Goal: Task Accomplishment & Management: Manage account settings

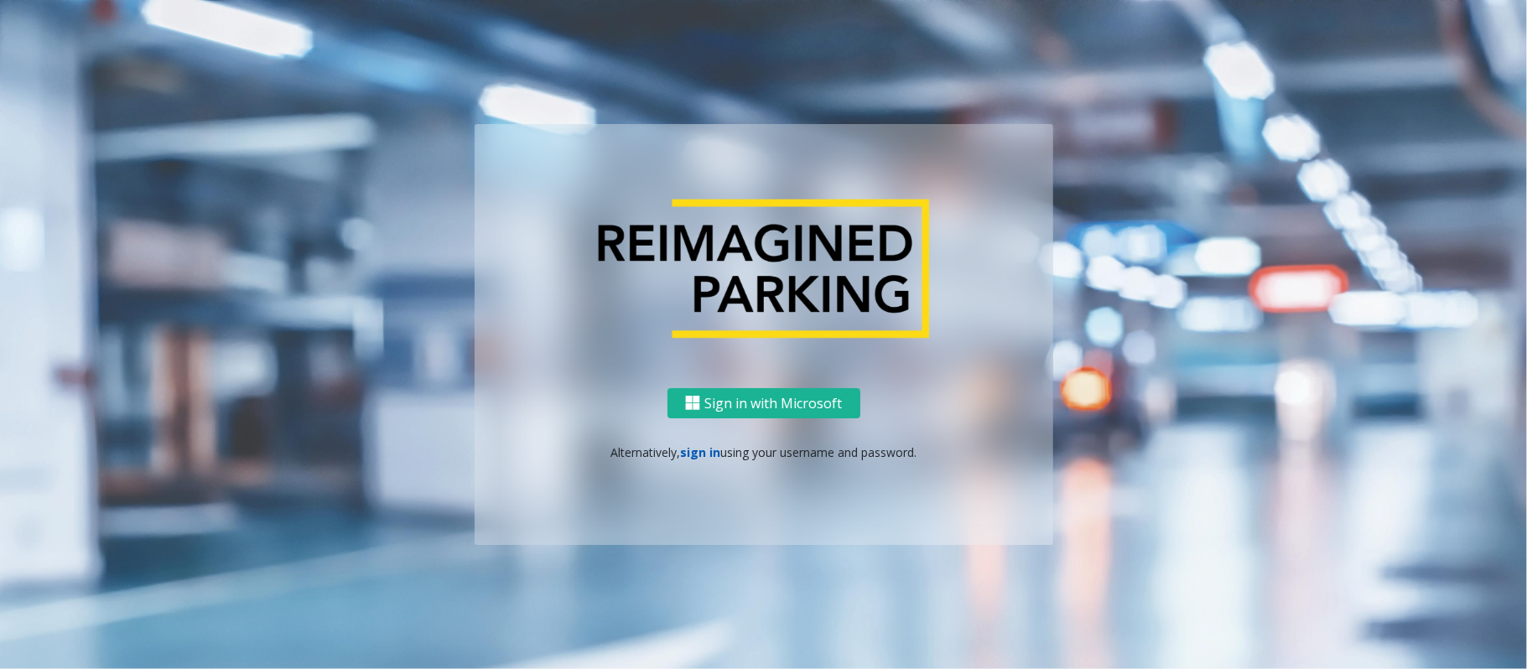
click at [688, 444] on link "sign in" at bounding box center [700, 452] width 40 height 16
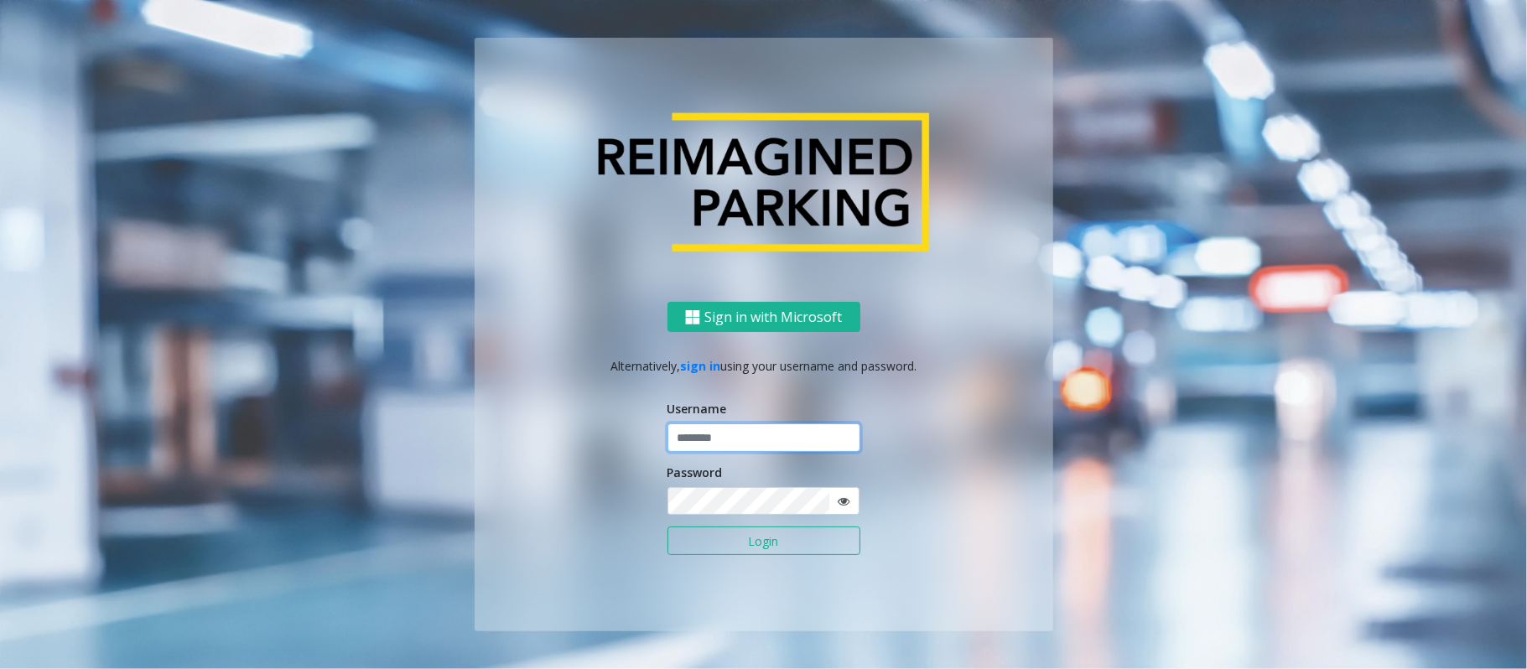
type input "*****"
click at [667, 526] on button "Login" at bounding box center [763, 540] width 193 height 29
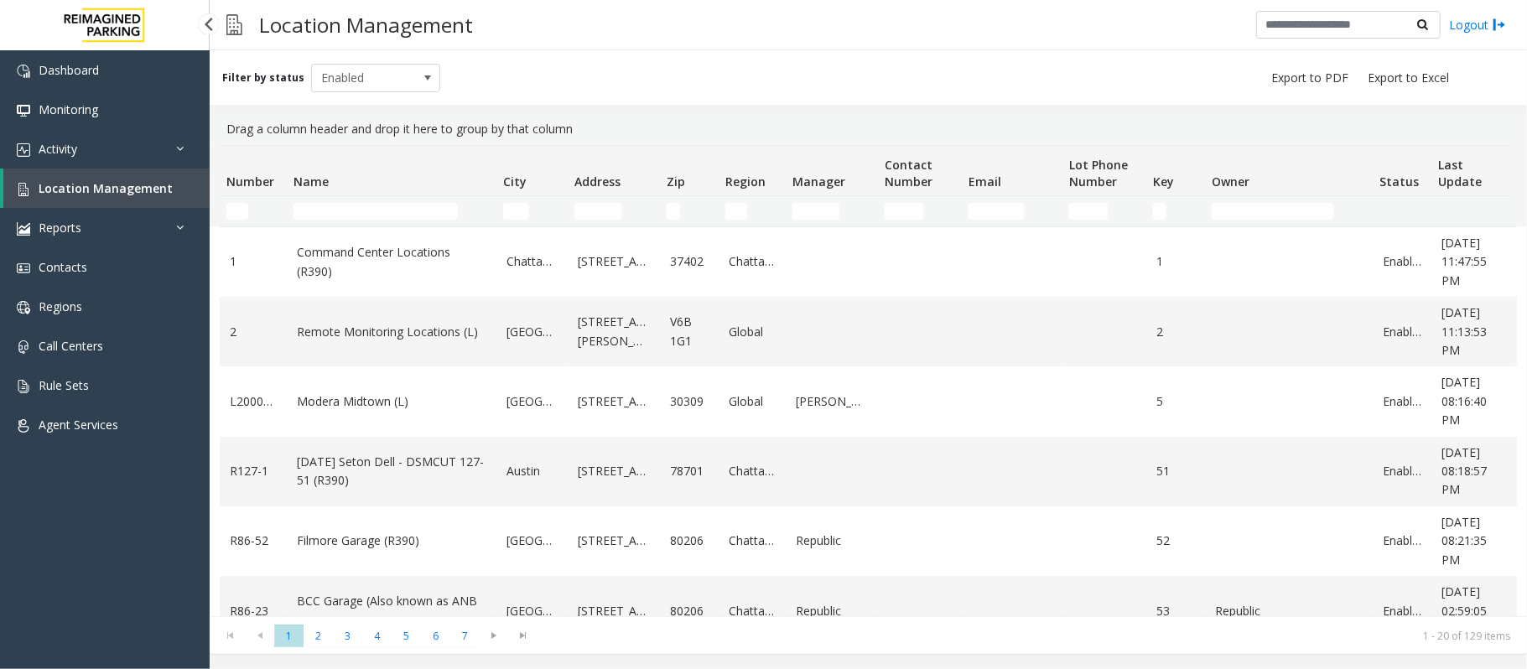
click at [96, 195] on link "Location Management" at bounding box center [106, 187] width 206 height 39
click at [117, 176] on link "Location Management" at bounding box center [106, 187] width 206 height 39
click at [359, 153] on th "Name" at bounding box center [392, 171] width 210 height 50
click at [356, 206] on input "Name Filter" at bounding box center [375, 211] width 164 height 17
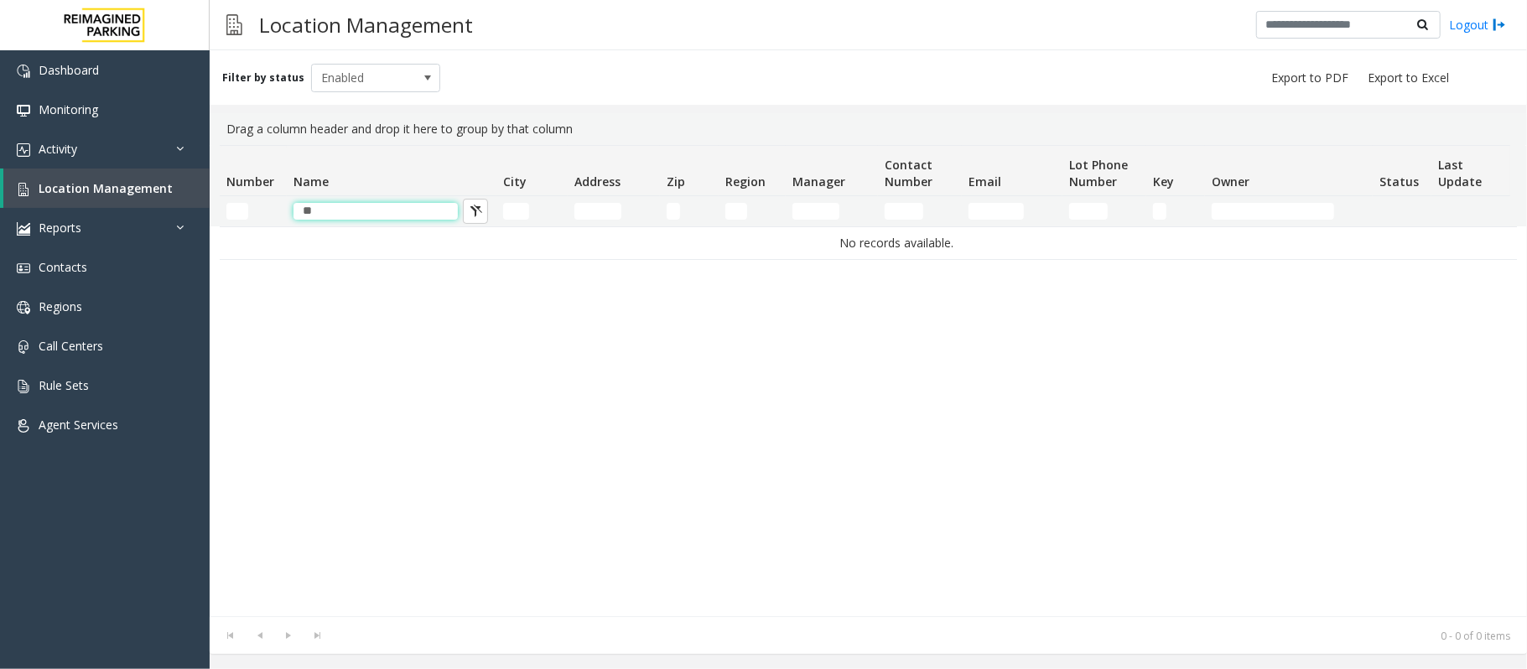
type input "*"
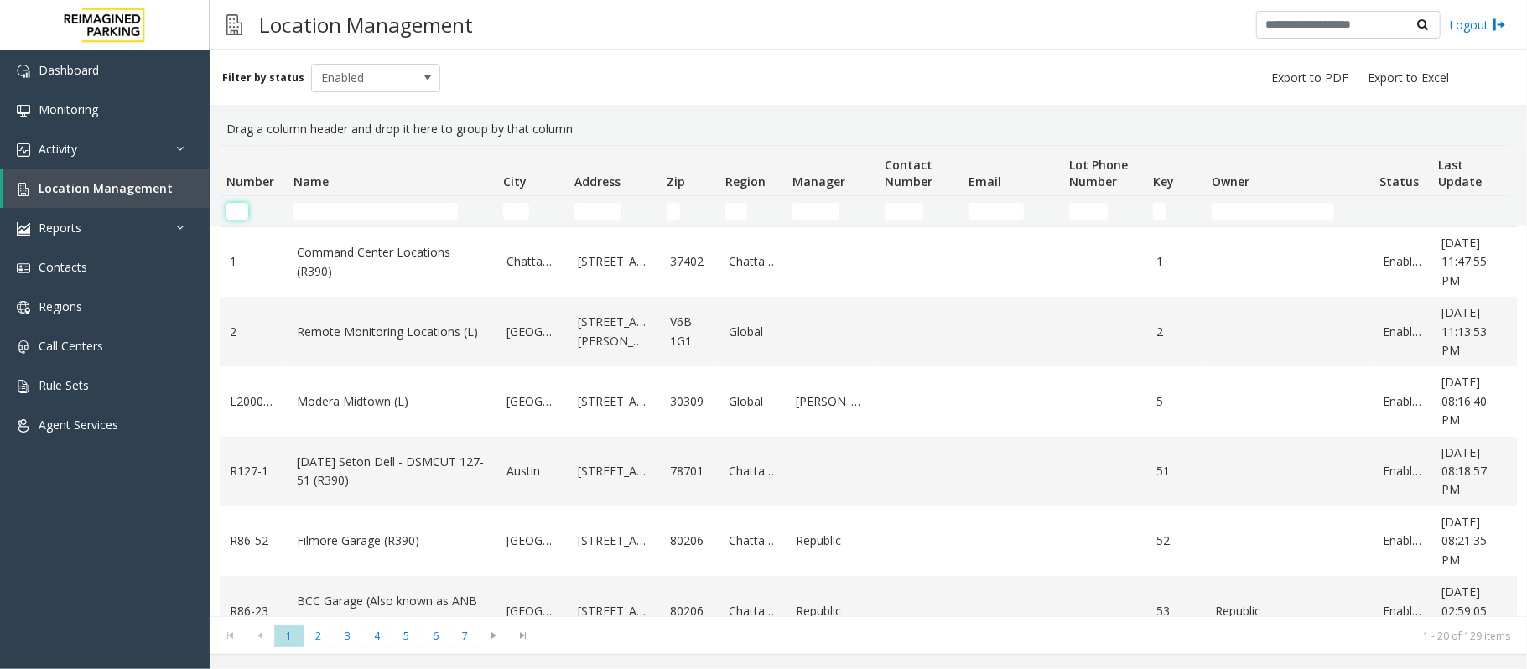
click at [243, 213] on input "Number Filter" at bounding box center [237, 211] width 22 height 17
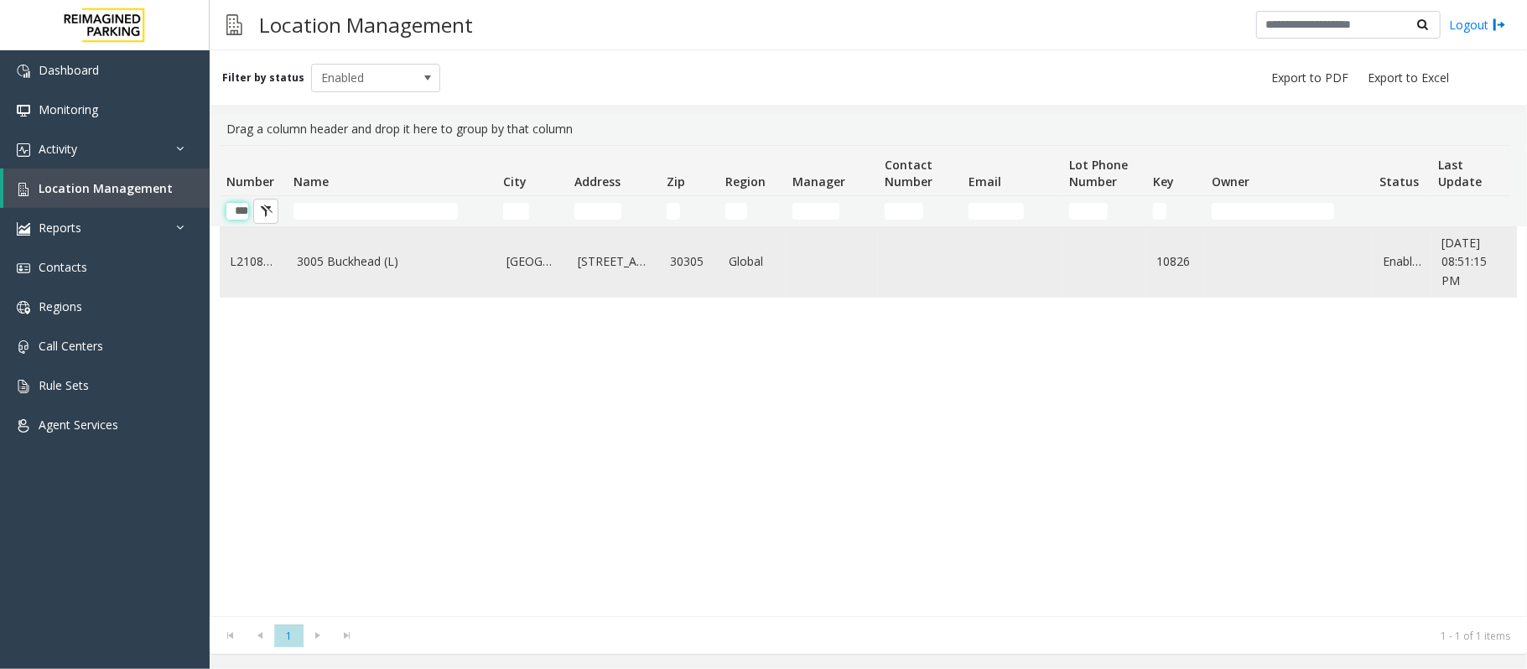
scroll to position [0, 8]
type input "*"
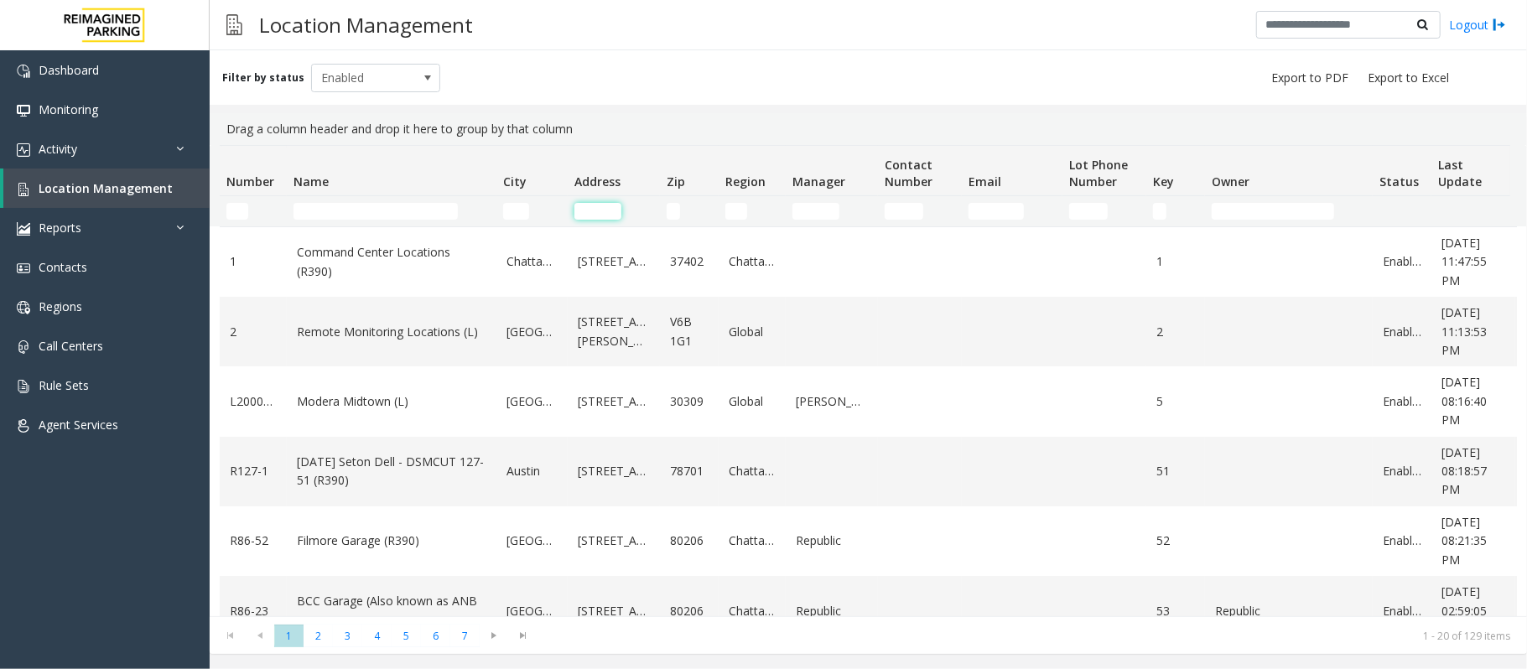
click at [599, 211] on input "Address Filter" at bounding box center [597, 211] width 47 height 17
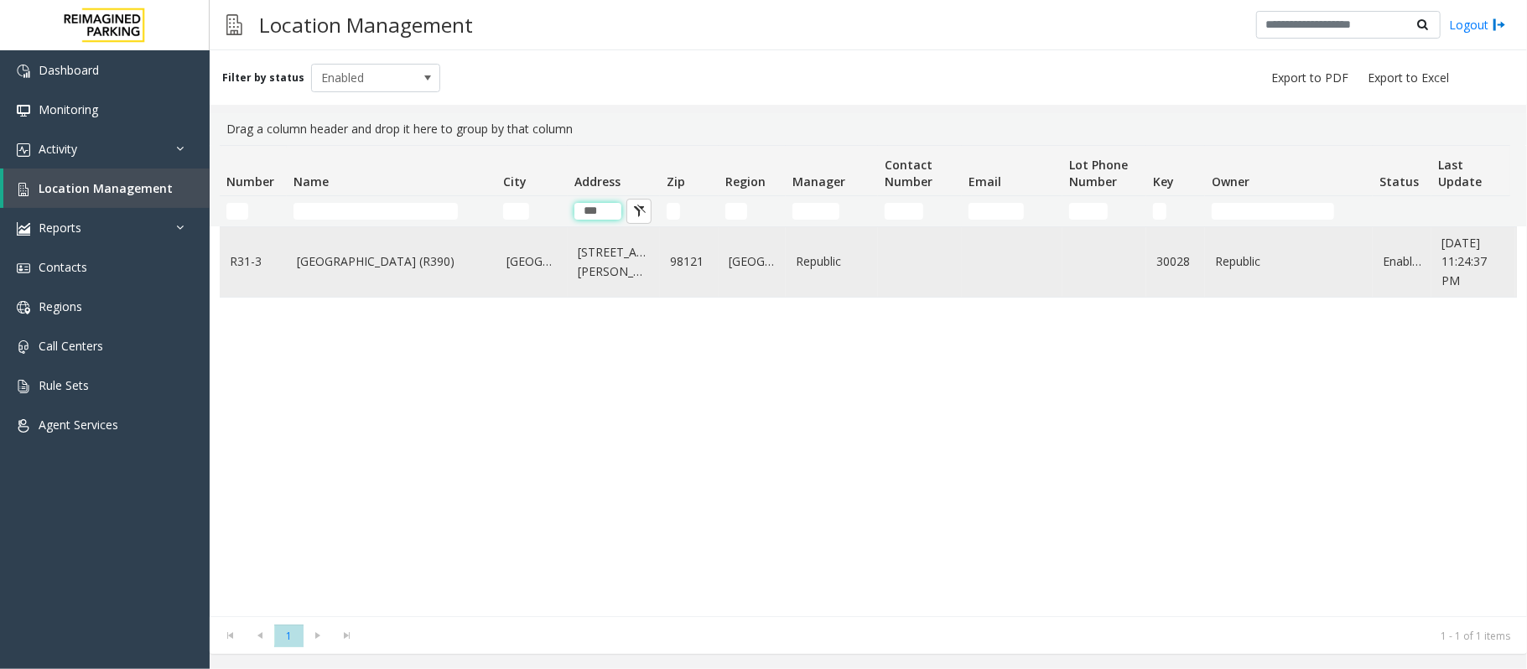
type input "***"
click at [369, 271] on link "Bell Street Garage (R390)" at bounding box center [391, 261] width 189 height 18
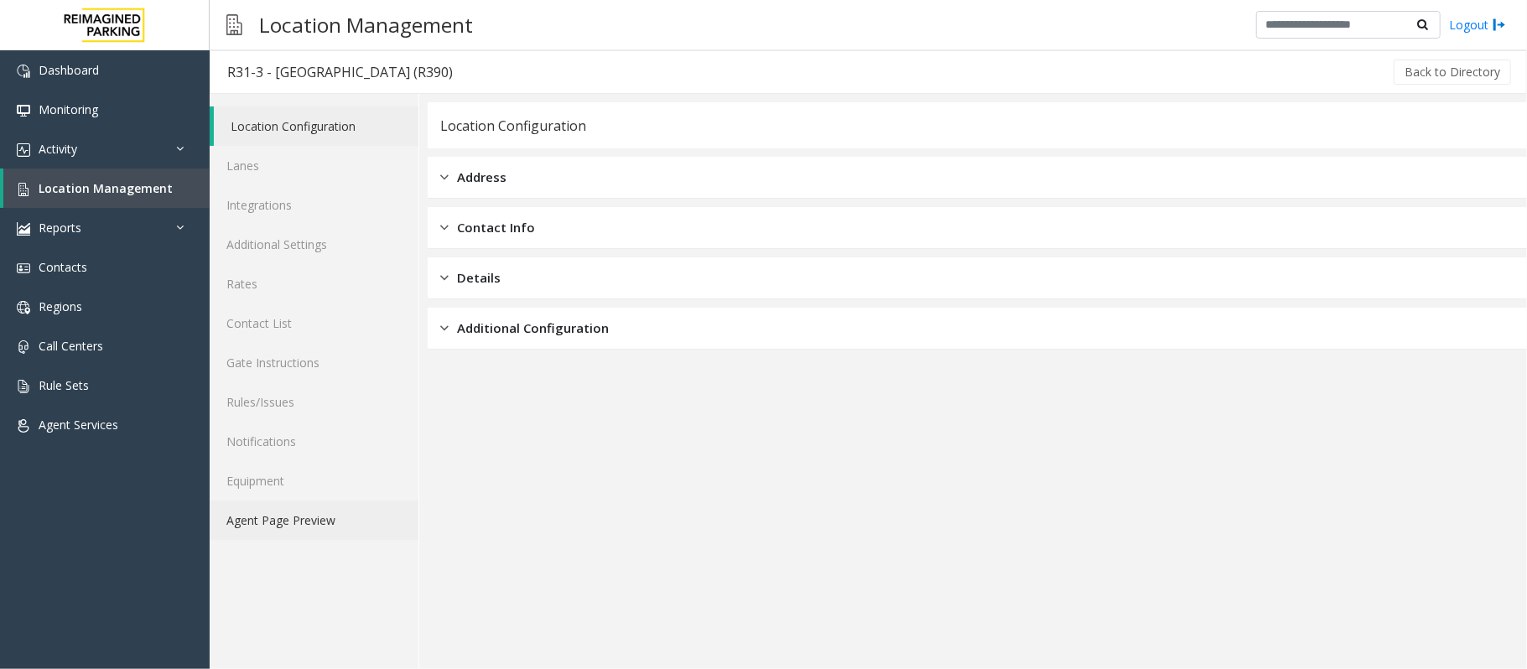
click at [282, 513] on link "Agent Page Preview" at bounding box center [314, 519] width 209 height 39
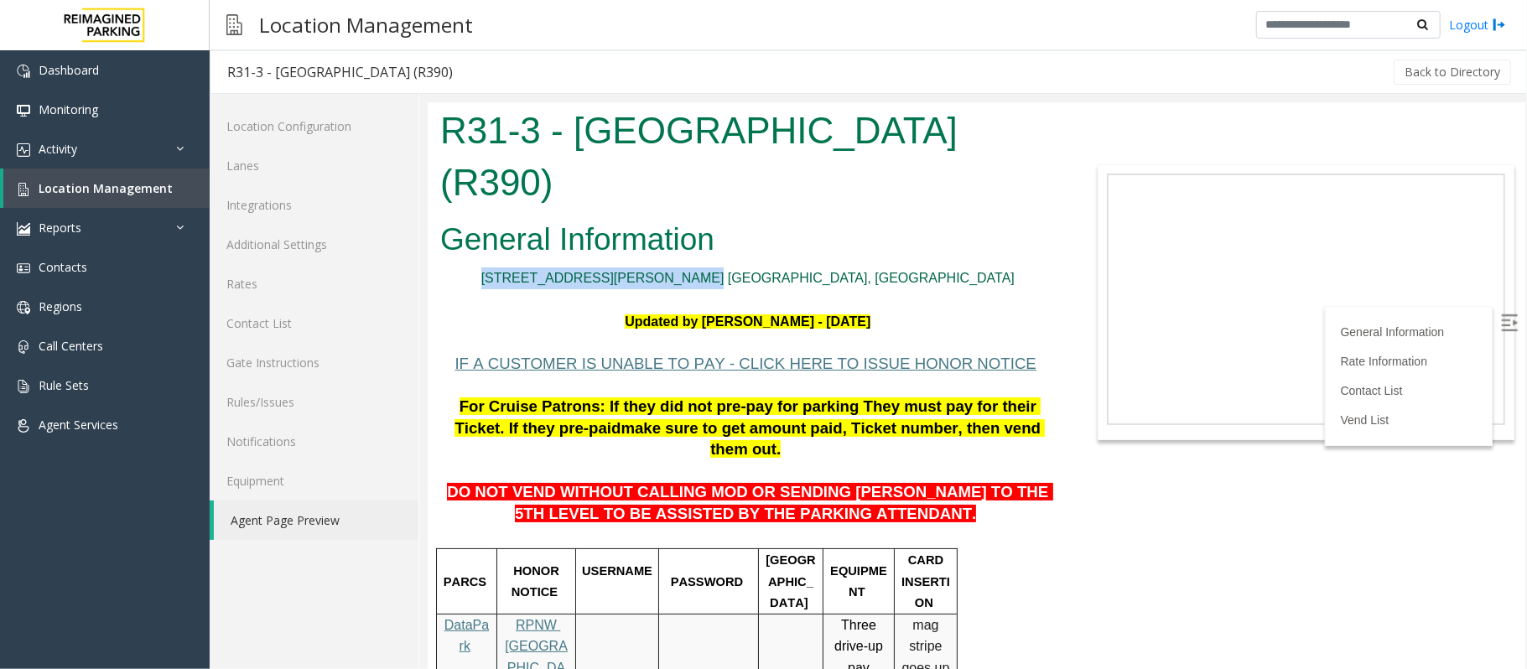
drag, startPoint x: 874, startPoint y: 231, endPoint x: 798, endPoint y: 233, distance: 76.3
click at [655, 267] on p "2323 Elliott Ave. Seattle, WA" at bounding box center [746, 278] width 615 height 22
copy link "2323 Elliott Ave. Seattle, WA"
click at [77, 148] on span "Activity" at bounding box center [58, 149] width 39 height 16
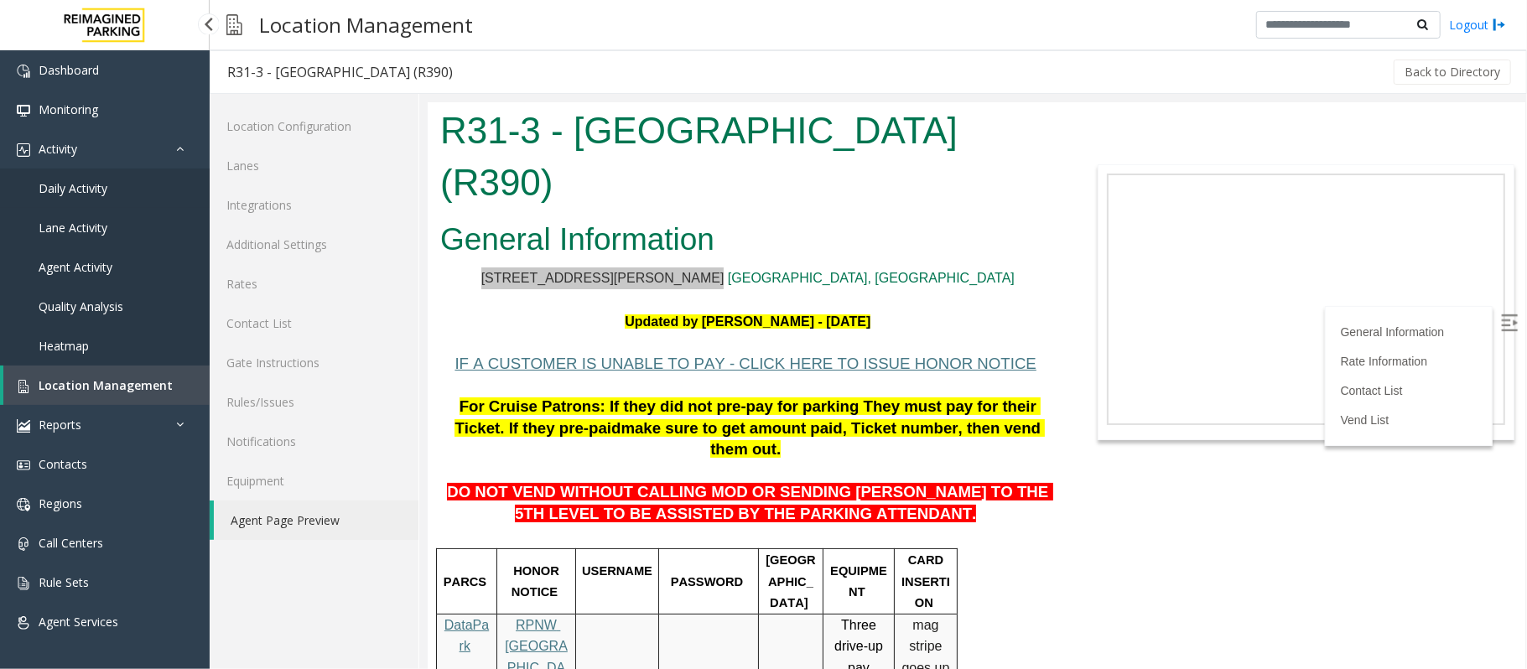
click at [77, 192] on span "Daily Activity" at bounding box center [73, 188] width 69 height 16
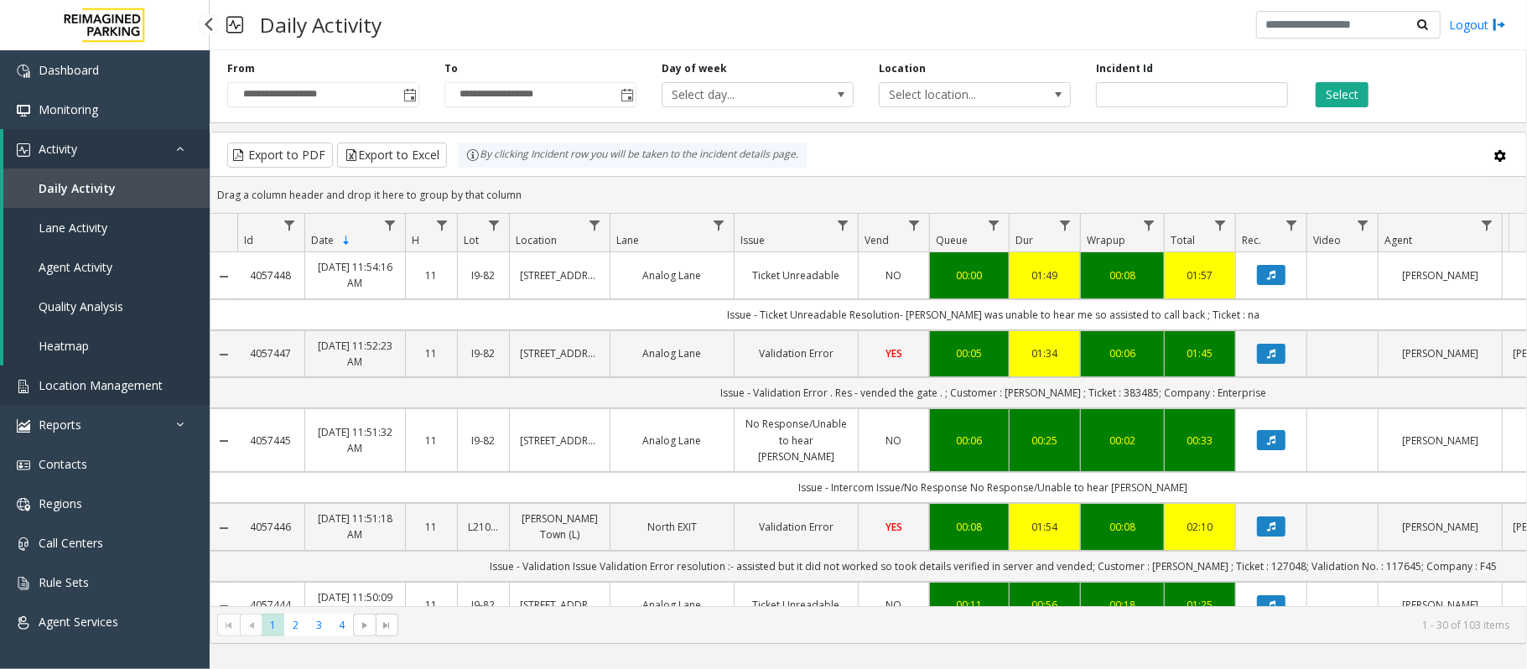
click at [122, 389] on span "Location Management" at bounding box center [101, 385] width 124 height 16
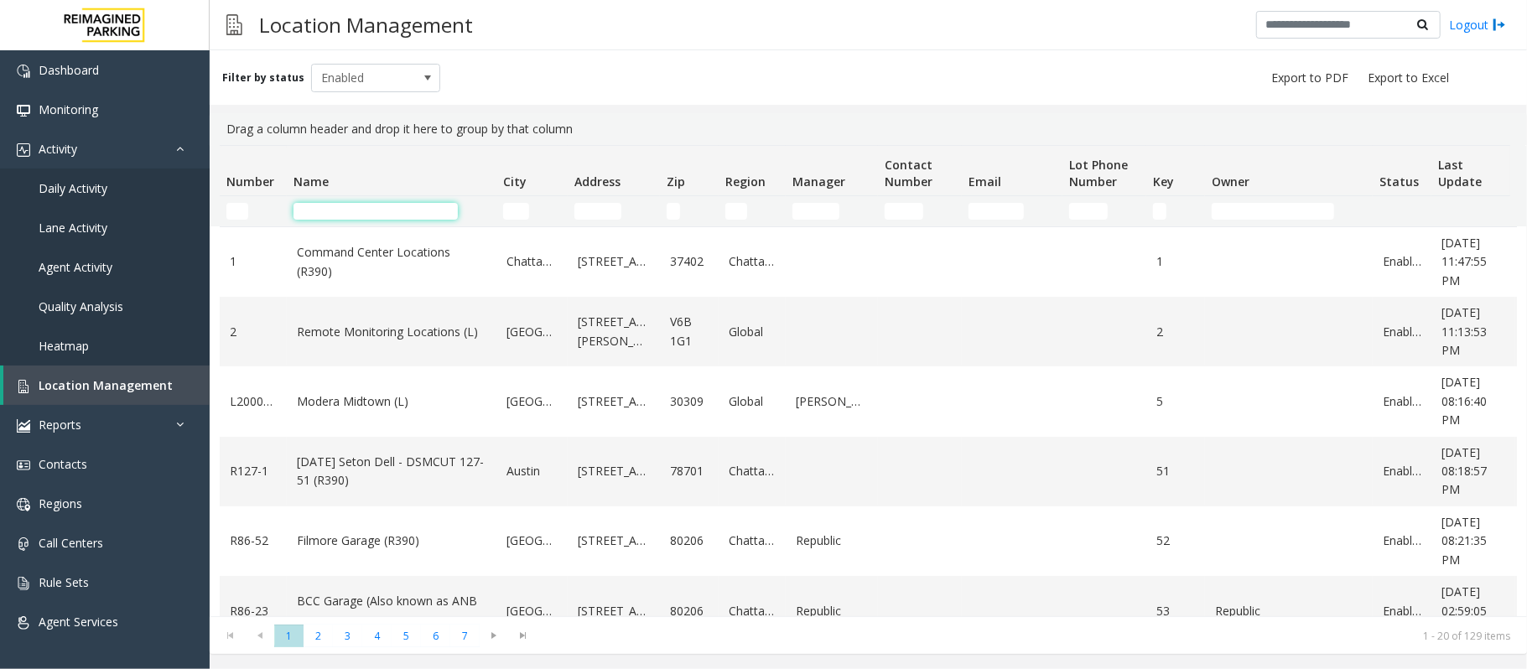
click at [411, 206] on input "Name Filter" at bounding box center [375, 211] width 164 height 17
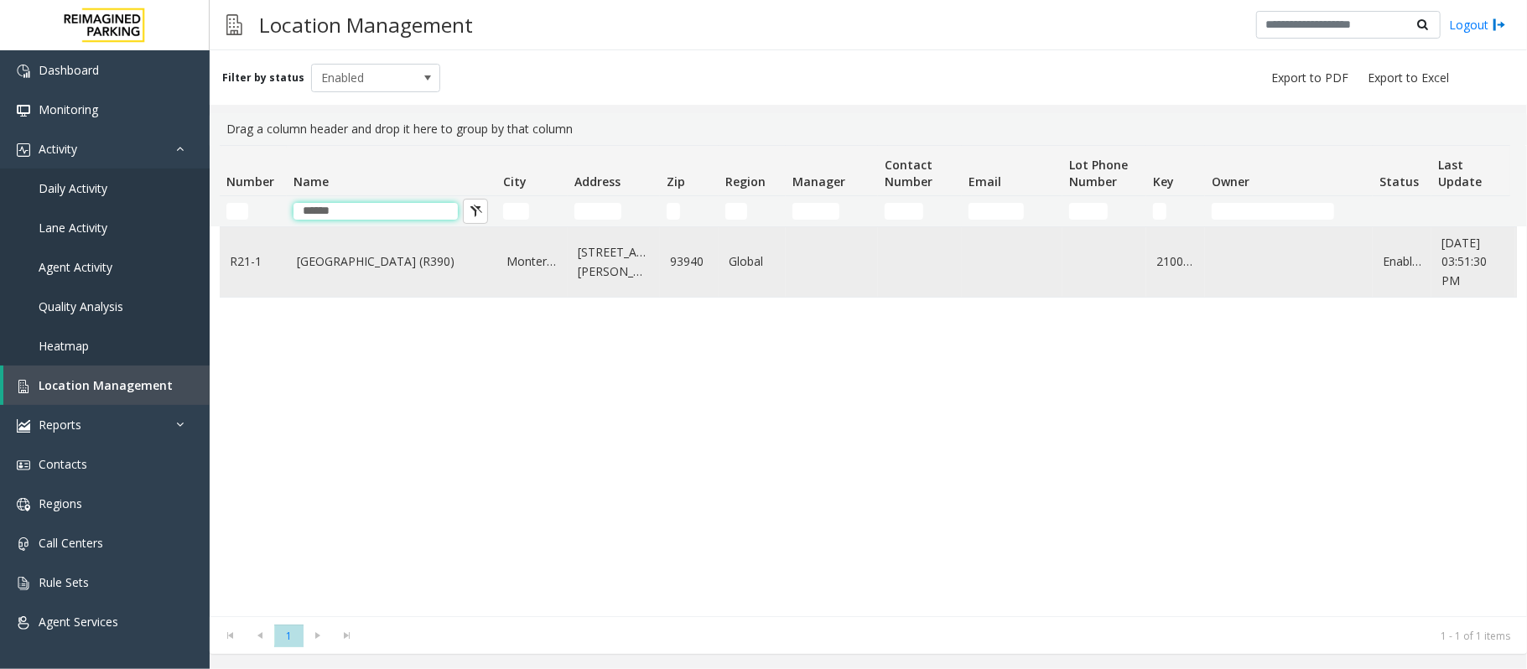
type input "******"
click at [397, 270] on link "Monterey Regional Airport (R390)" at bounding box center [391, 261] width 189 height 18
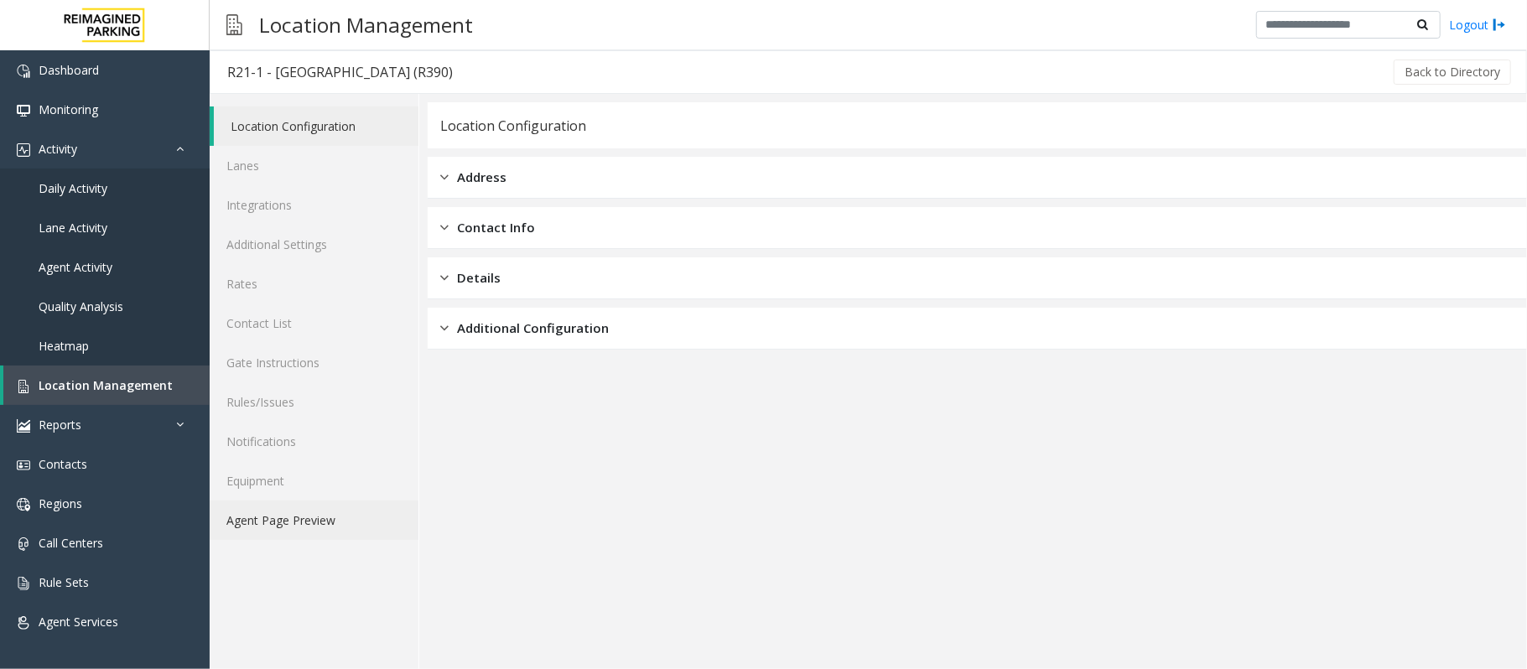
click at [307, 504] on link "Agent Page Preview" at bounding box center [314, 519] width 209 height 39
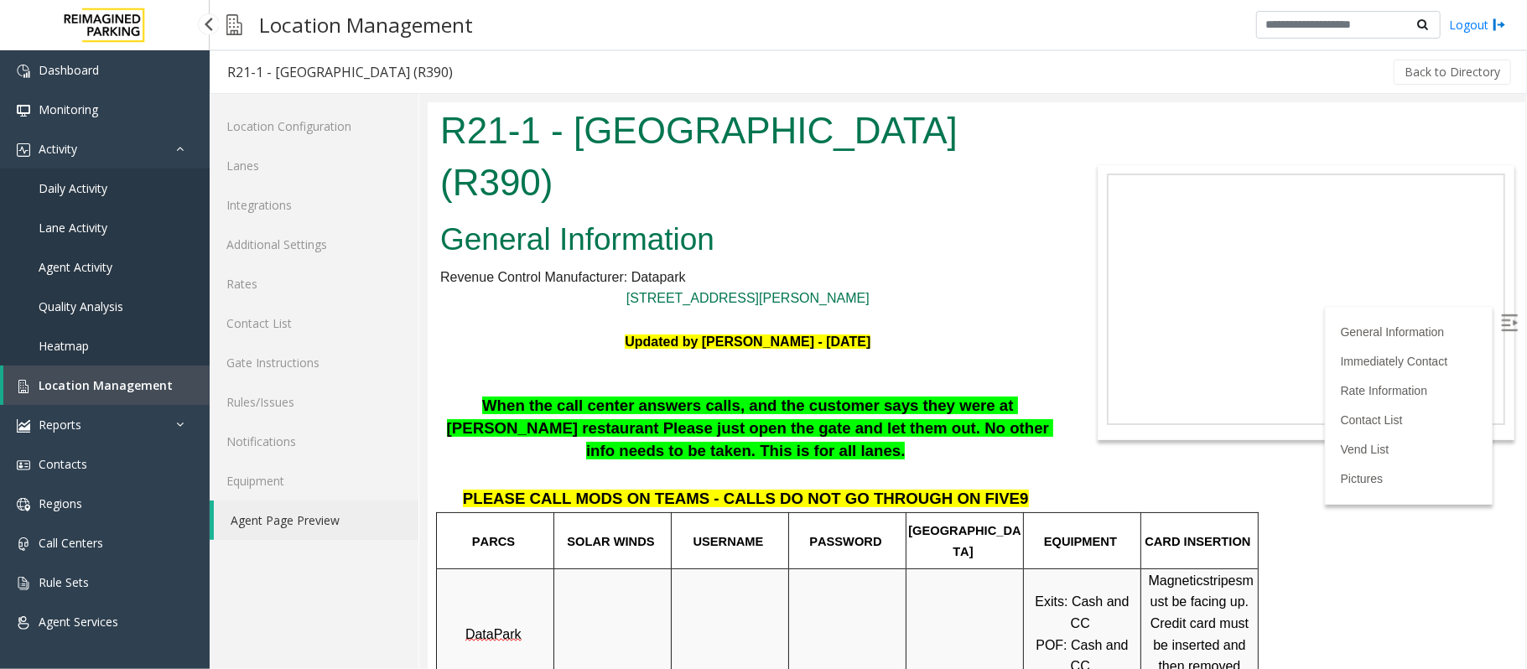
click at [134, 384] on span "Location Management" at bounding box center [106, 385] width 134 height 16
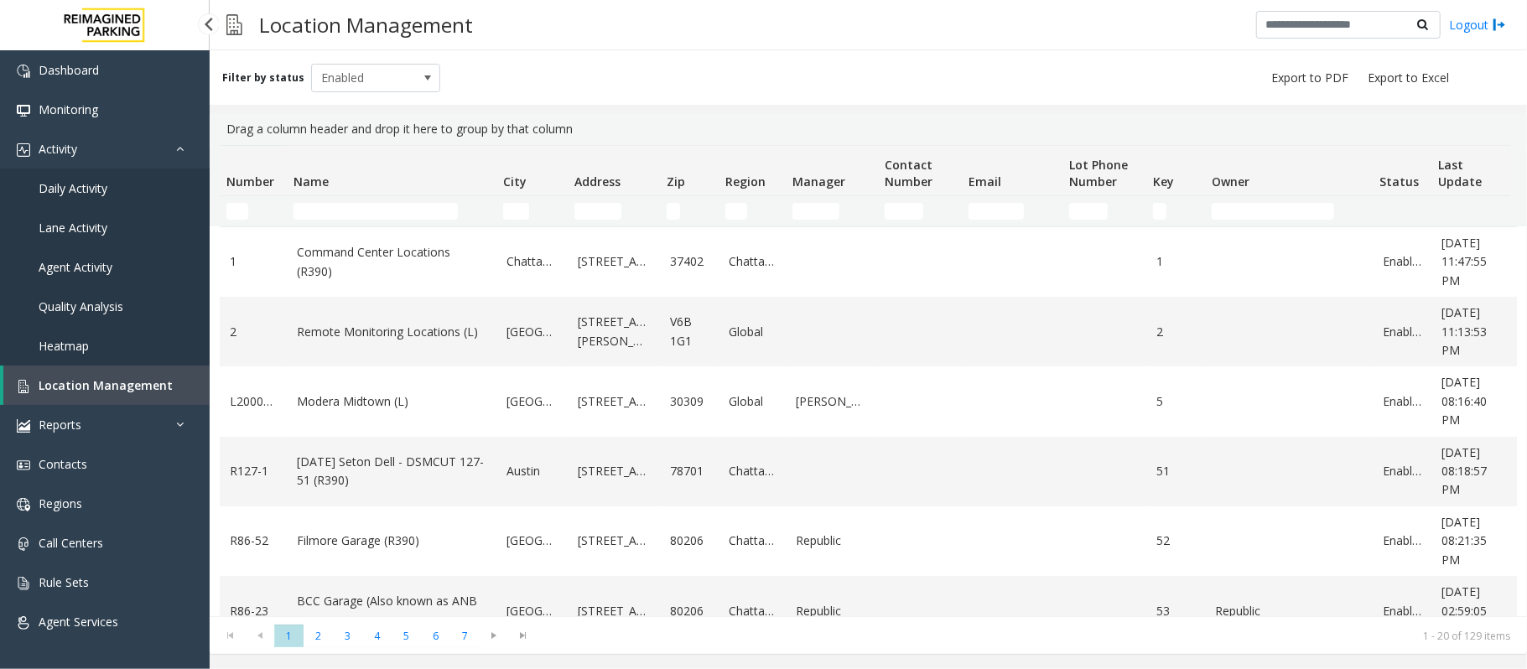
click at [144, 188] on link "Daily Activity" at bounding box center [105, 187] width 210 height 39
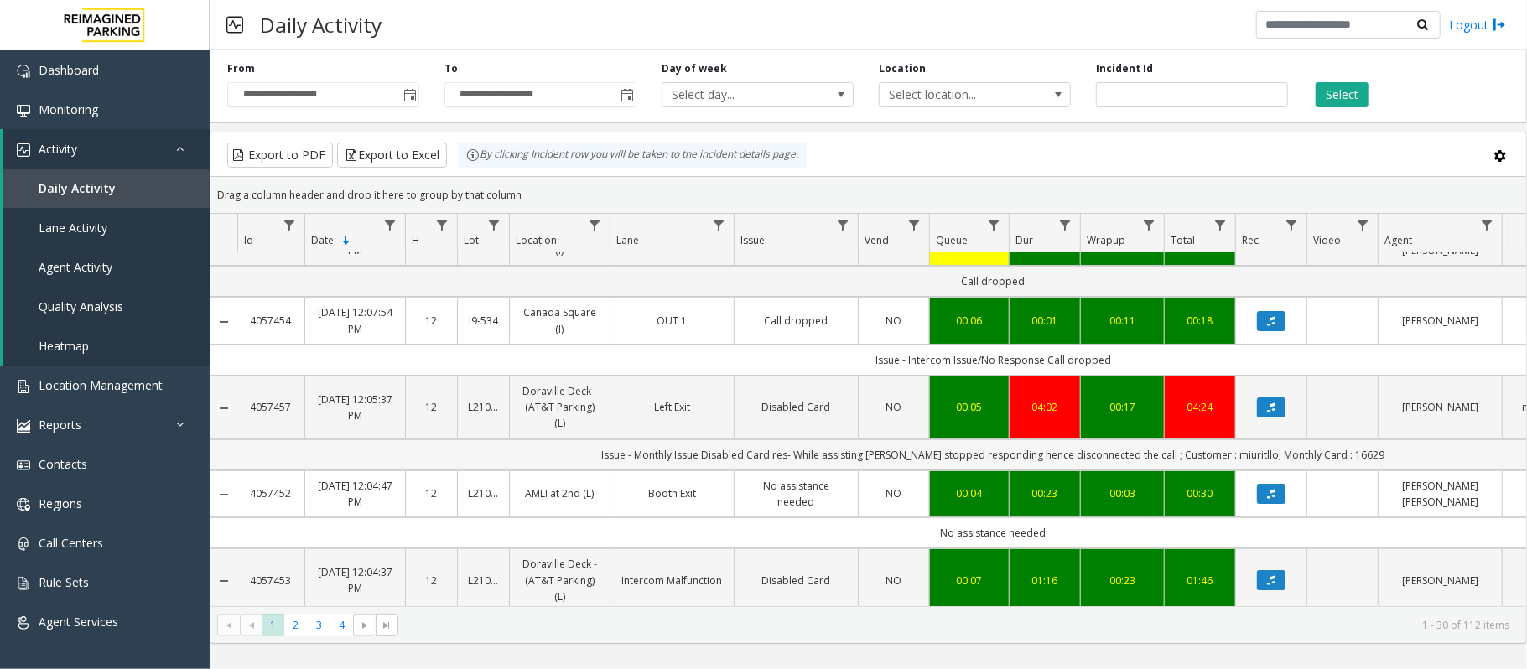
scroll to position [223, 0]
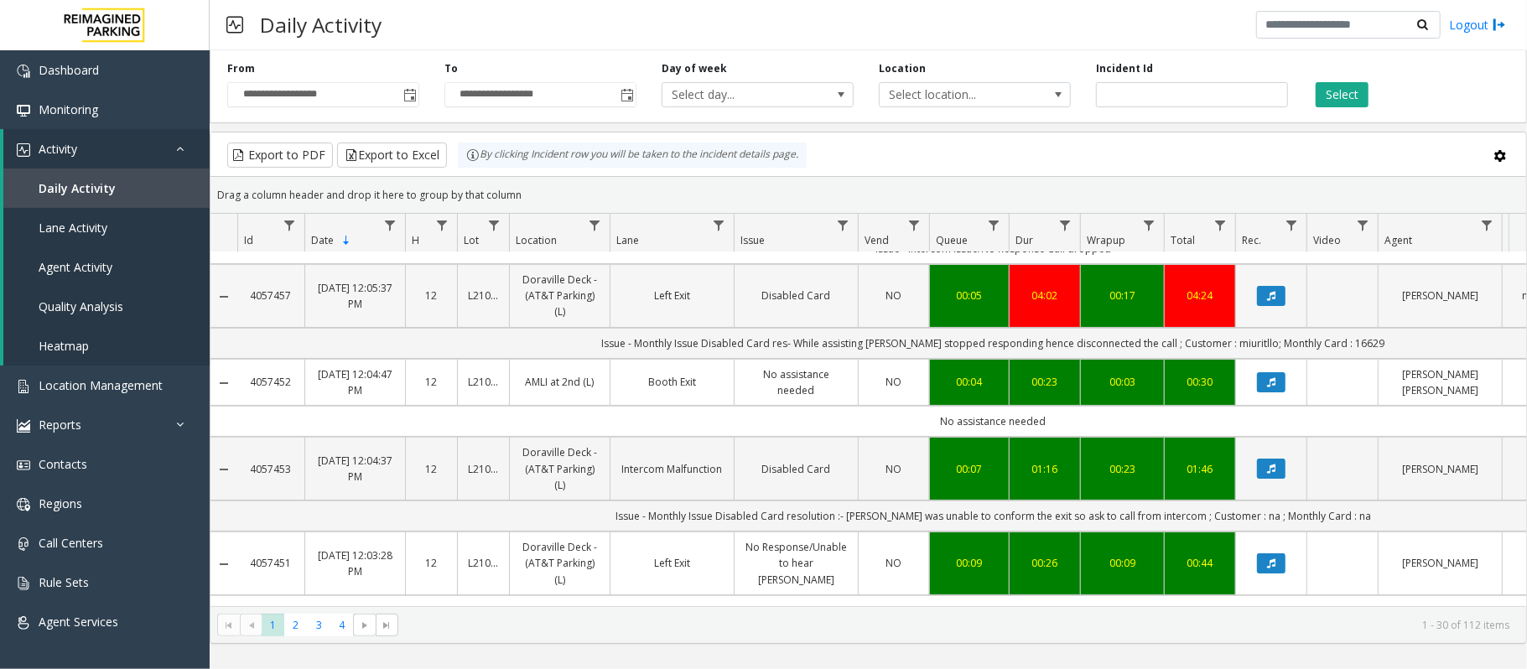
drag, startPoint x: 518, startPoint y: 279, endPoint x: 572, endPoint y: 316, distance: 65.1
click at [572, 316] on td "Doraville Deck - (AT&T Parking) (L)" at bounding box center [559, 296] width 101 height 64
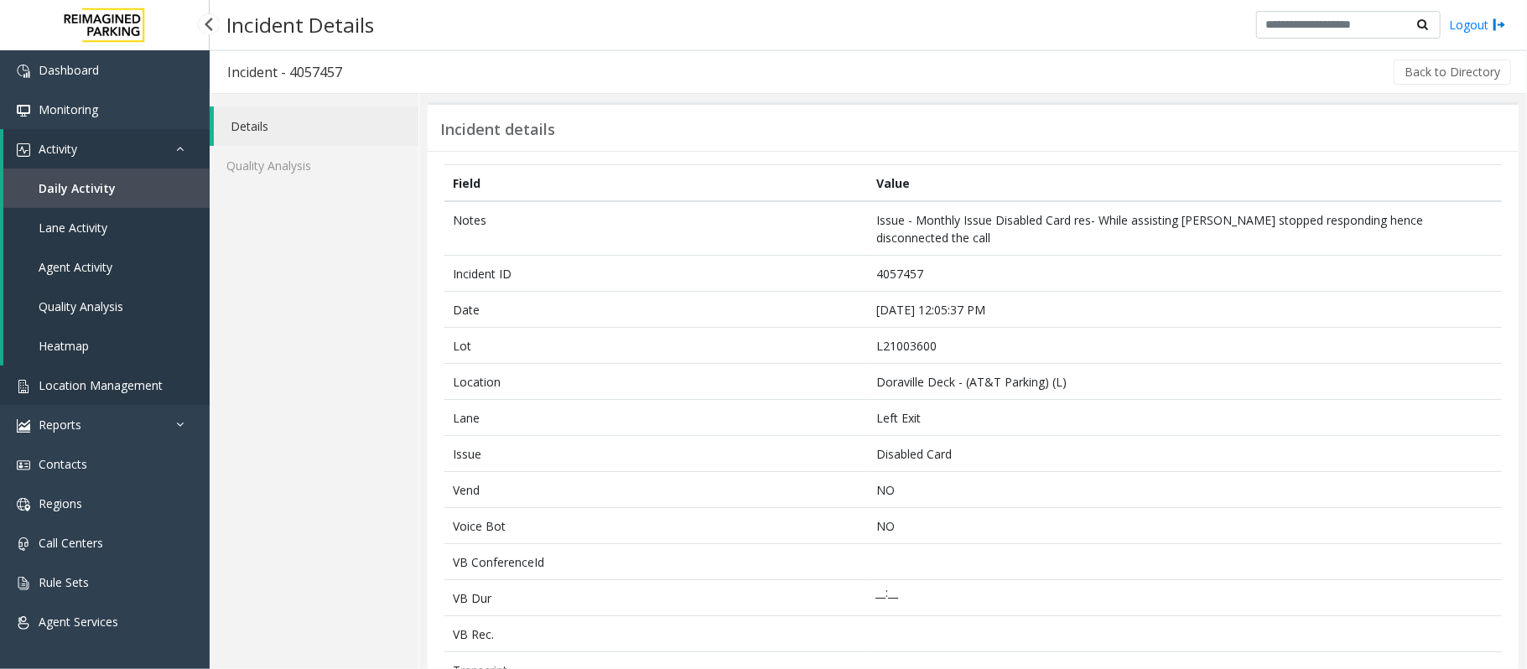
click at [105, 386] on span "Location Management" at bounding box center [101, 385] width 124 height 16
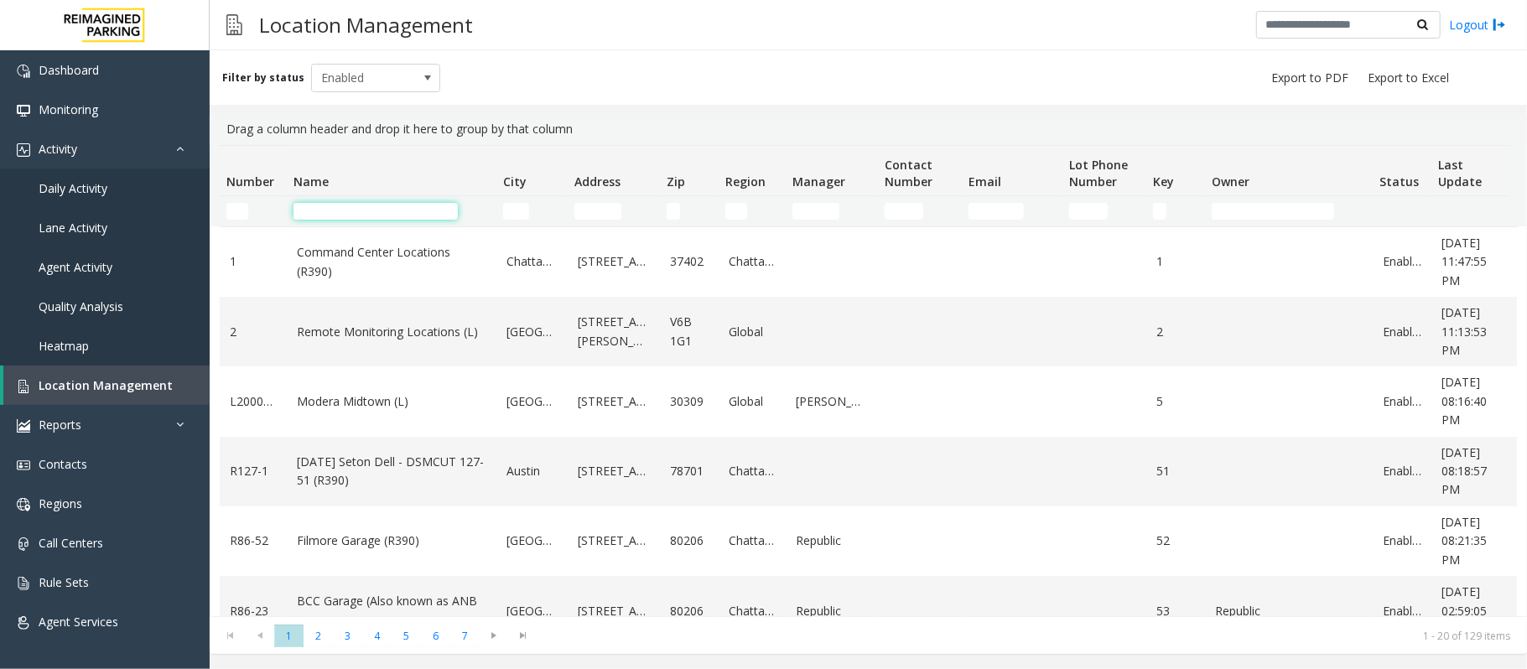
click at [370, 205] on input "Name Filter" at bounding box center [375, 211] width 164 height 17
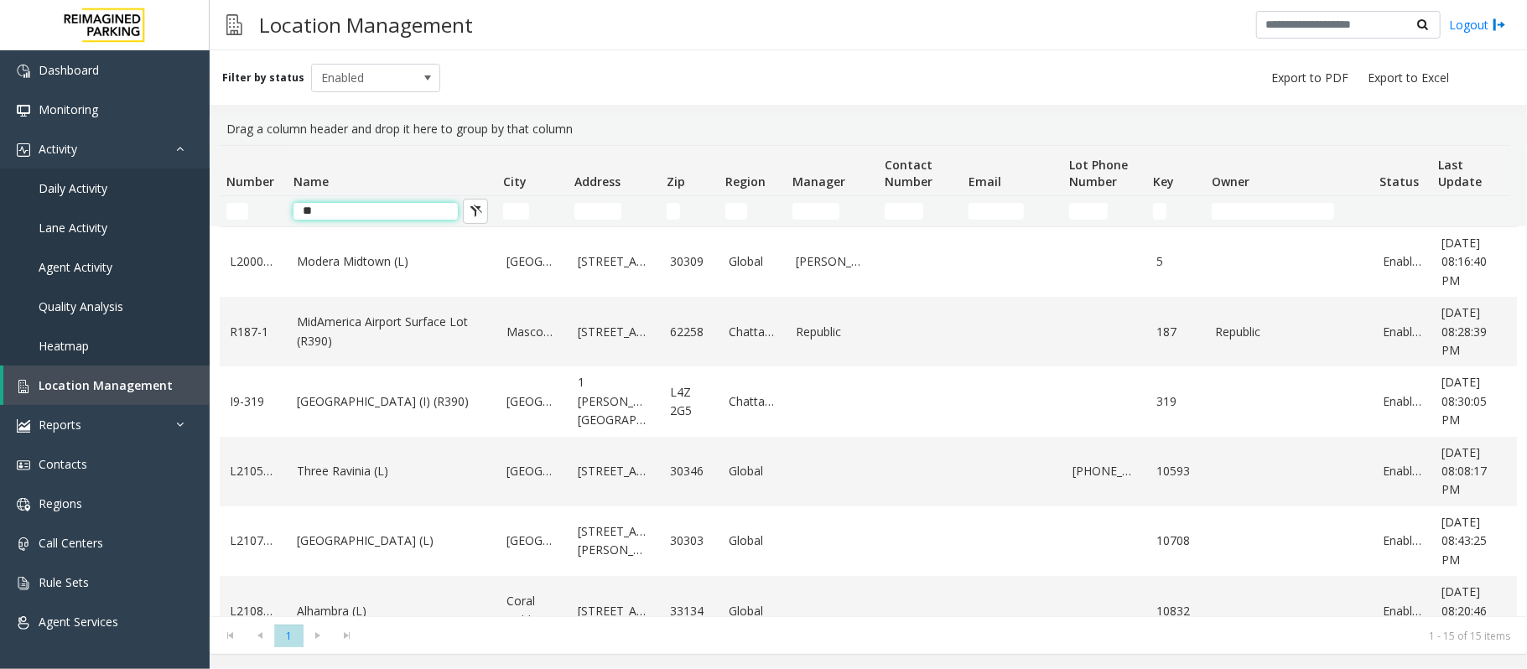
type input "*"
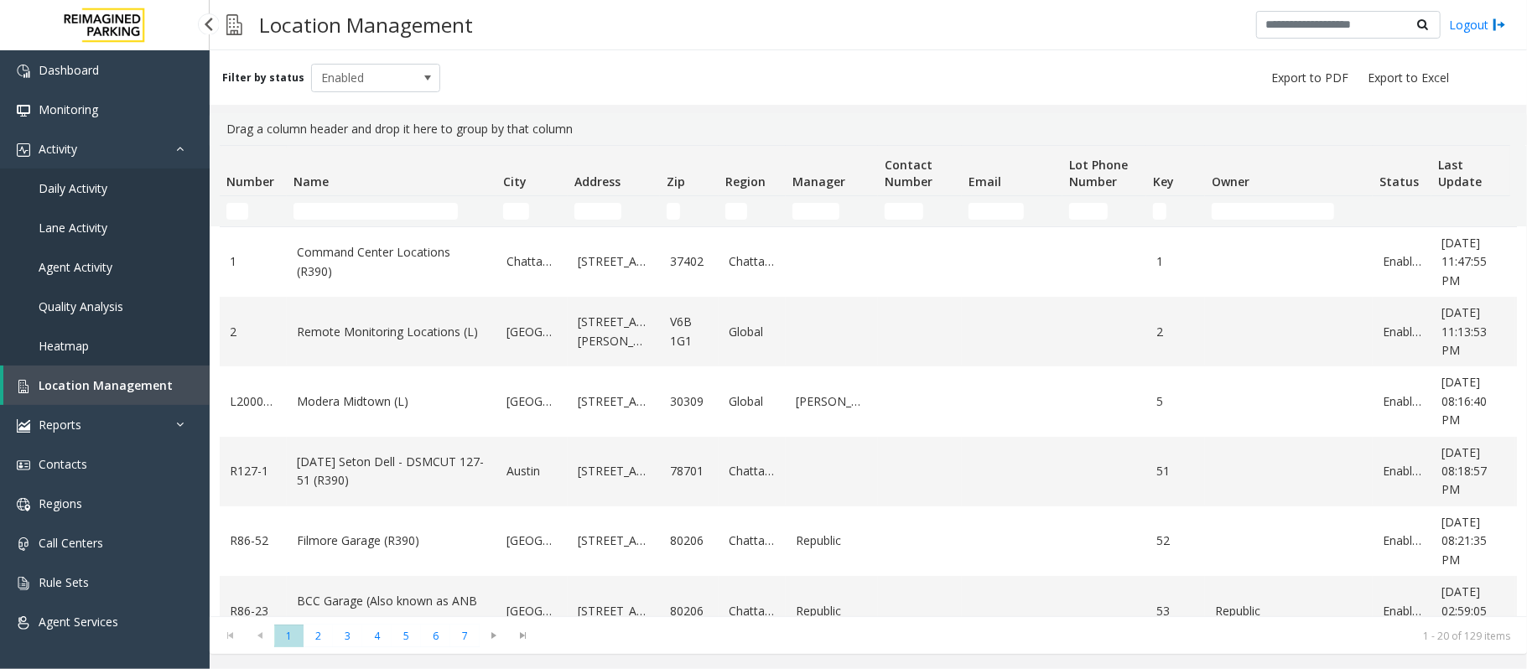
click at [86, 380] on span "Location Management" at bounding box center [106, 385] width 134 height 16
click at [92, 168] on link "Daily Activity" at bounding box center [105, 187] width 210 height 39
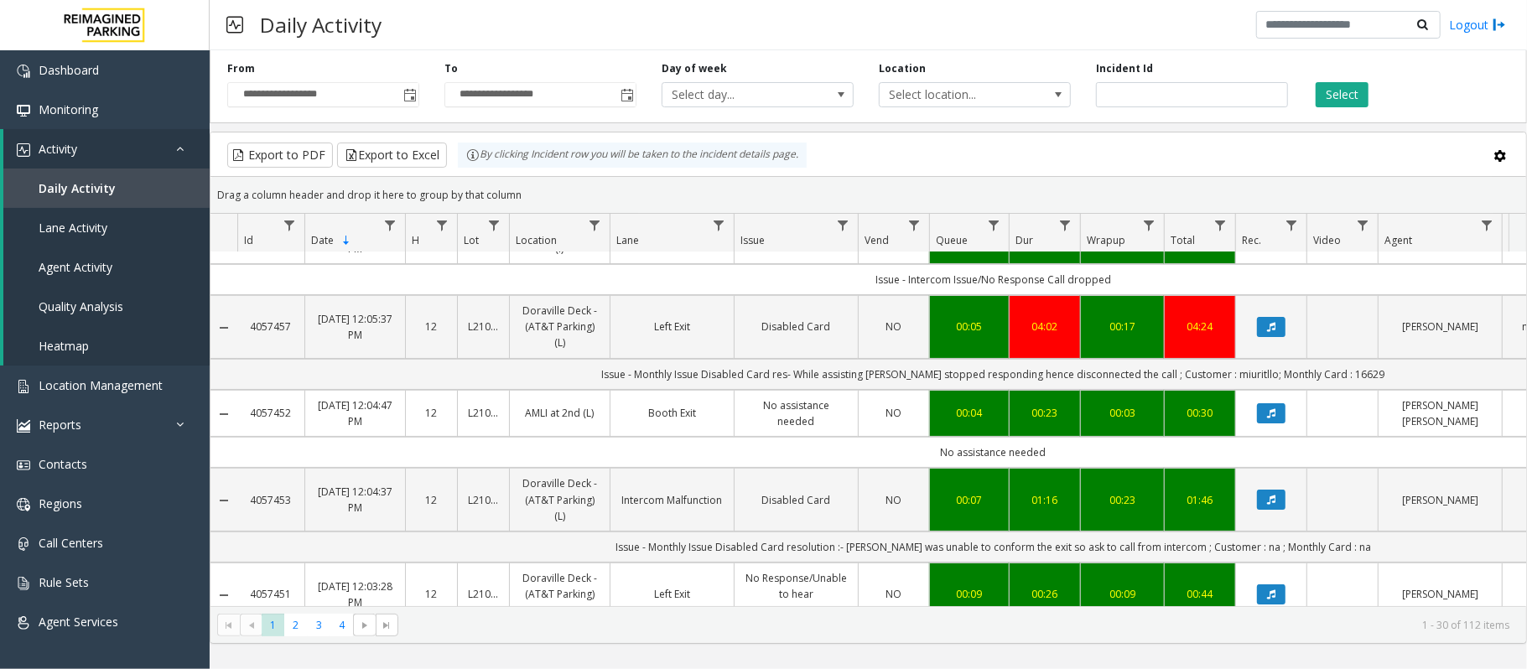
scroll to position [223, 0]
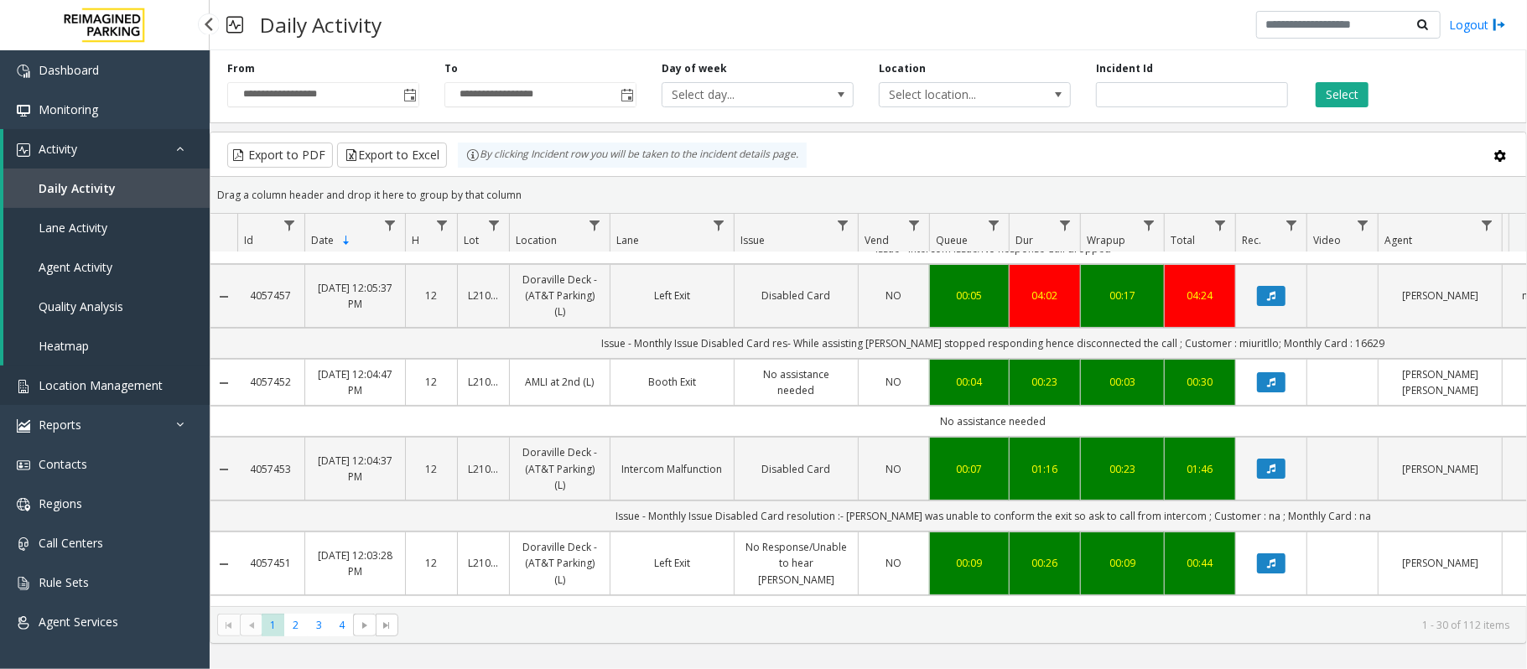
click at [88, 383] on span "Location Management" at bounding box center [101, 385] width 124 height 16
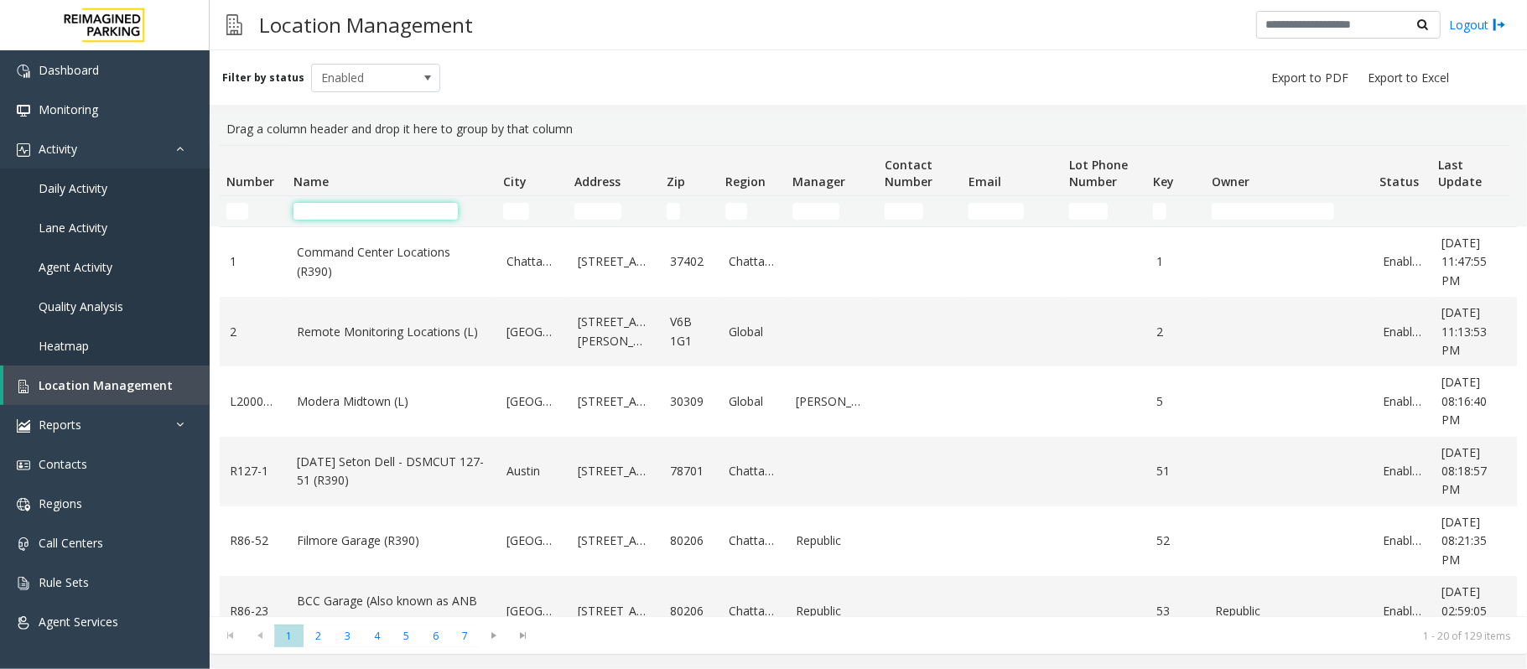
click at [339, 216] on input "Name Filter" at bounding box center [375, 211] width 164 height 17
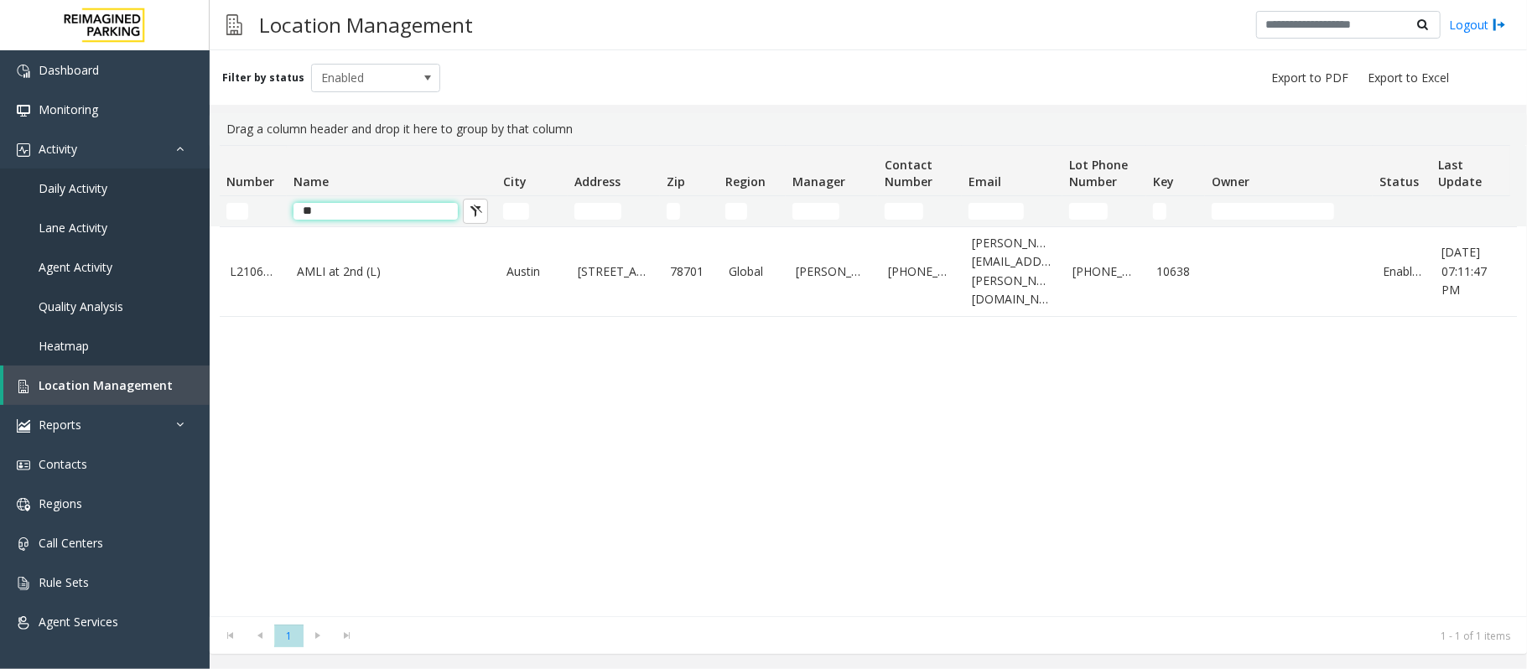
type input "*"
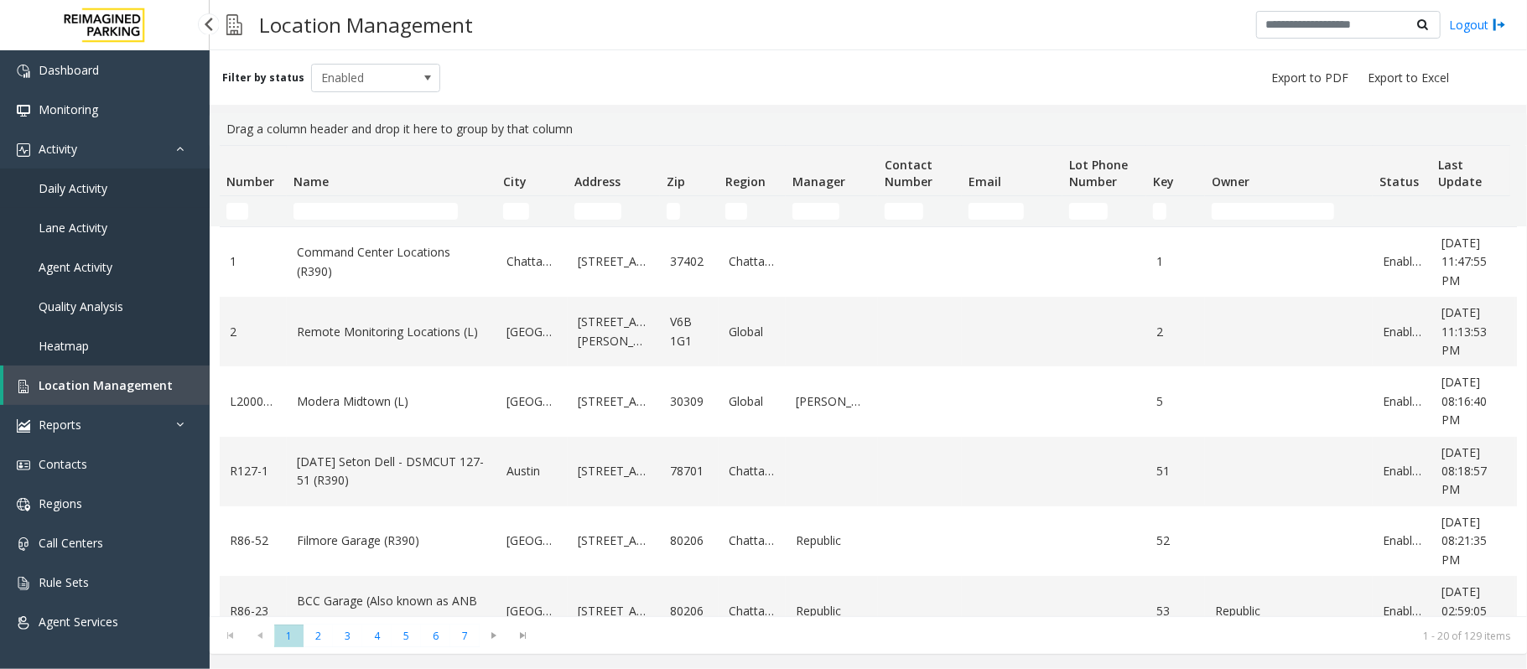
click at [84, 195] on link "Daily Activity" at bounding box center [105, 187] width 210 height 39
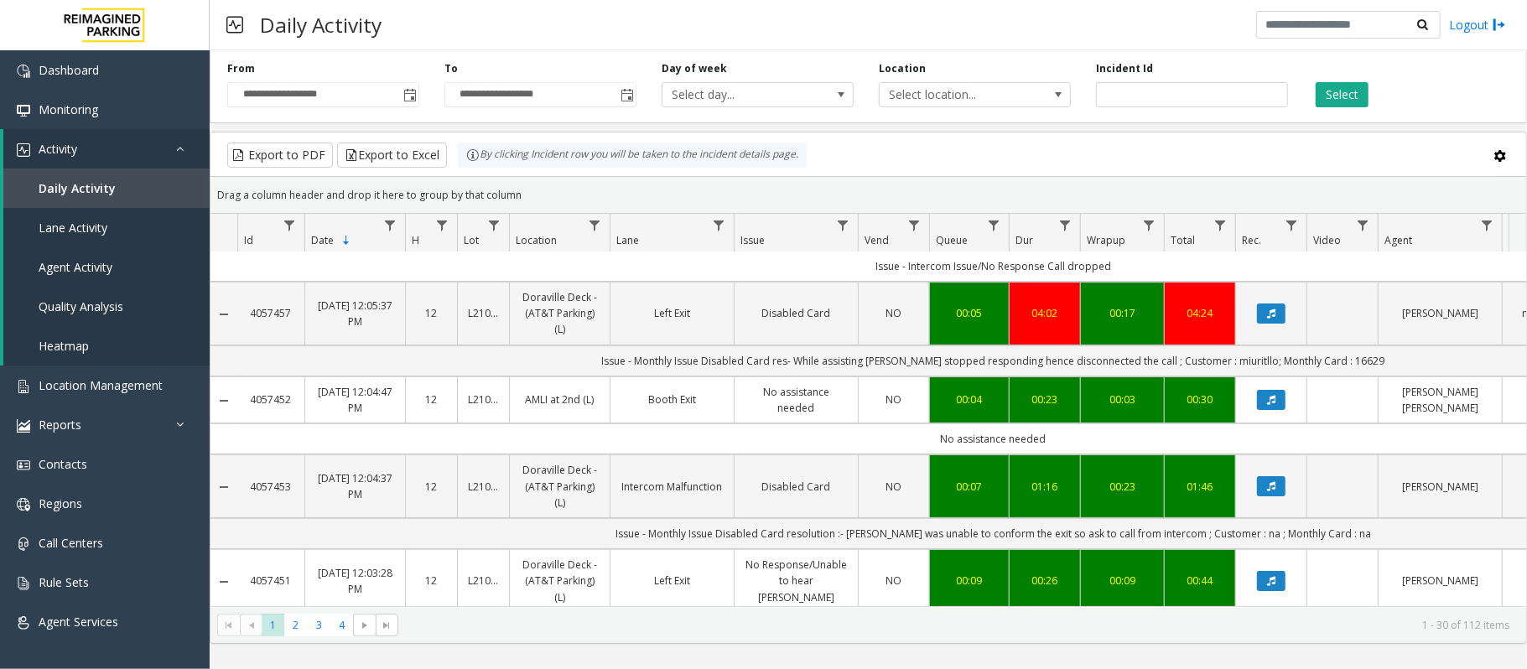
scroll to position [223, 0]
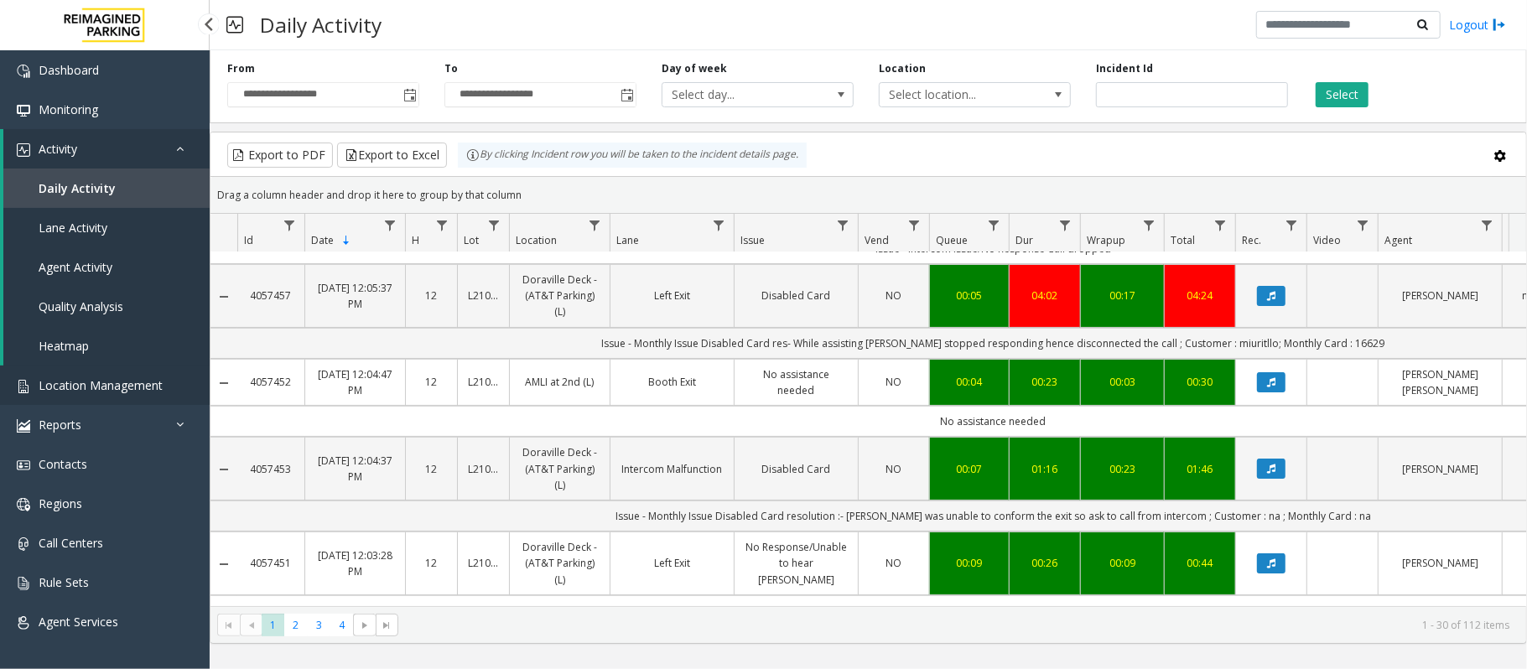
click at [68, 386] on span "Location Management" at bounding box center [101, 385] width 124 height 16
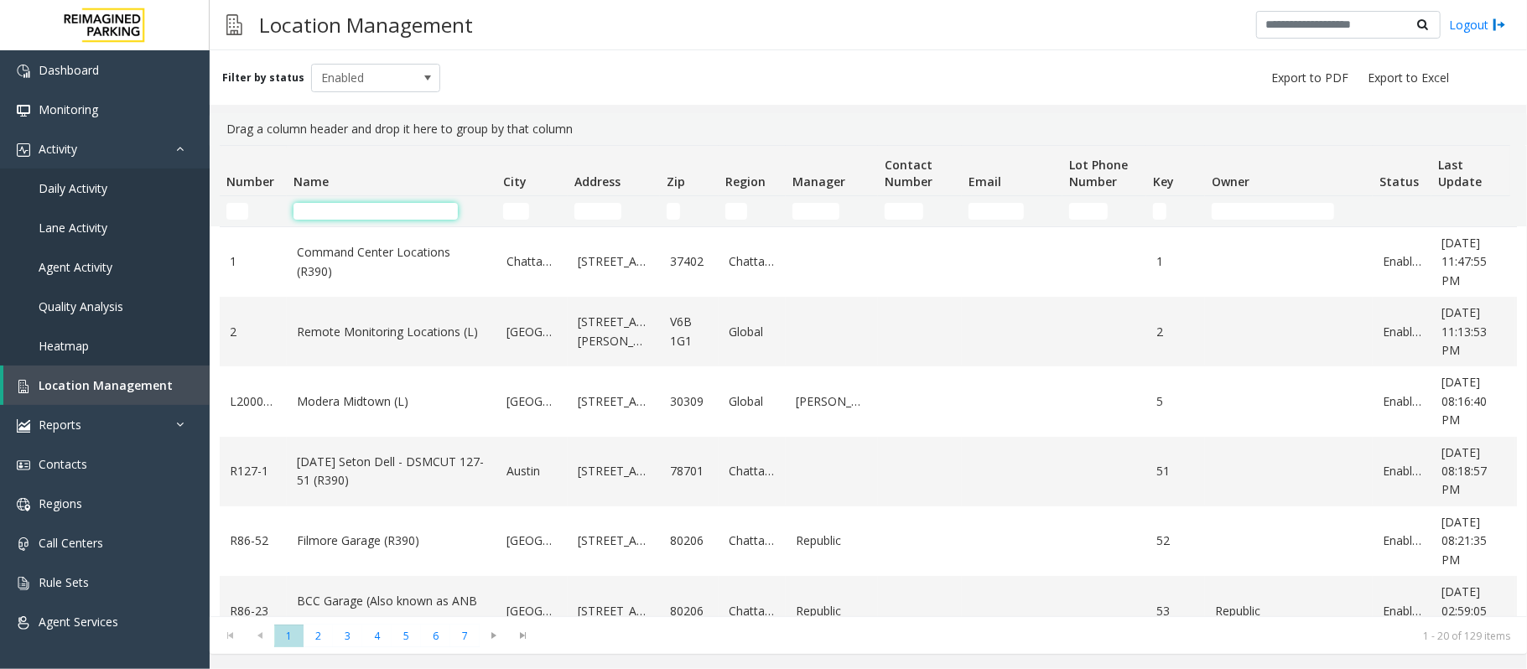
click at [376, 211] on input "Name Filter" at bounding box center [375, 211] width 164 height 17
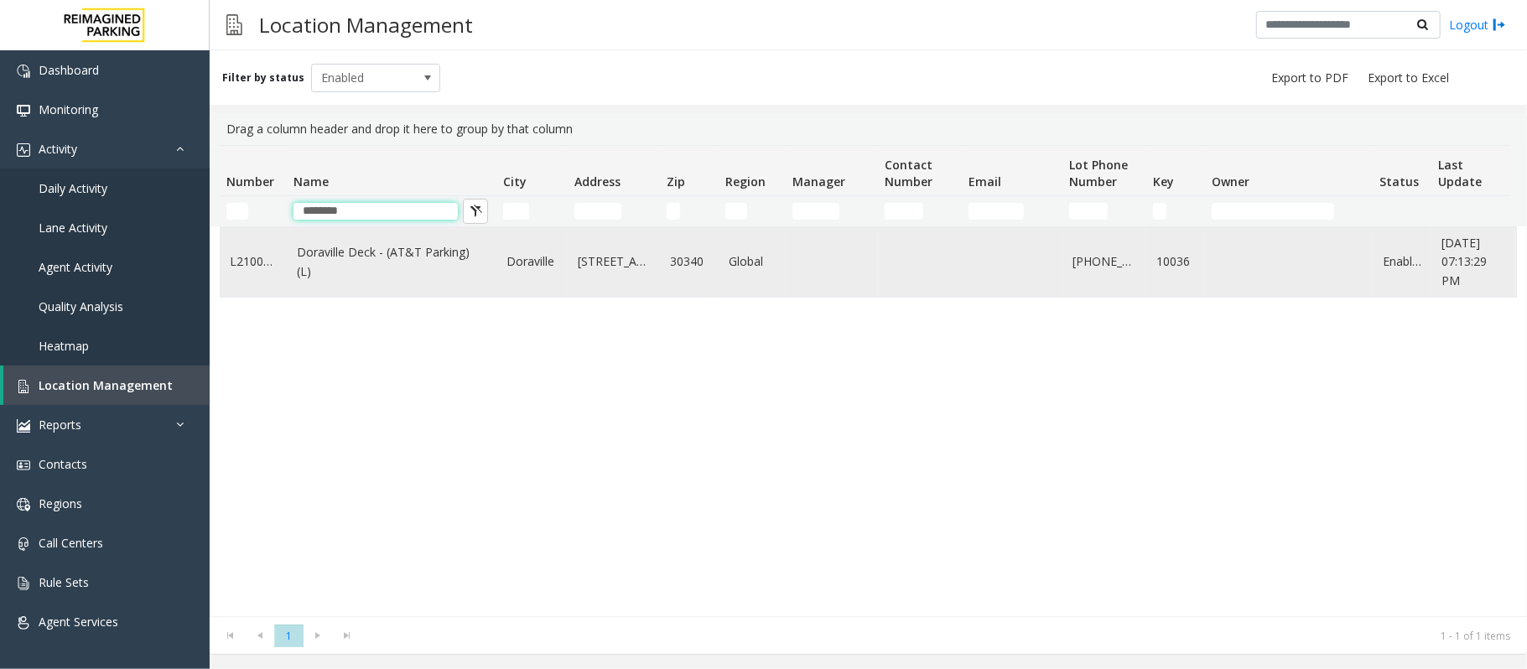
type input "********"
click at [354, 250] on td "Doraville Deck - (AT&T Parking) (L)" at bounding box center [392, 262] width 210 height 70
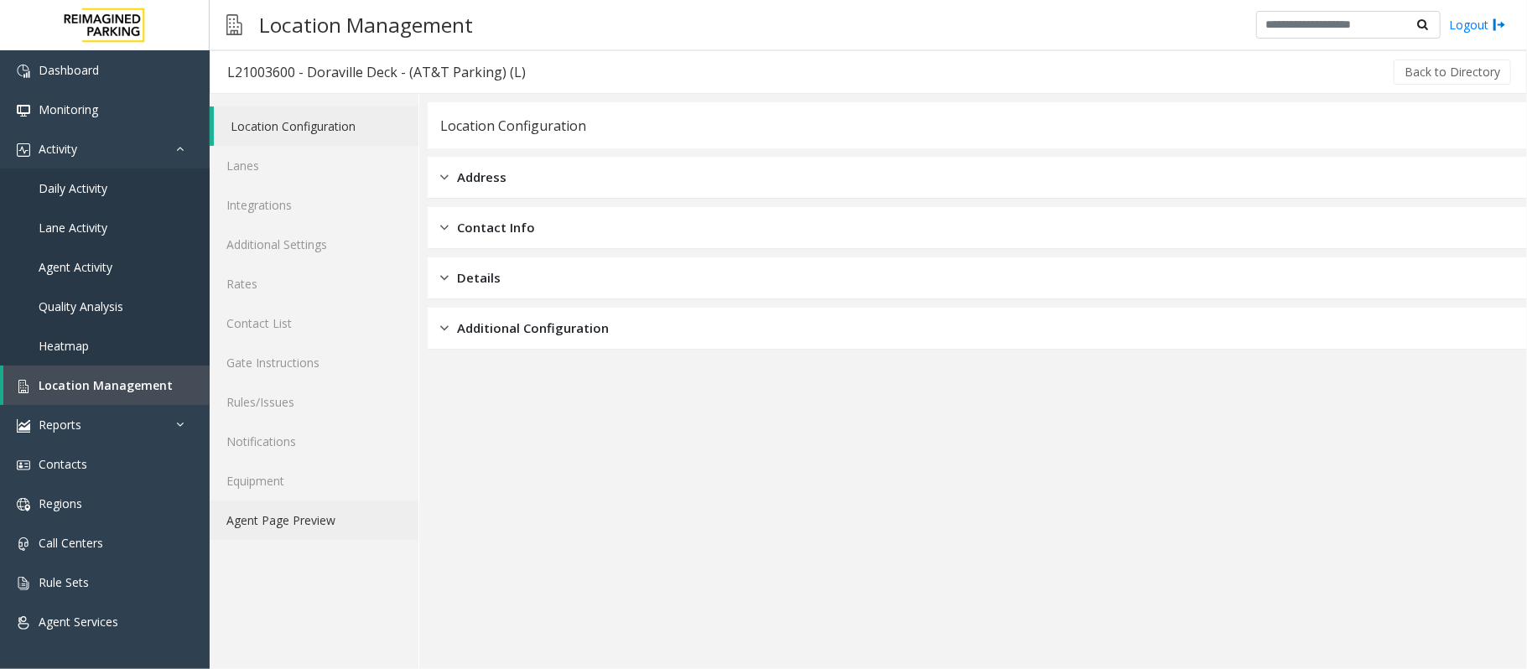
click at [258, 507] on link "Agent Page Preview" at bounding box center [314, 519] width 209 height 39
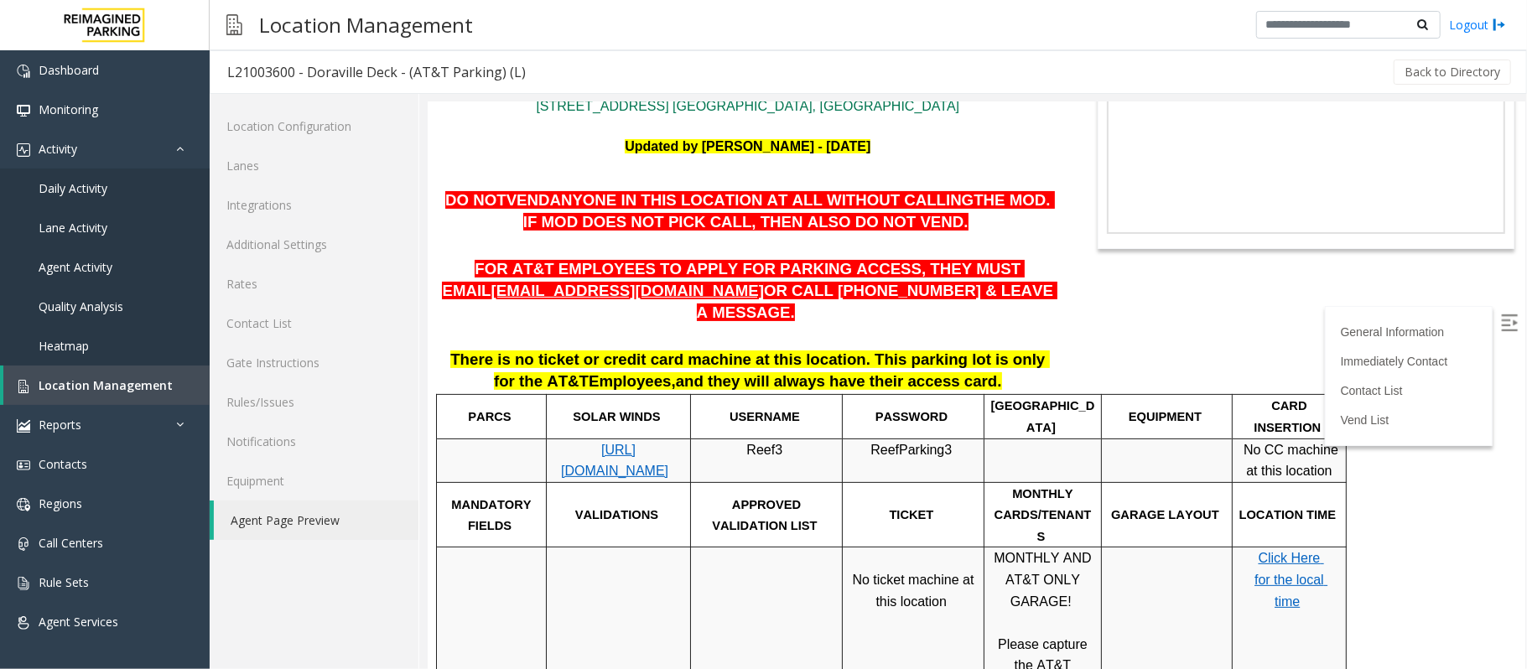
scroll to position [223, 0]
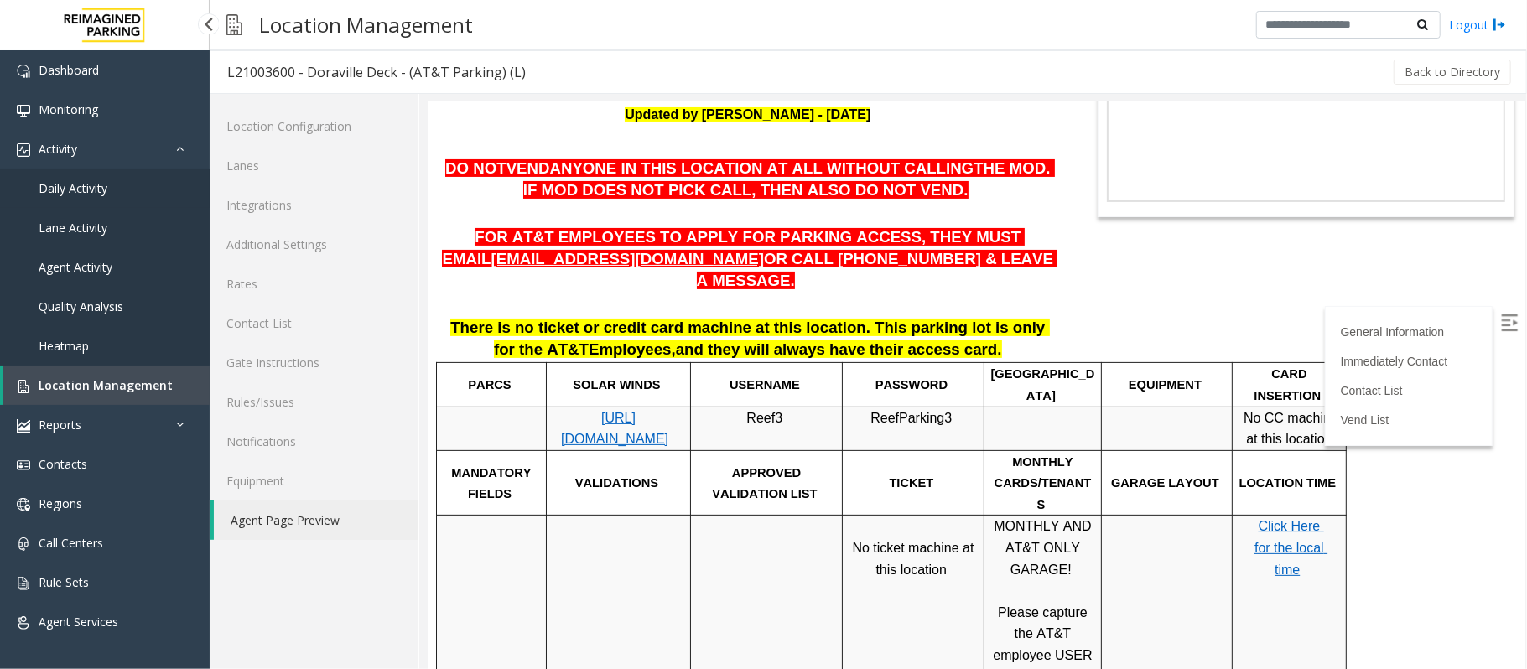
click at [69, 181] on span "Daily Activity" at bounding box center [73, 188] width 69 height 16
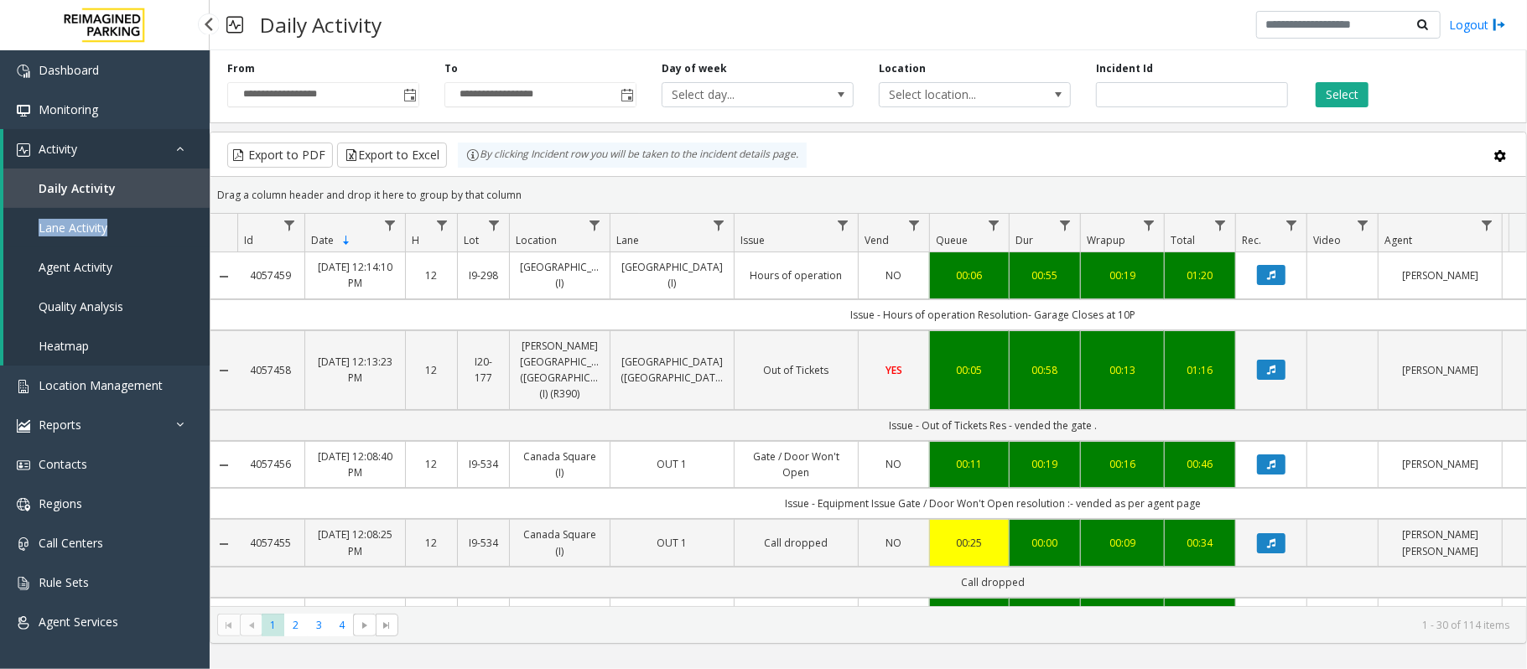
drag, startPoint x: 1, startPoint y: 263, endPoint x: 10, endPoint y: 216, distance: 47.8
click at [10, 216] on li "Activity Daily Activity Lane Activity Agent Activity Quality Analysis Heatmap" at bounding box center [105, 247] width 210 height 236
click at [121, 176] on link "Daily Activity" at bounding box center [106, 187] width 206 height 39
click at [131, 179] on link "Daily Activity" at bounding box center [106, 187] width 206 height 39
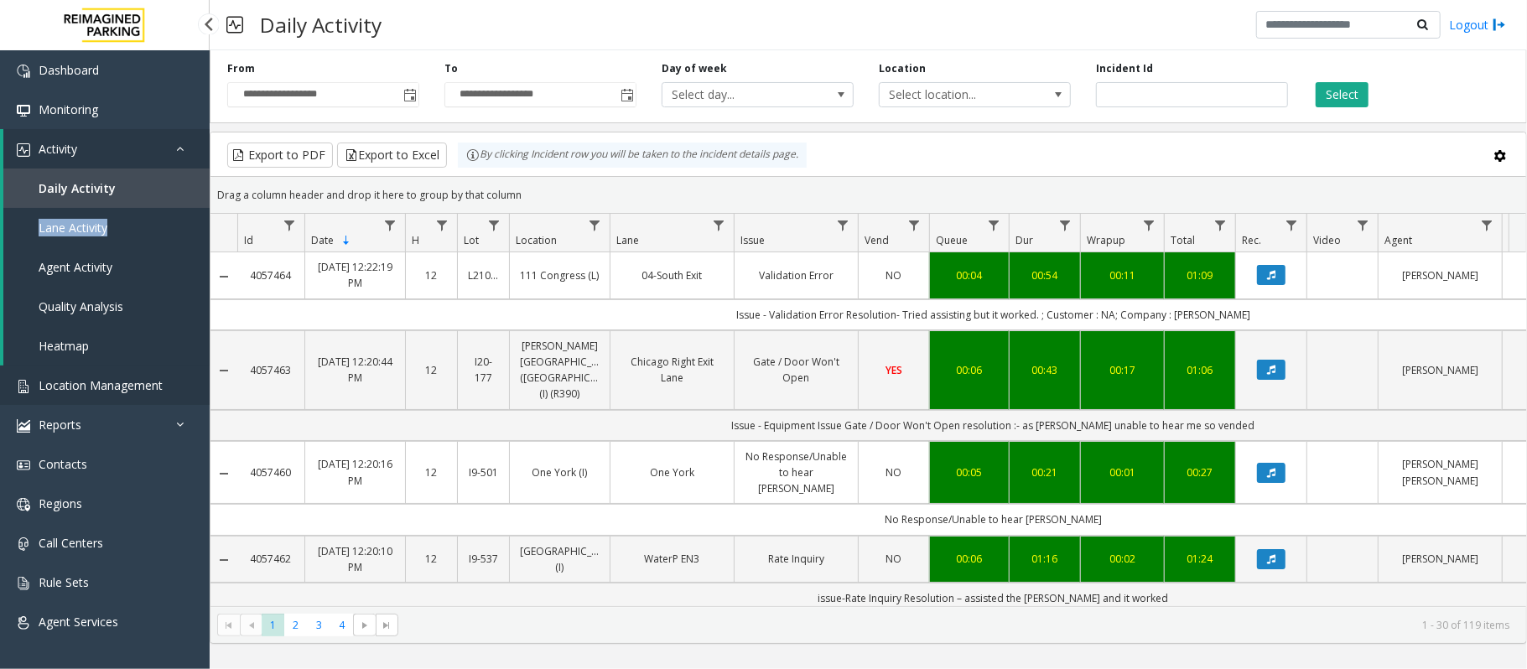
click at [111, 391] on span "Location Management" at bounding box center [101, 385] width 124 height 16
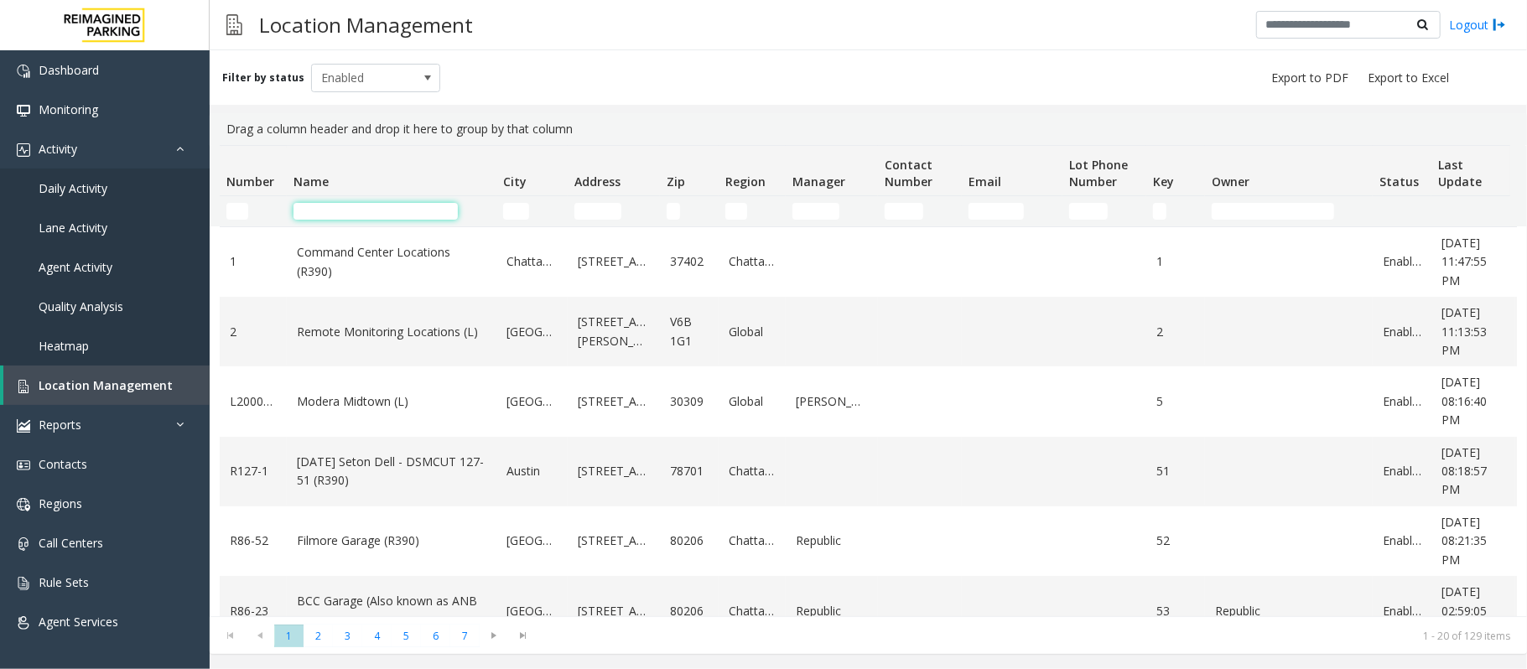
click at [397, 213] on input "Name Filter" at bounding box center [375, 211] width 164 height 17
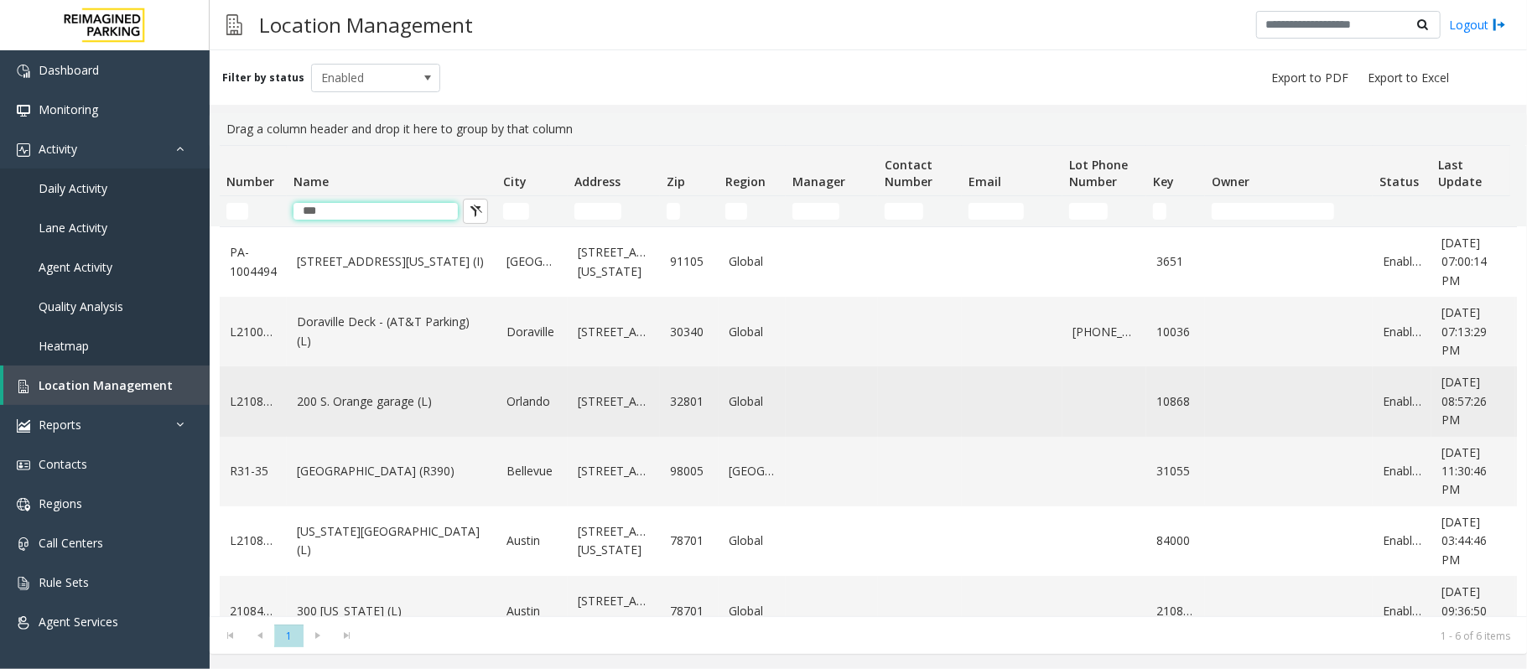
type input "***"
click at [360, 414] on td "200 S. Orange garage (L)" at bounding box center [392, 401] width 210 height 70
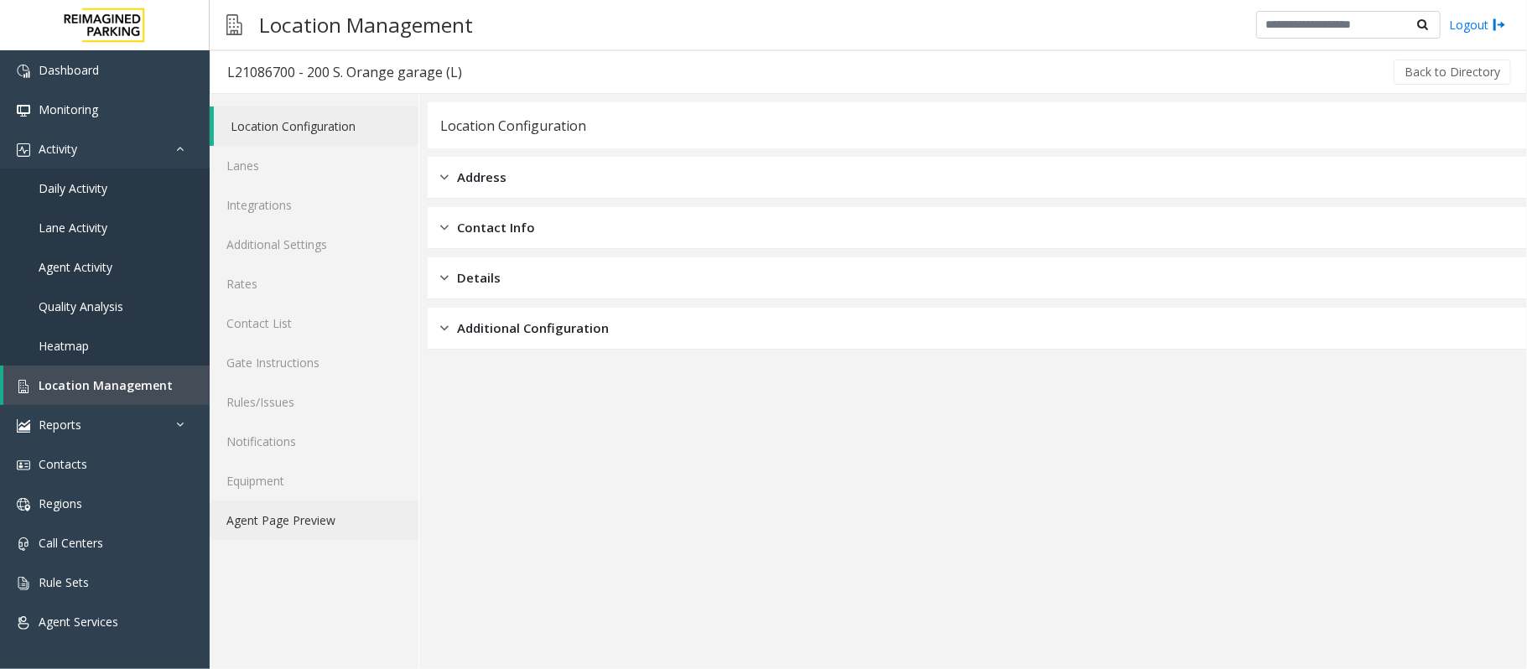
click at [290, 513] on link "Agent Page Preview" at bounding box center [314, 519] width 209 height 39
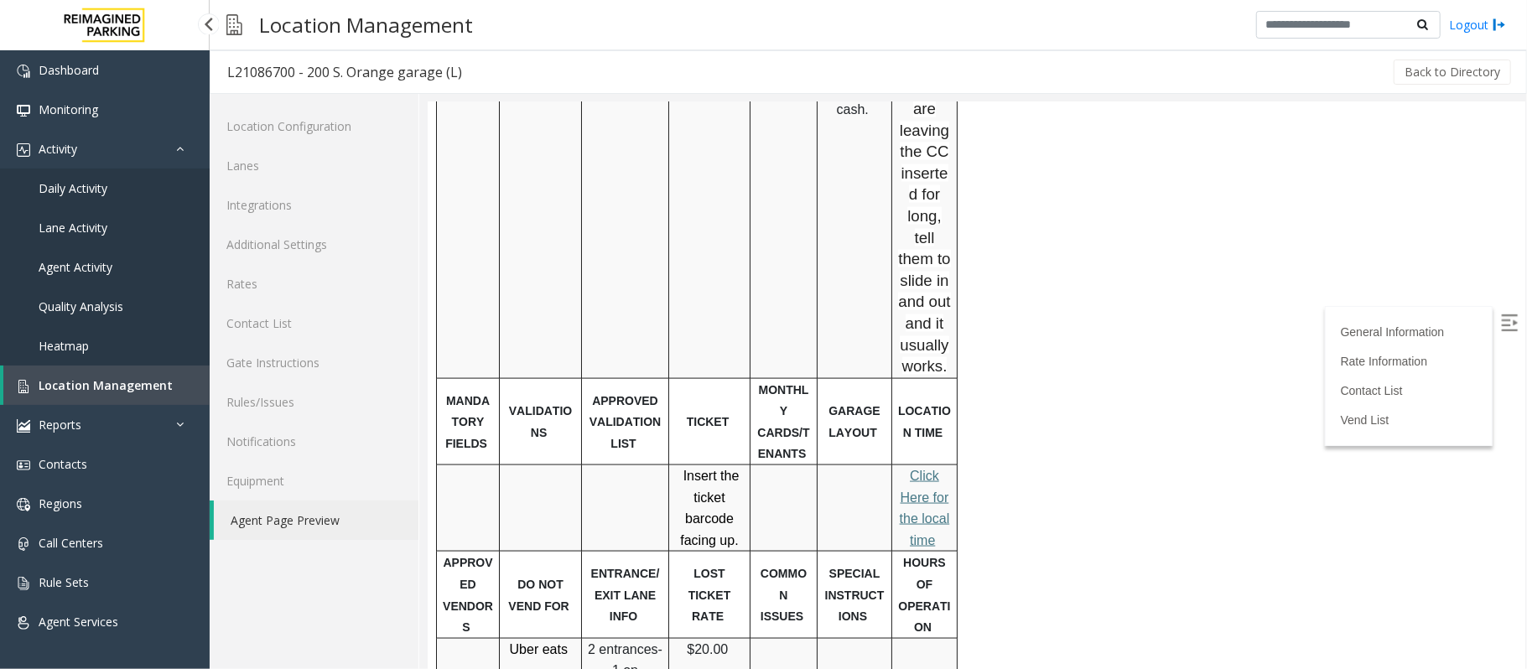
scroll to position [1900, 0]
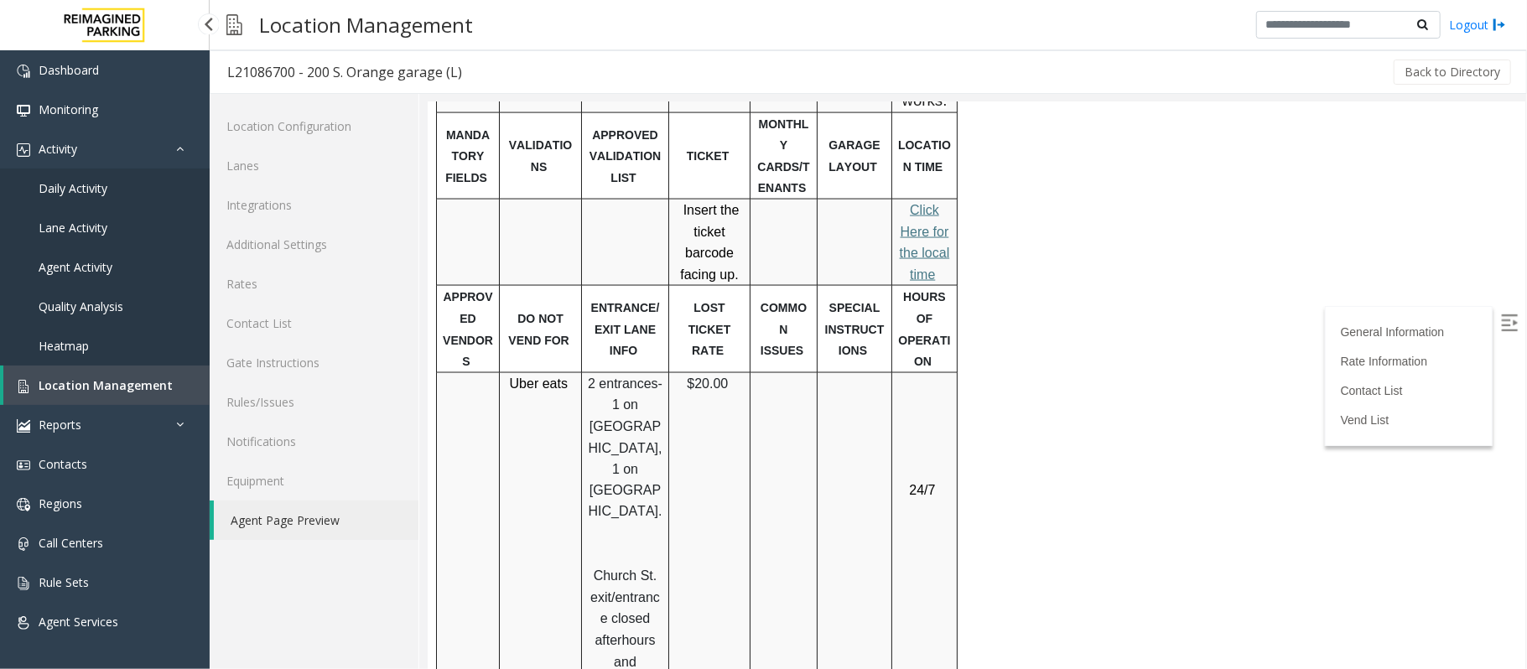
click at [909, 202] on span "lick Here for the local time" at bounding box center [924, 241] width 50 height 79
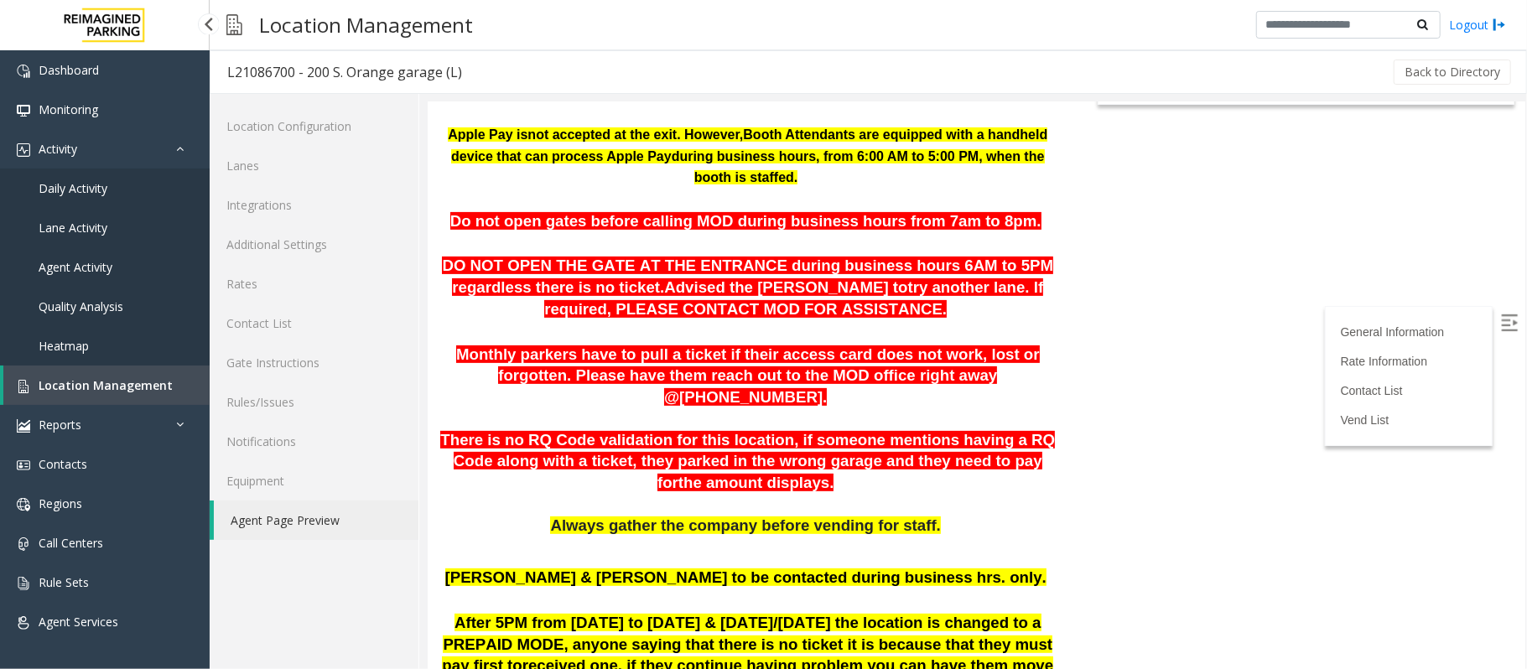
scroll to position [558, 0]
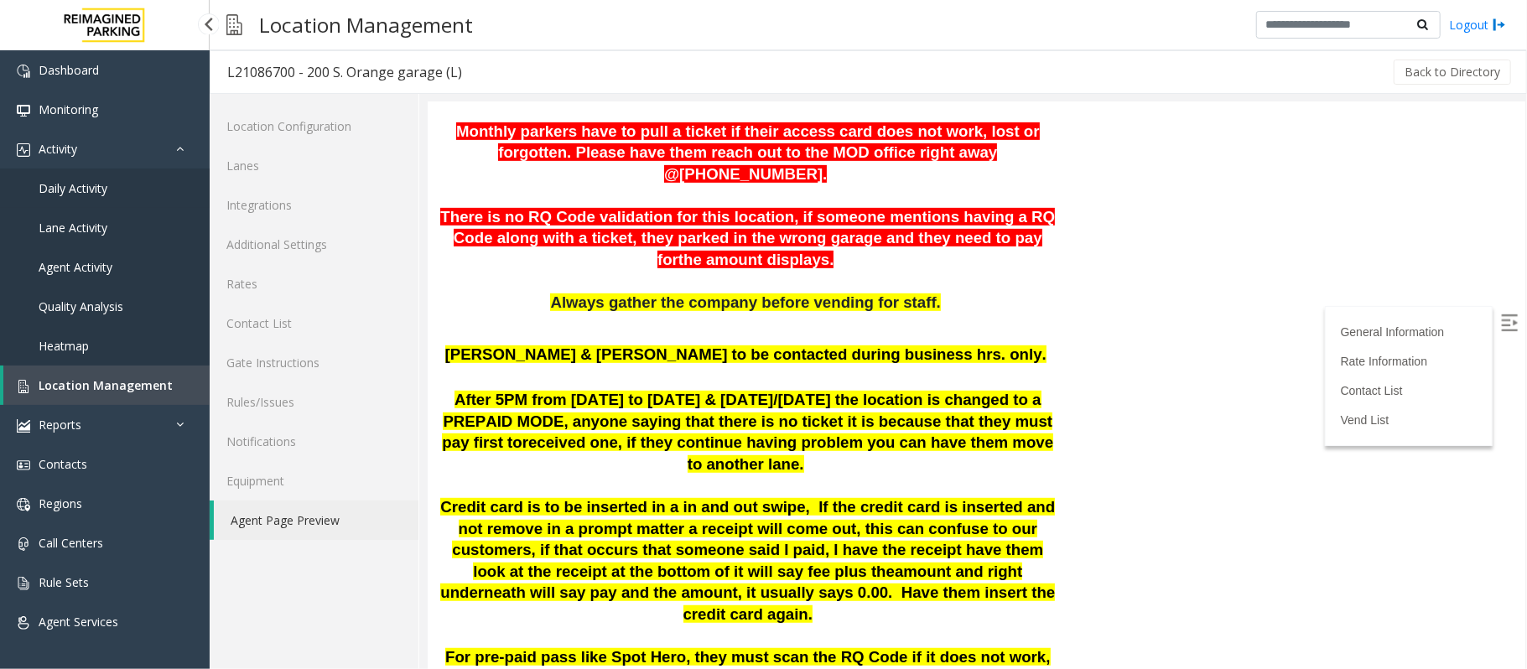
click at [64, 189] on span "Daily Activity" at bounding box center [73, 188] width 69 height 16
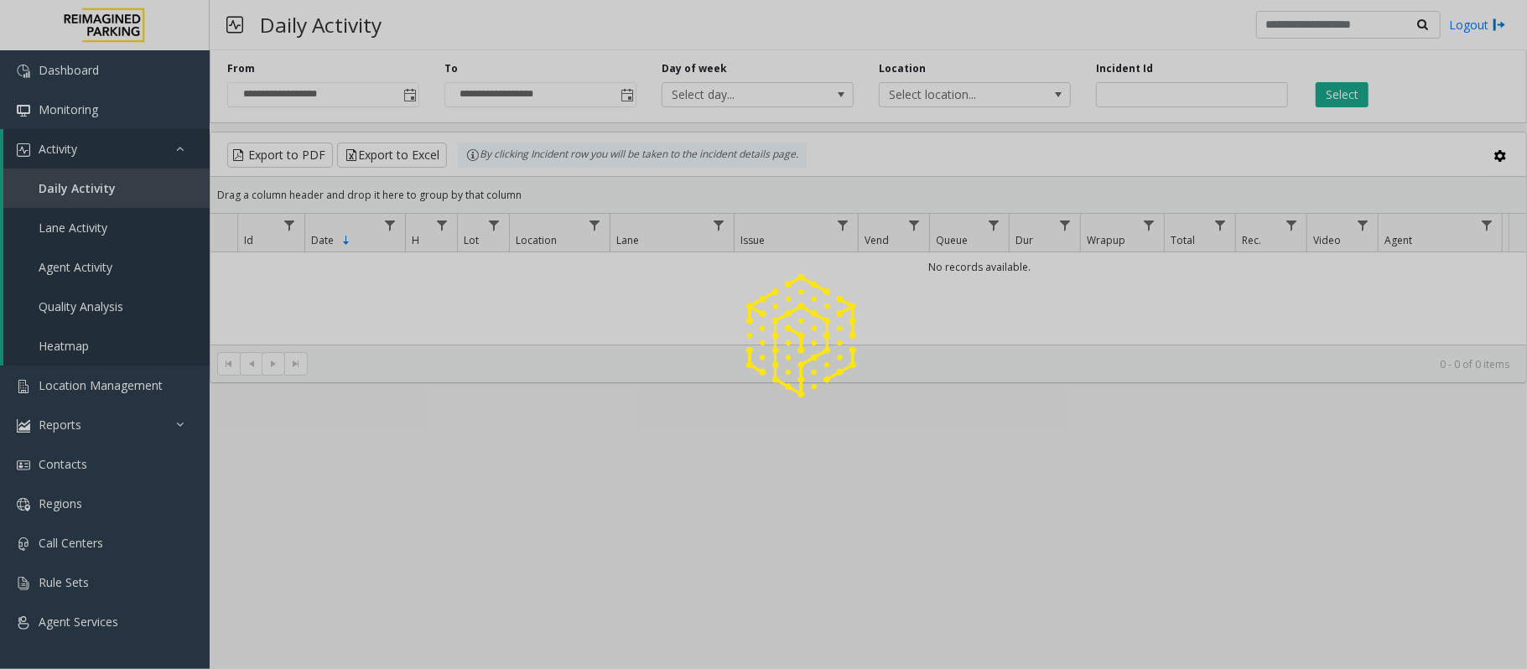
click at [409, 94] on div at bounding box center [763, 334] width 1527 height 669
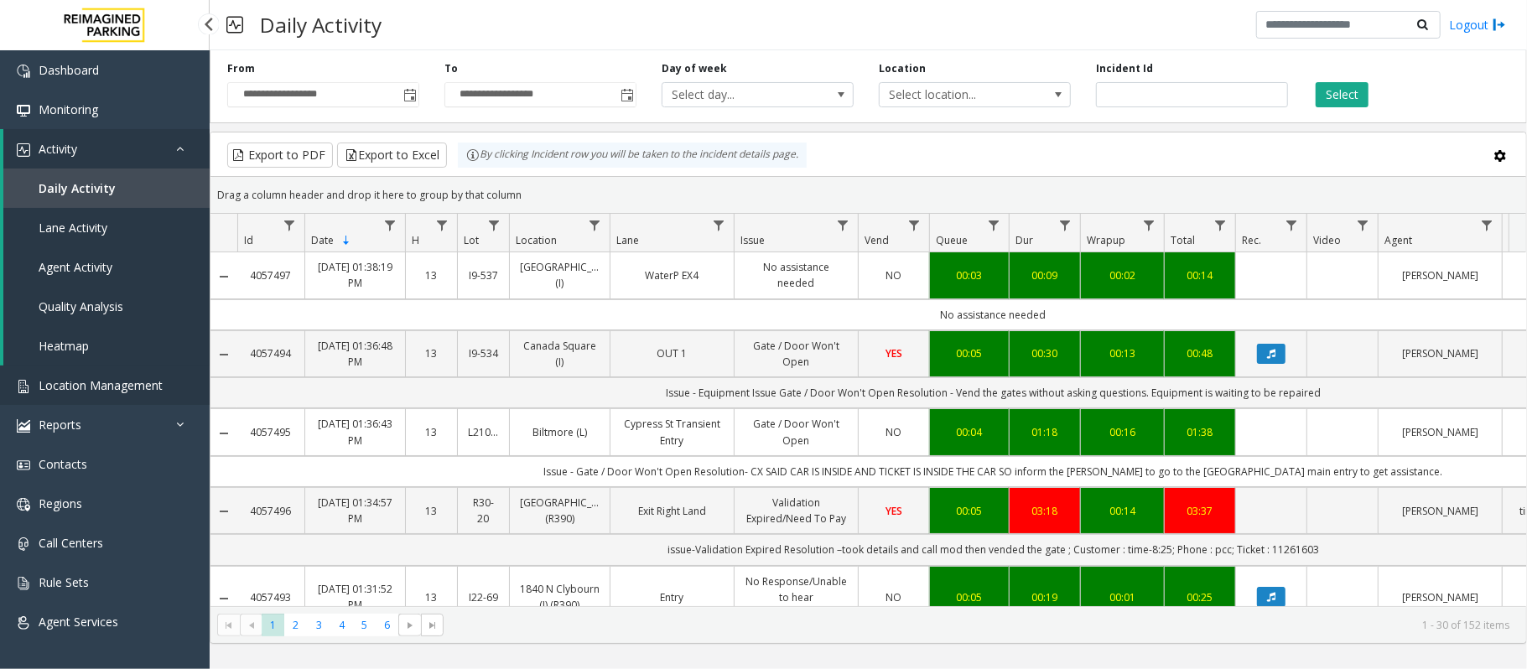
click at [101, 386] on span "Location Management" at bounding box center [101, 385] width 124 height 16
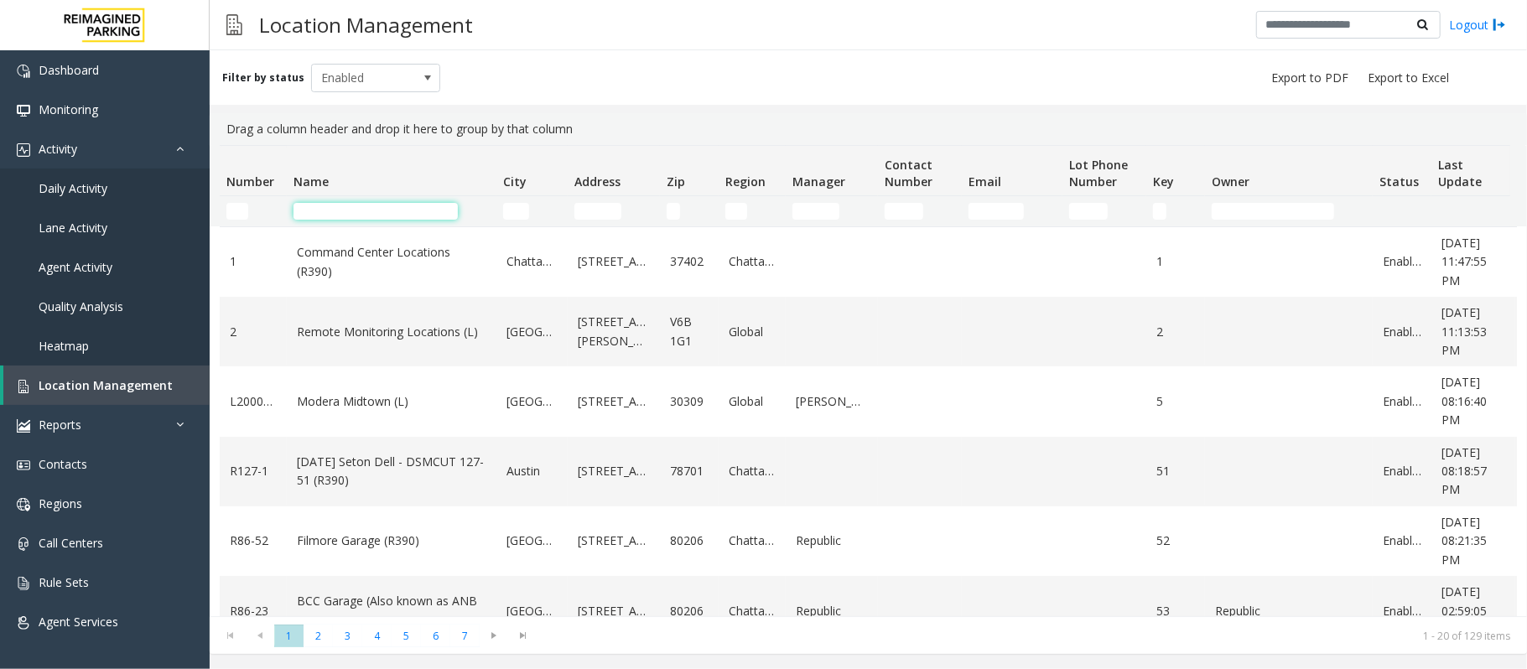
click at [380, 215] on input "Name Filter" at bounding box center [375, 211] width 164 height 17
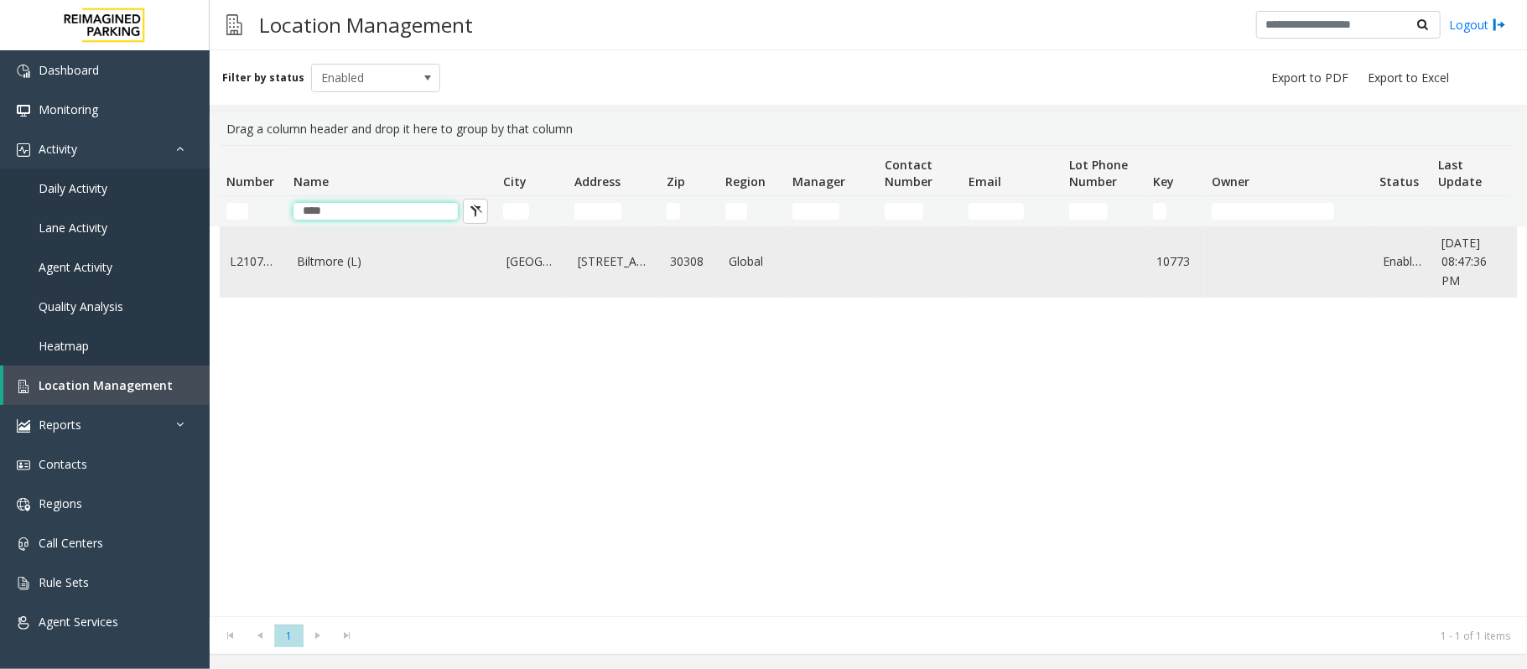
type input "****"
click at [380, 256] on td "Biltmore (L)" at bounding box center [392, 262] width 210 height 70
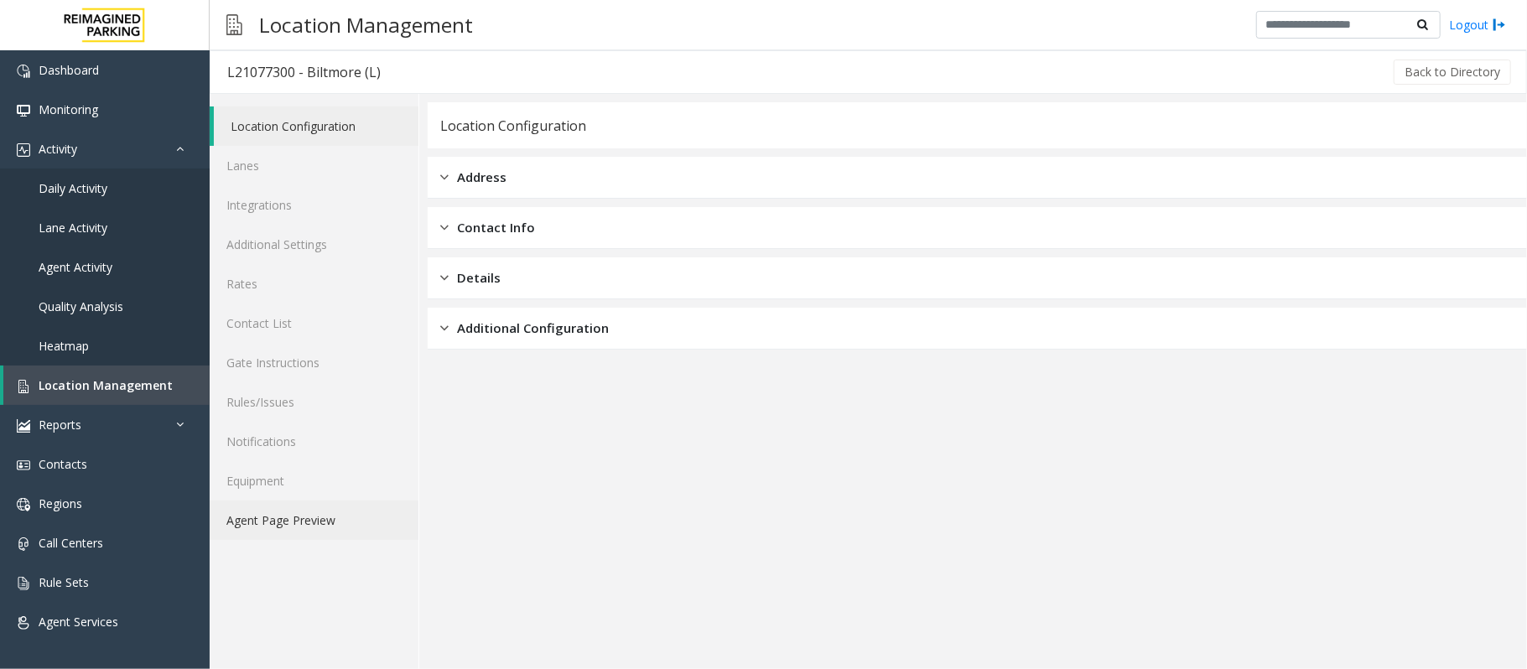
click at [267, 527] on link "Agent Page Preview" at bounding box center [314, 519] width 209 height 39
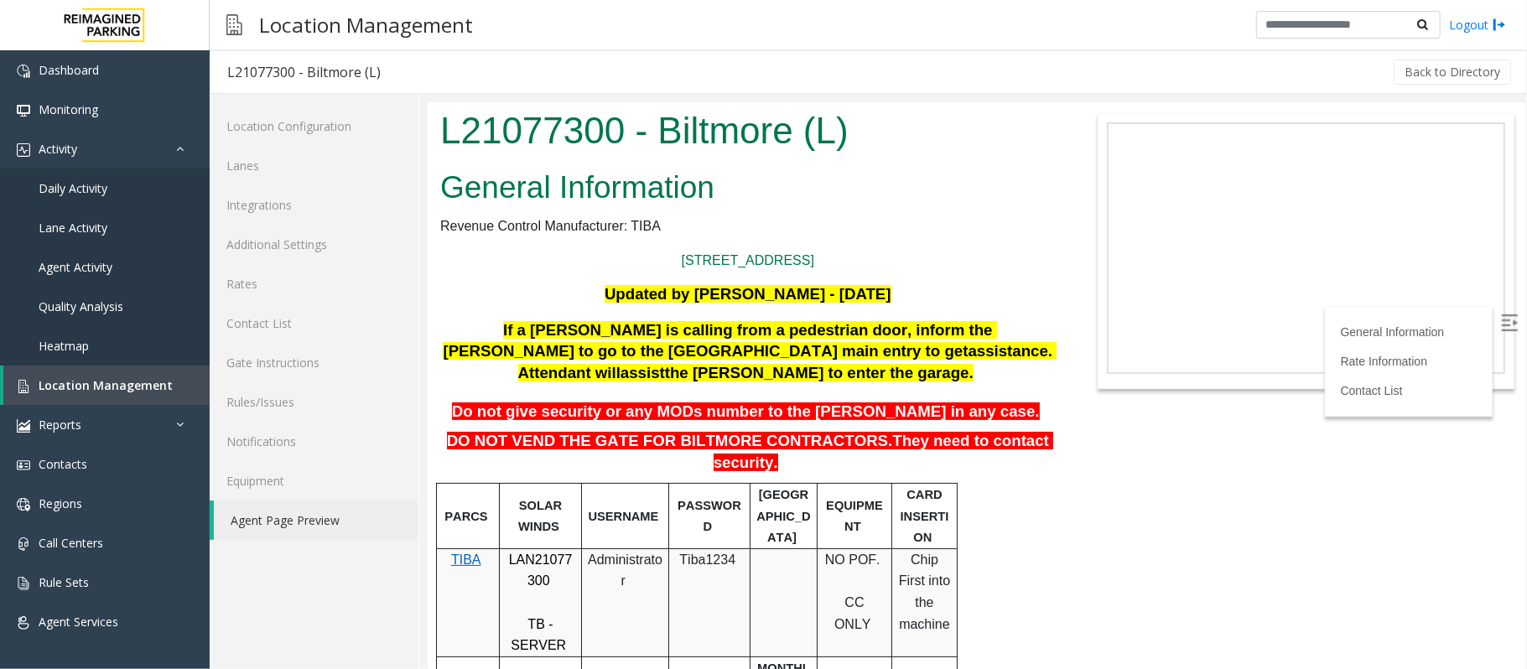
click at [1500, 314] on img at bounding box center [1508, 322] width 17 height 17
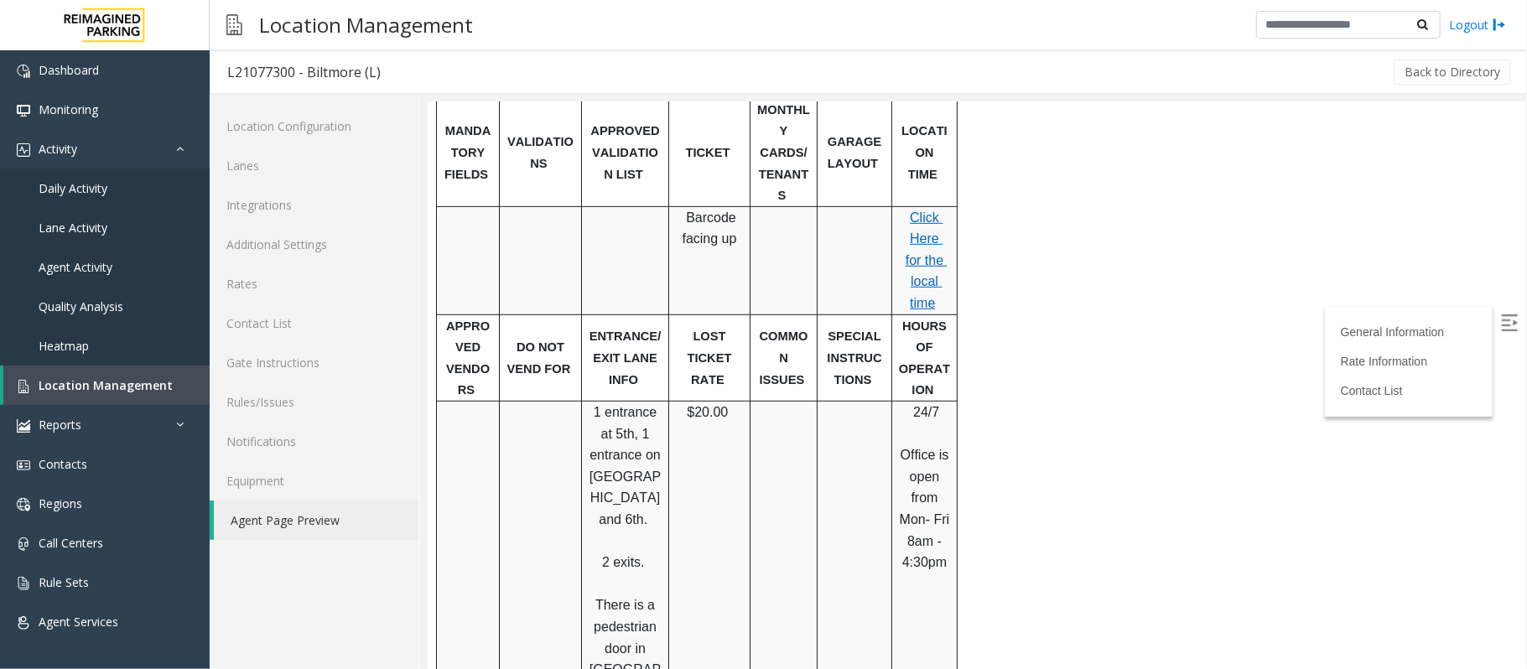
scroll to position [671, 0]
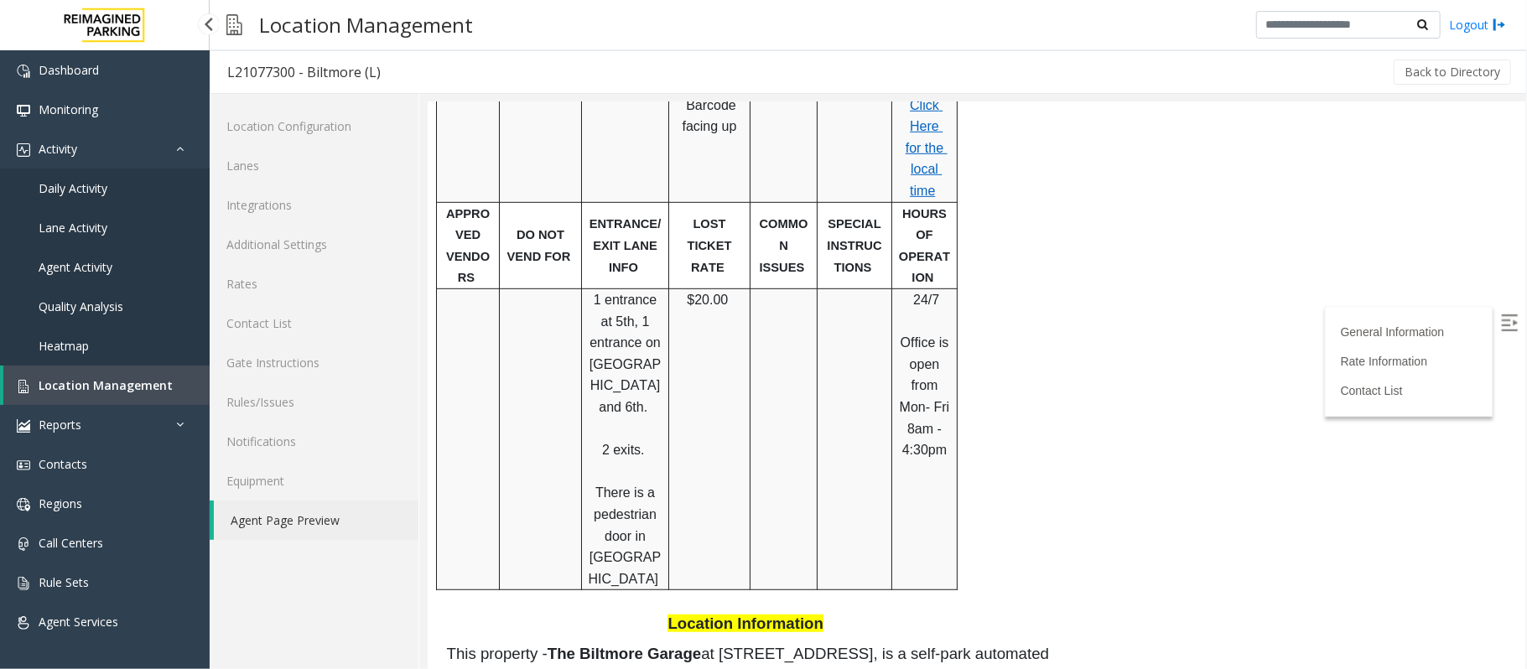
click at [131, 383] on span "Location Management" at bounding box center [106, 385] width 134 height 16
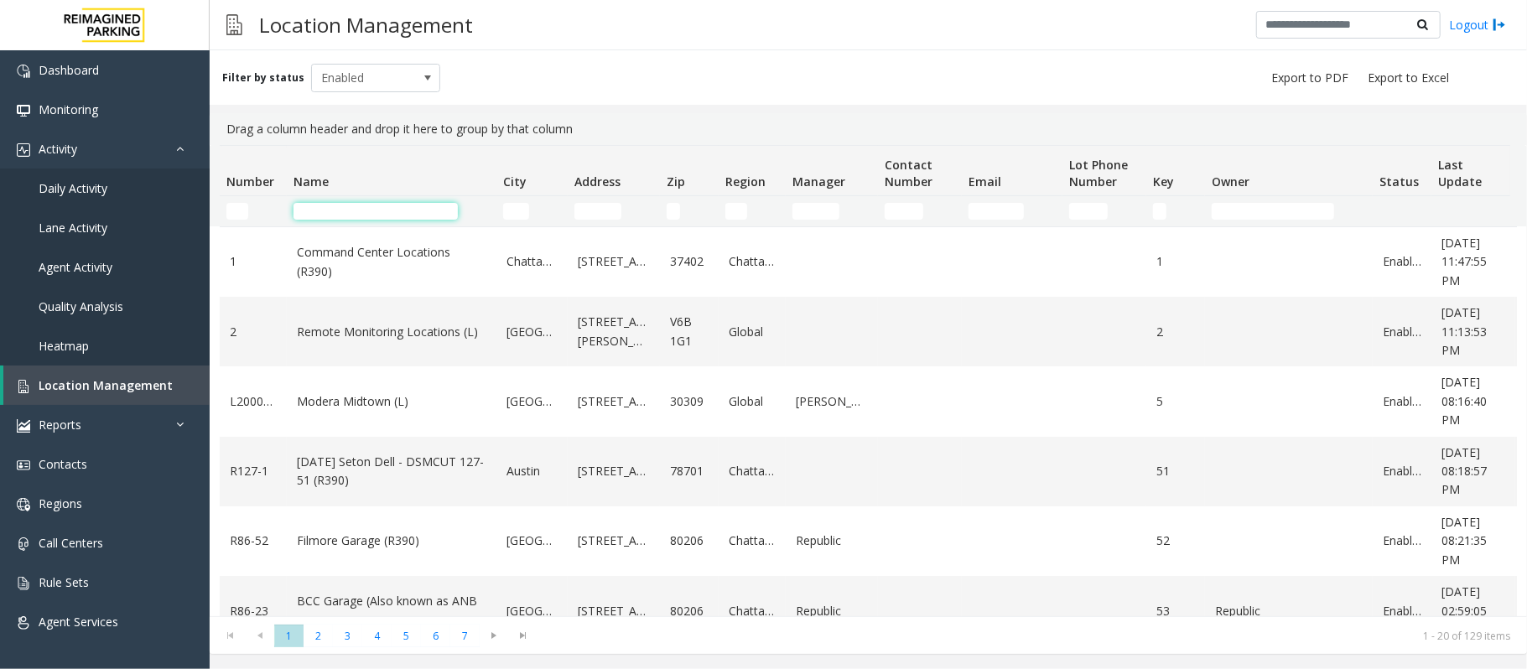
click at [427, 208] on input "Name Filter" at bounding box center [375, 211] width 164 height 17
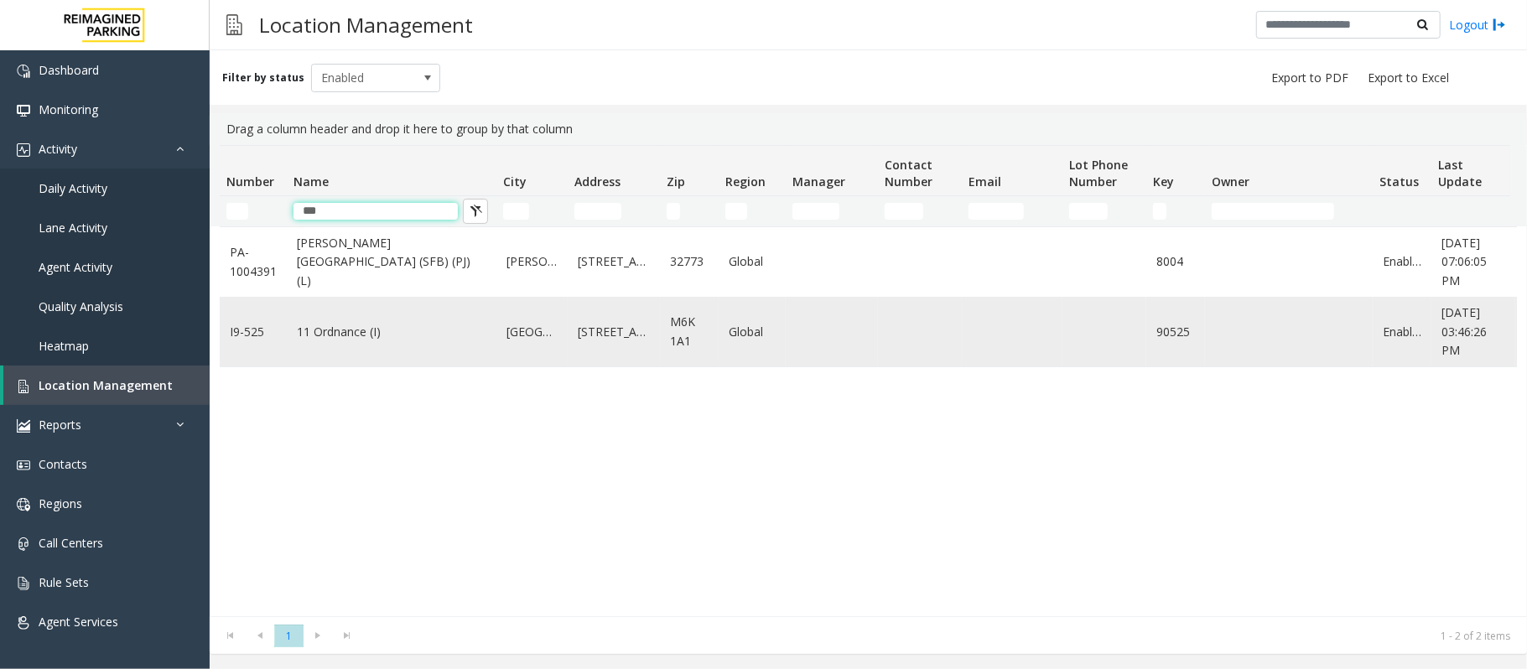
type input "***"
click at [458, 342] on td "11 Ordnance (I)" at bounding box center [392, 332] width 210 height 70
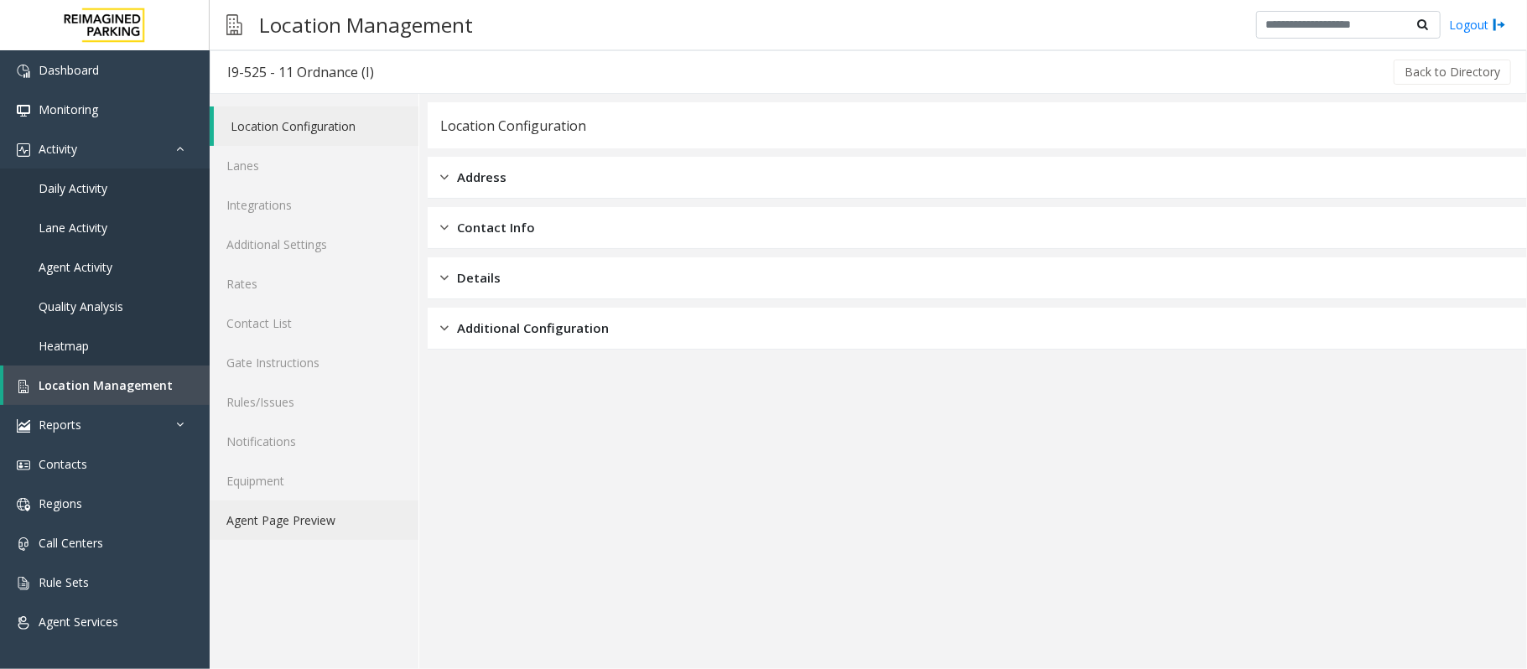
click at [323, 515] on link "Agent Page Preview" at bounding box center [314, 519] width 209 height 39
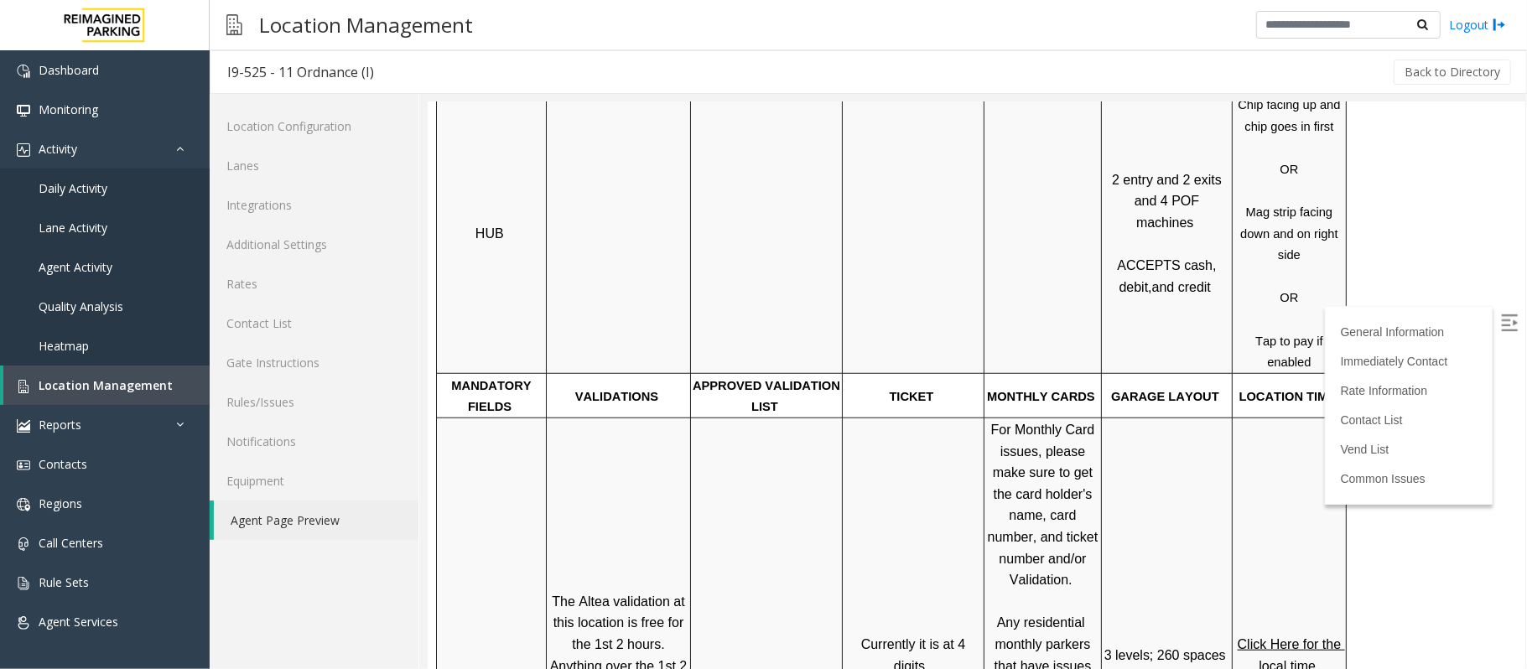
scroll to position [894, 0]
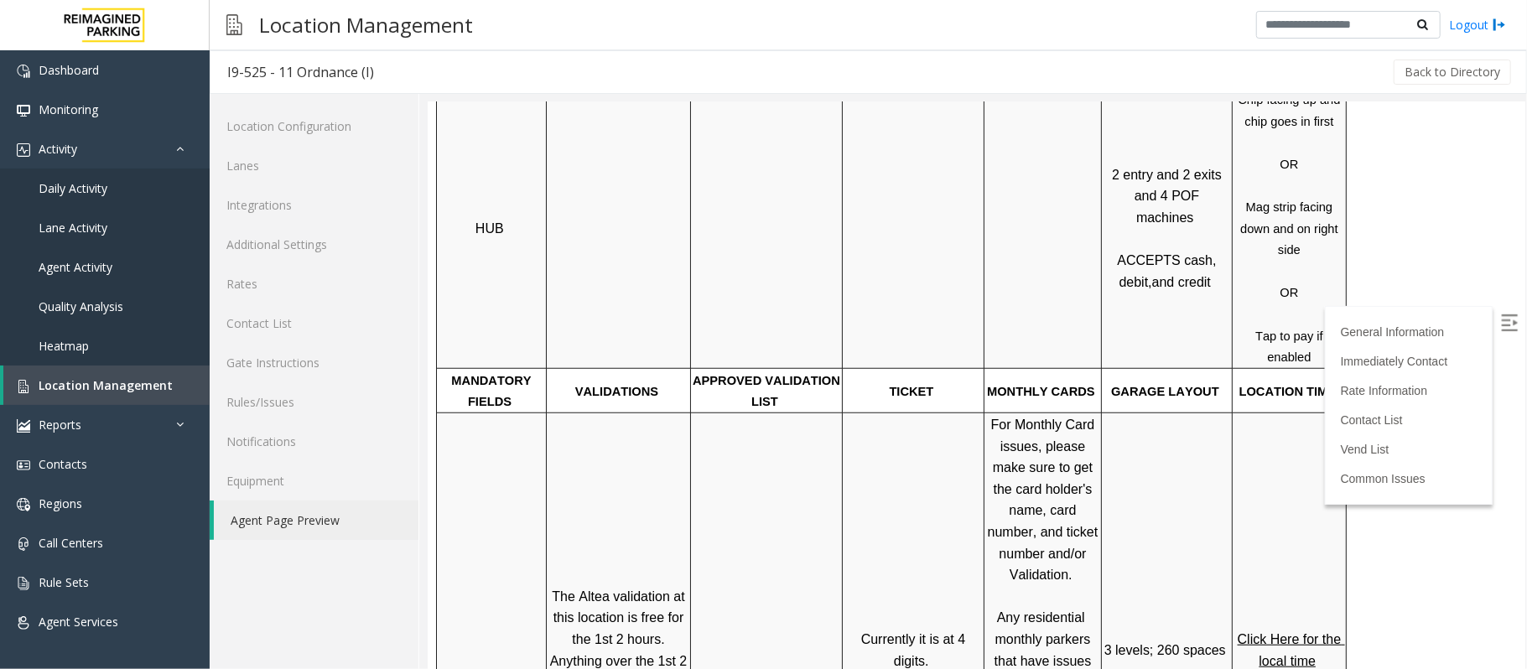
click at [1290, 631] on span "Click Here for the local time" at bounding box center [1289, 649] width 107 height 36
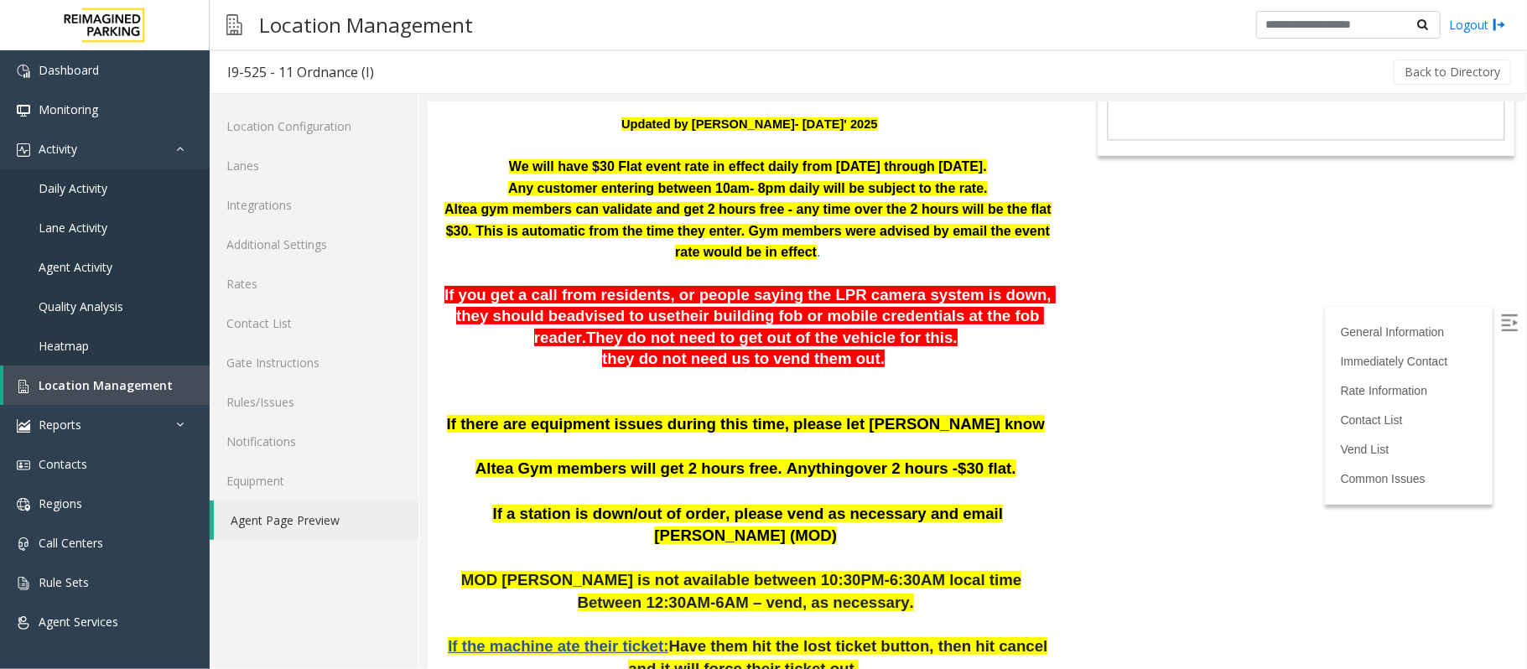
scroll to position [223, 0]
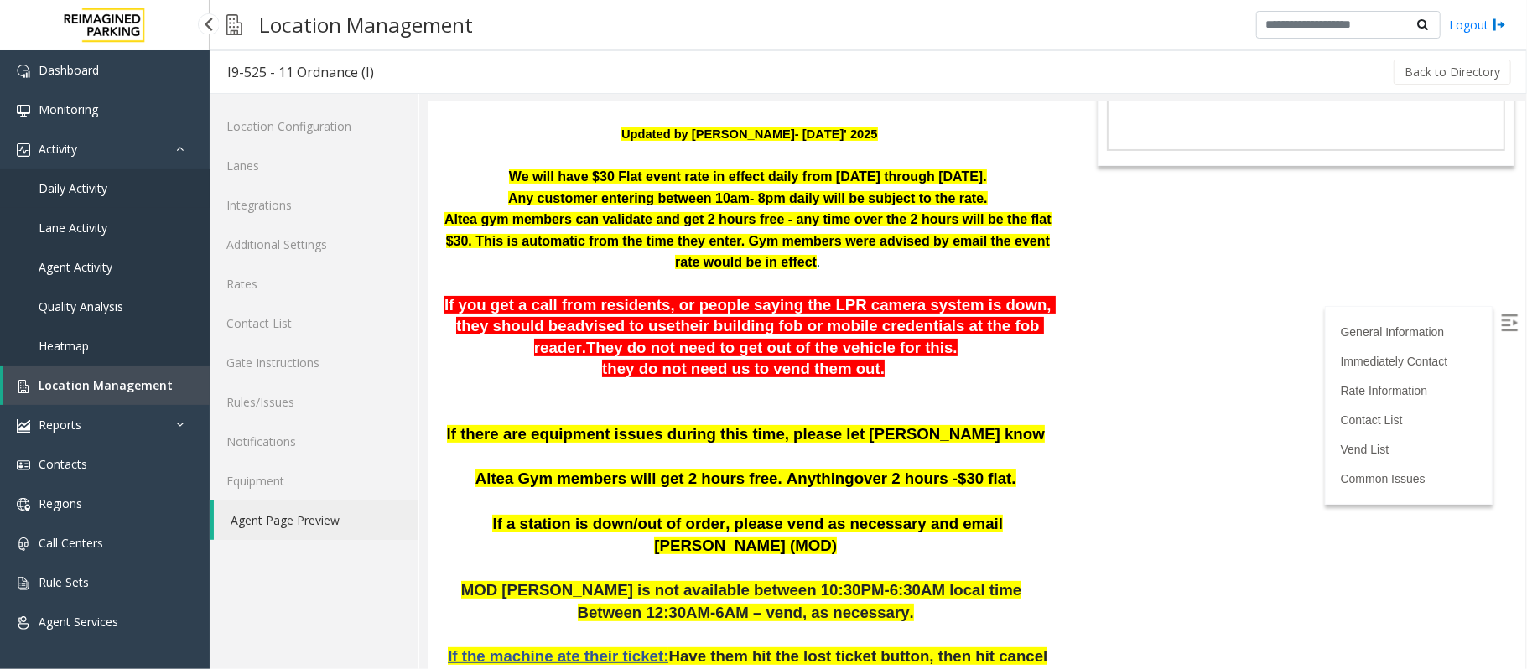
click at [79, 194] on span "Daily Activity" at bounding box center [73, 188] width 69 height 16
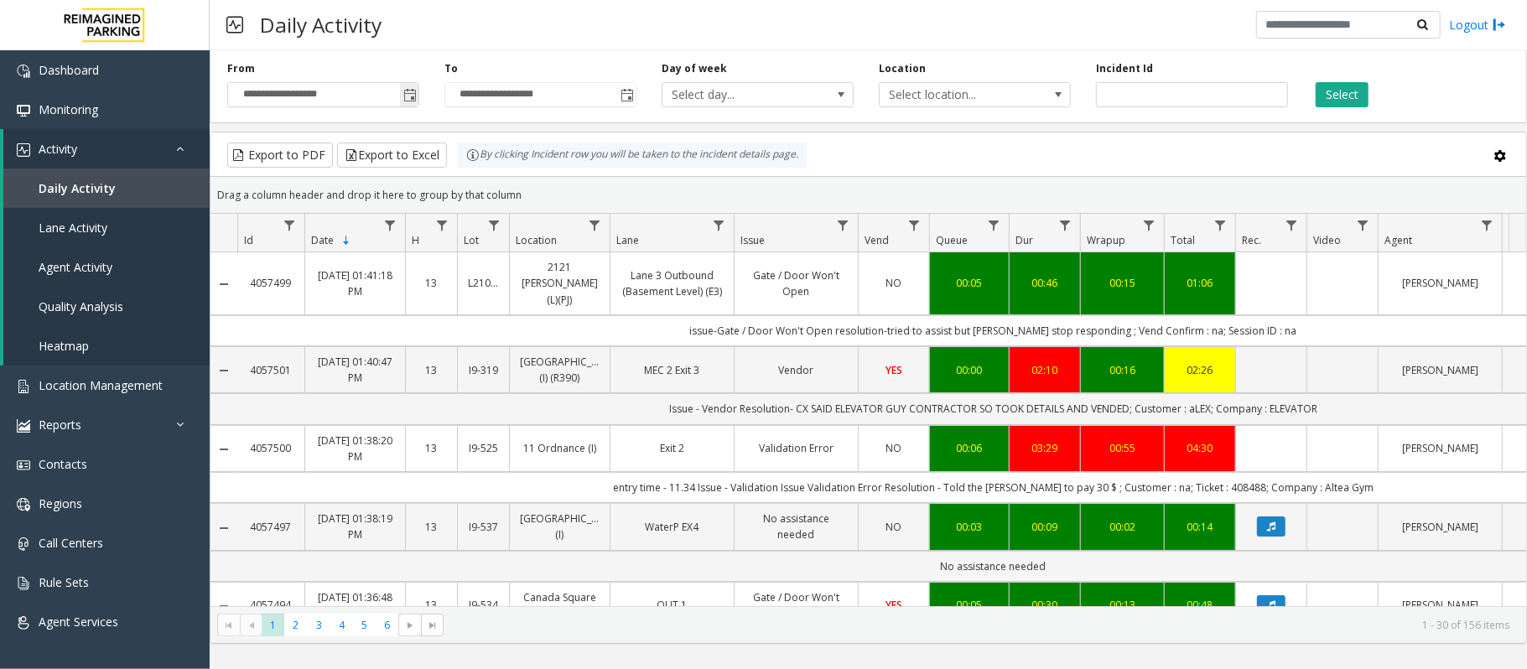
click at [414, 94] on span "Toggle popup" at bounding box center [409, 95] width 13 height 13
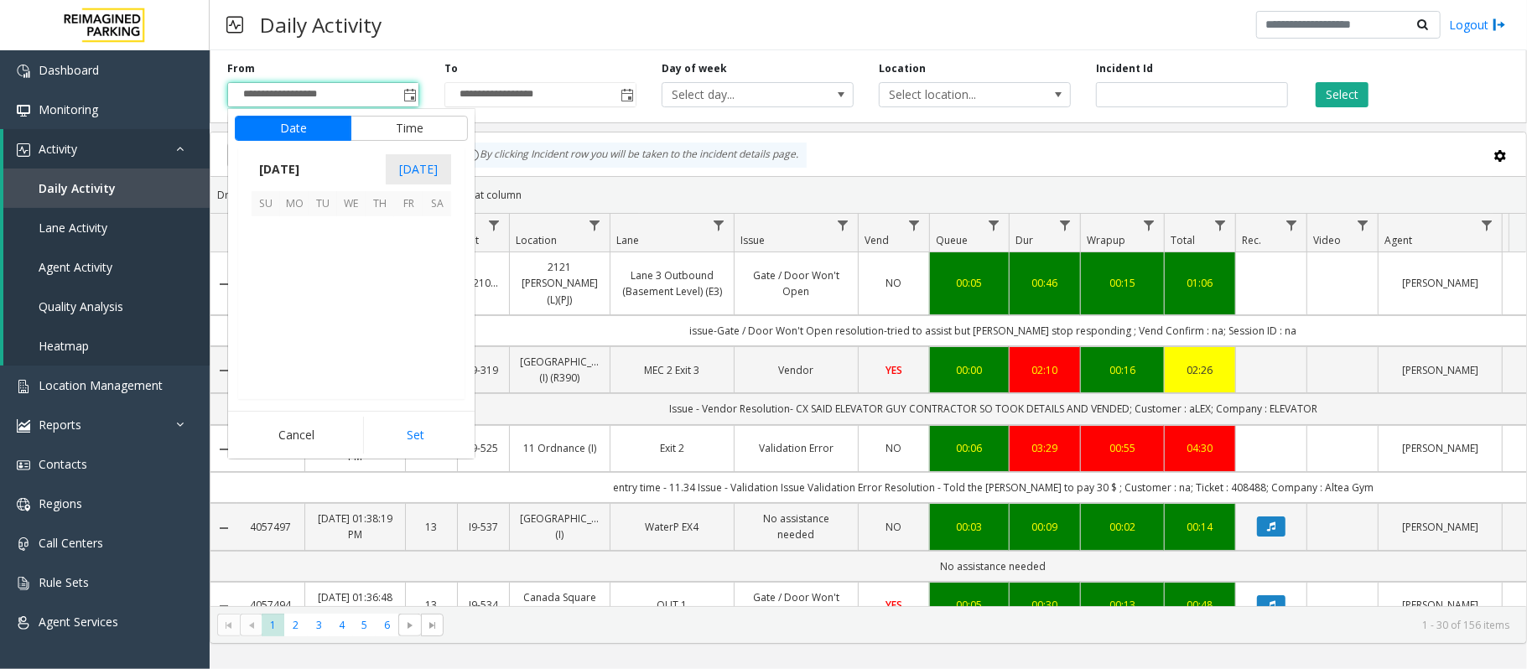
scroll to position [300661, 0]
click at [436, 282] on span "16" at bounding box center [436, 287] width 29 height 29
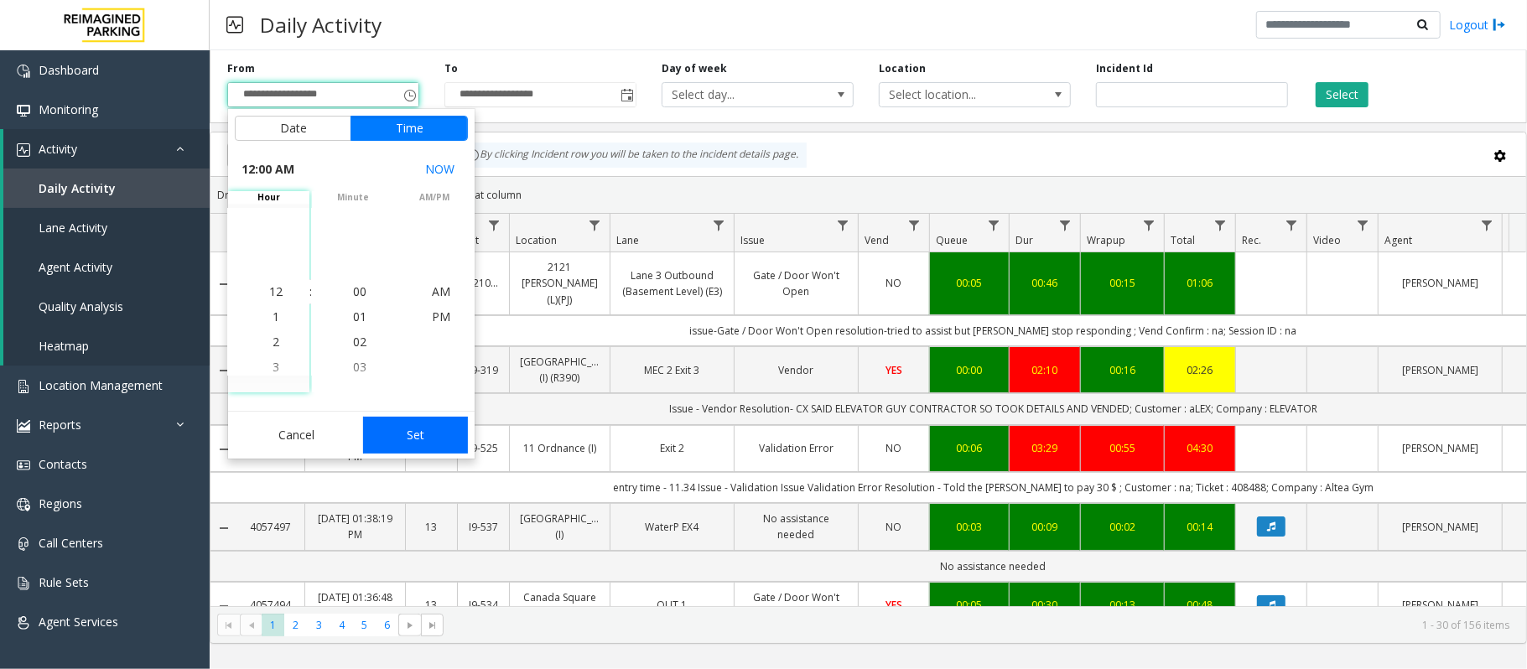
click at [416, 433] on button "Set" at bounding box center [416, 435] width 106 height 37
type input "**********"
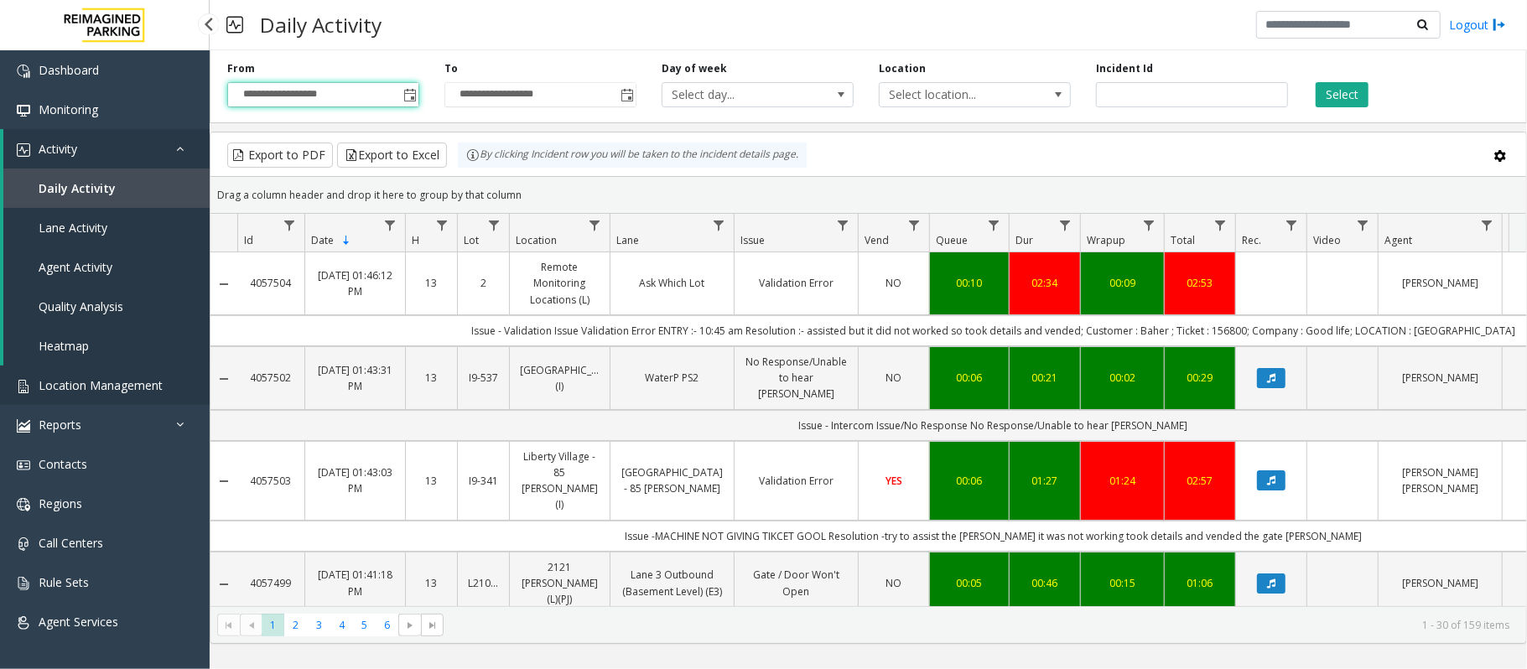
click at [121, 389] on span "Location Management" at bounding box center [101, 385] width 124 height 16
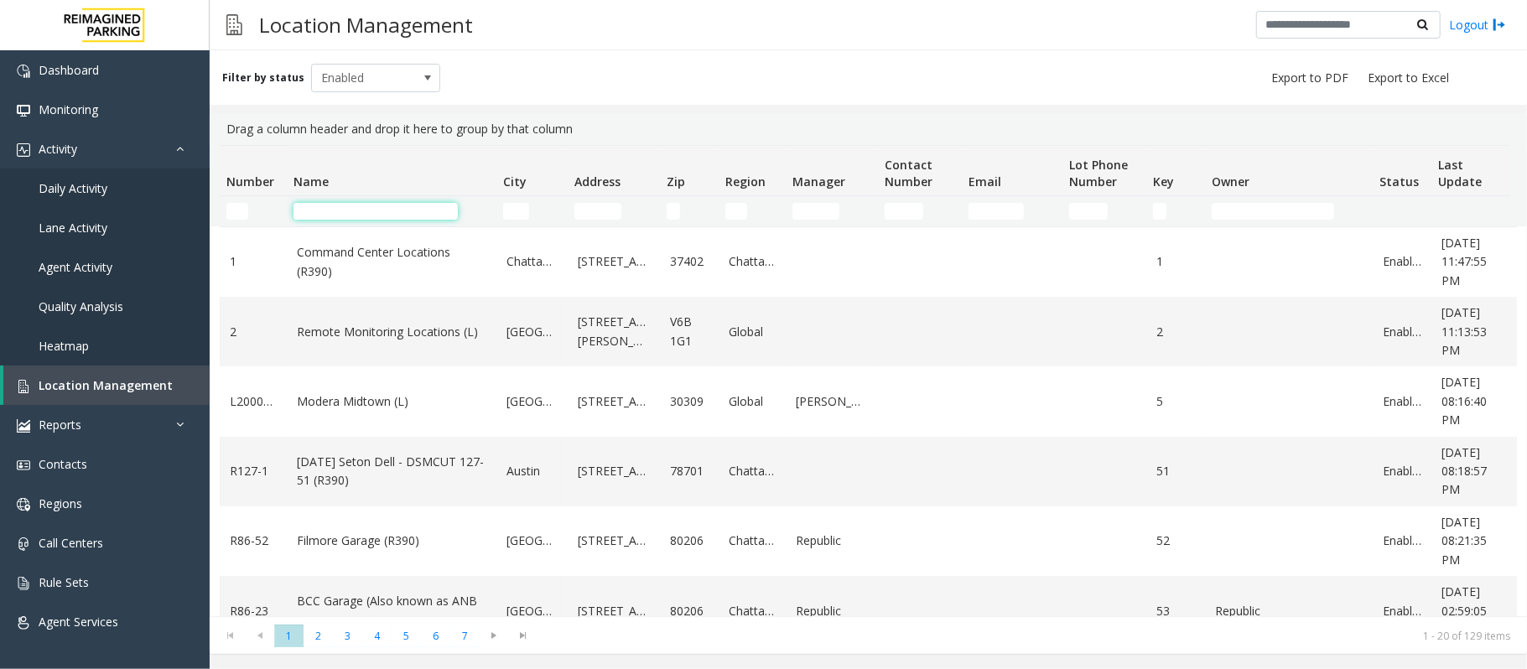
click at [349, 205] on input "Name Filter" at bounding box center [375, 211] width 164 height 17
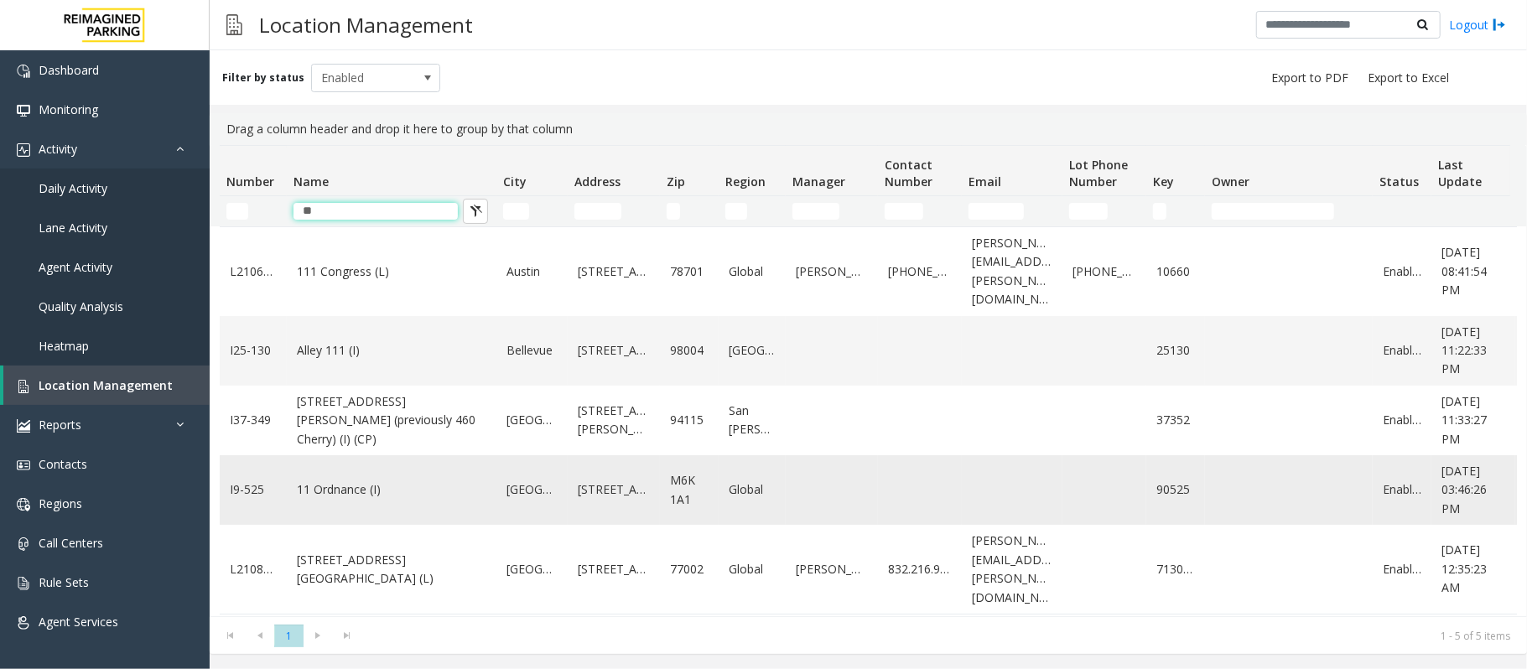
type input "**"
click at [399, 480] on link "11 Ordnance (I)" at bounding box center [391, 489] width 189 height 18
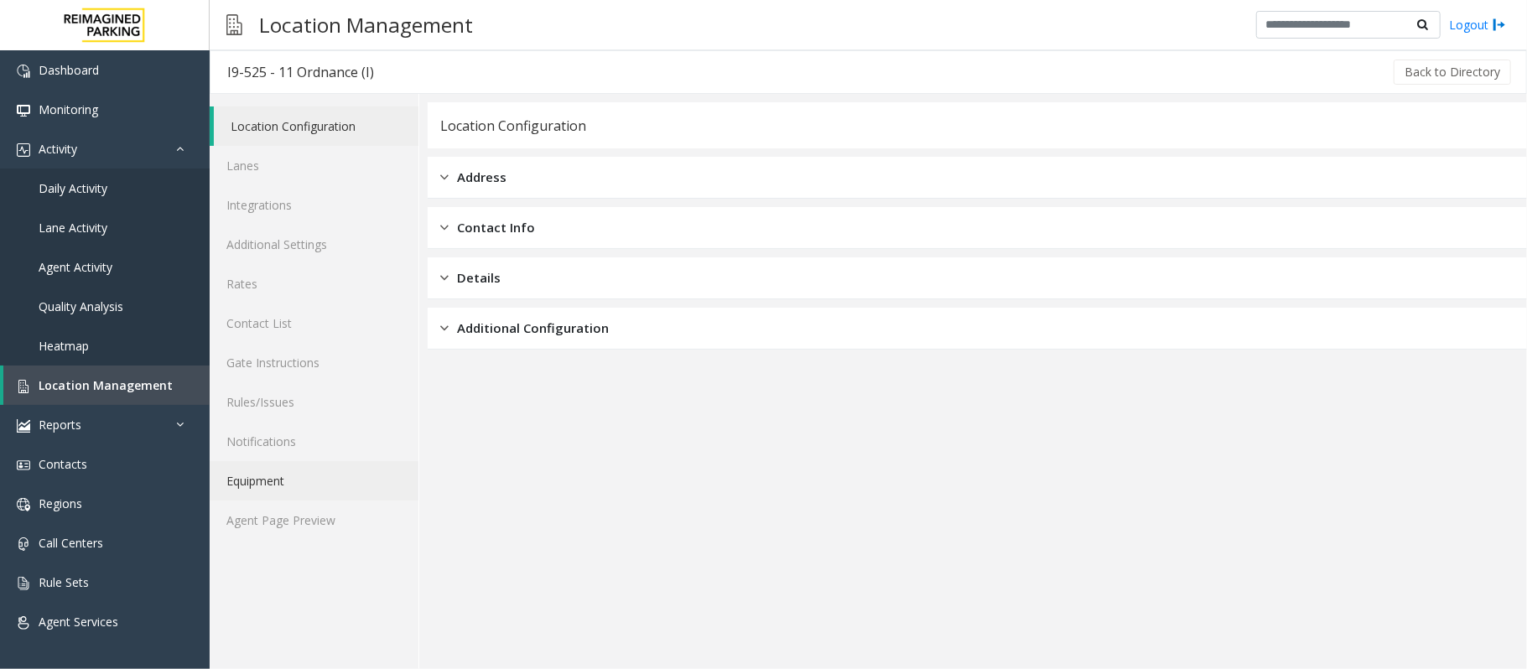
click at [286, 494] on link "Equipment" at bounding box center [314, 480] width 209 height 39
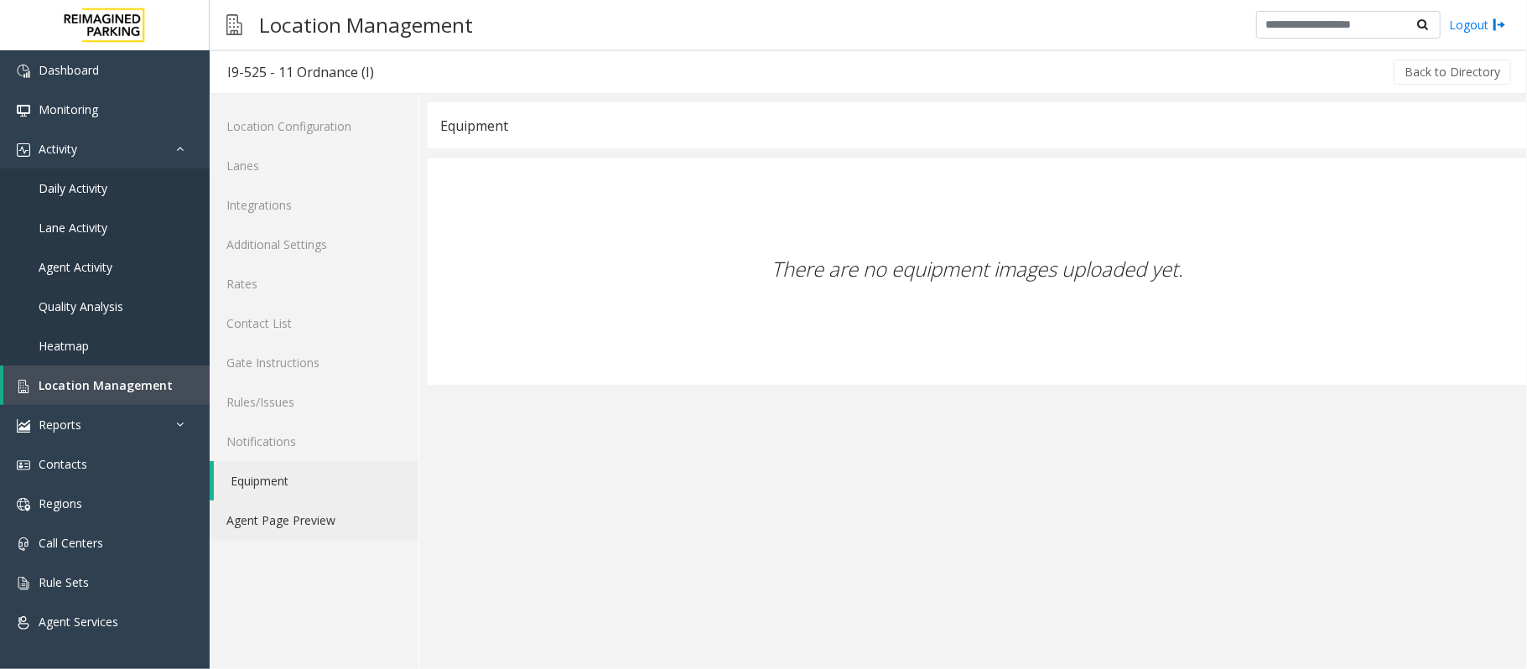
click at [290, 511] on link "Agent Page Preview" at bounding box center [314, 519] width 209 height 39
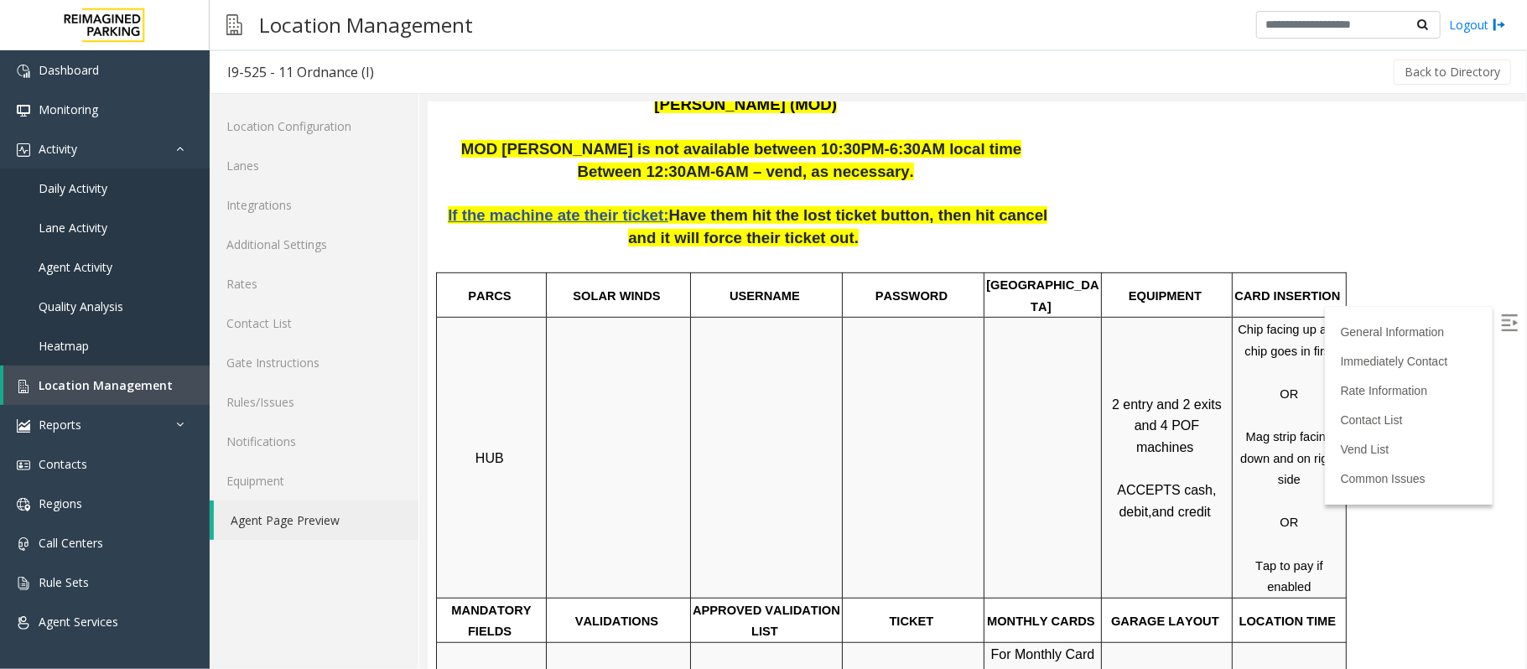
scroll to position [671, 0]
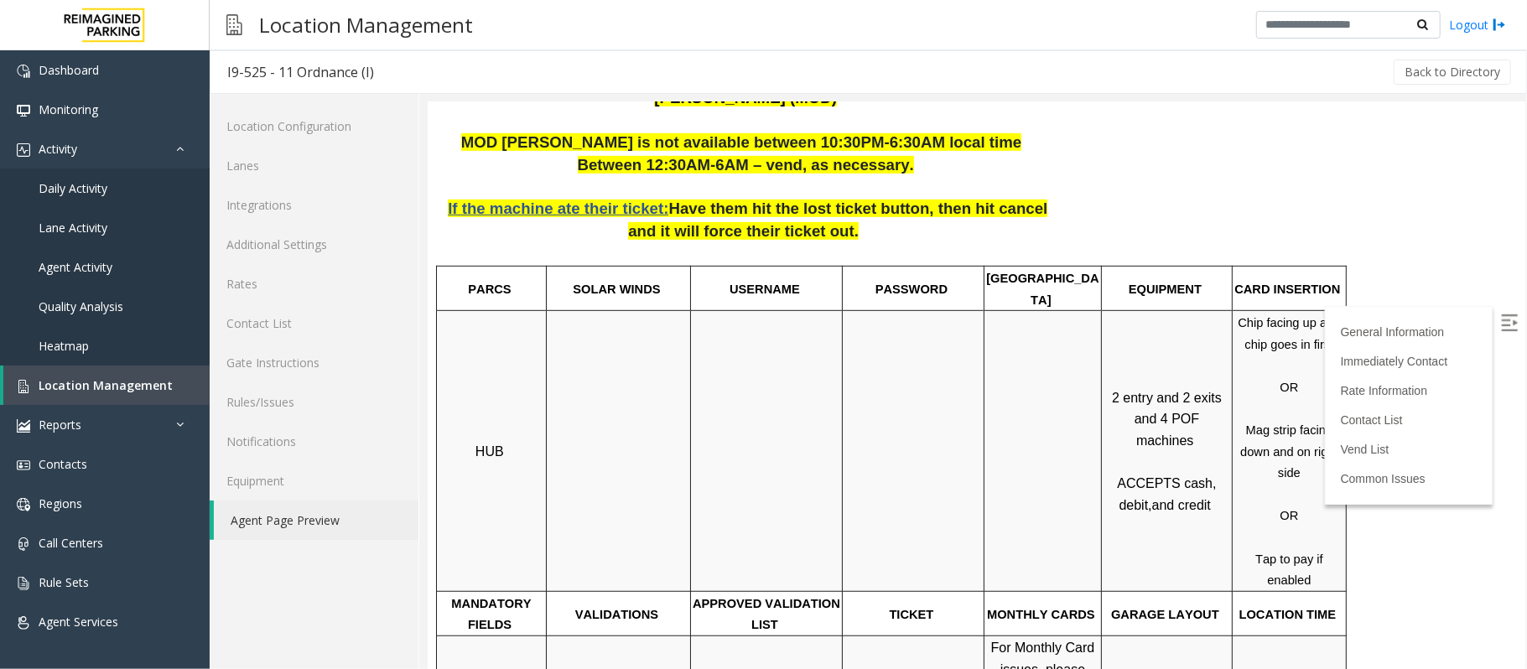
click at [1500, 319] on img at bounding box center [1508, 322] width 17 height 17
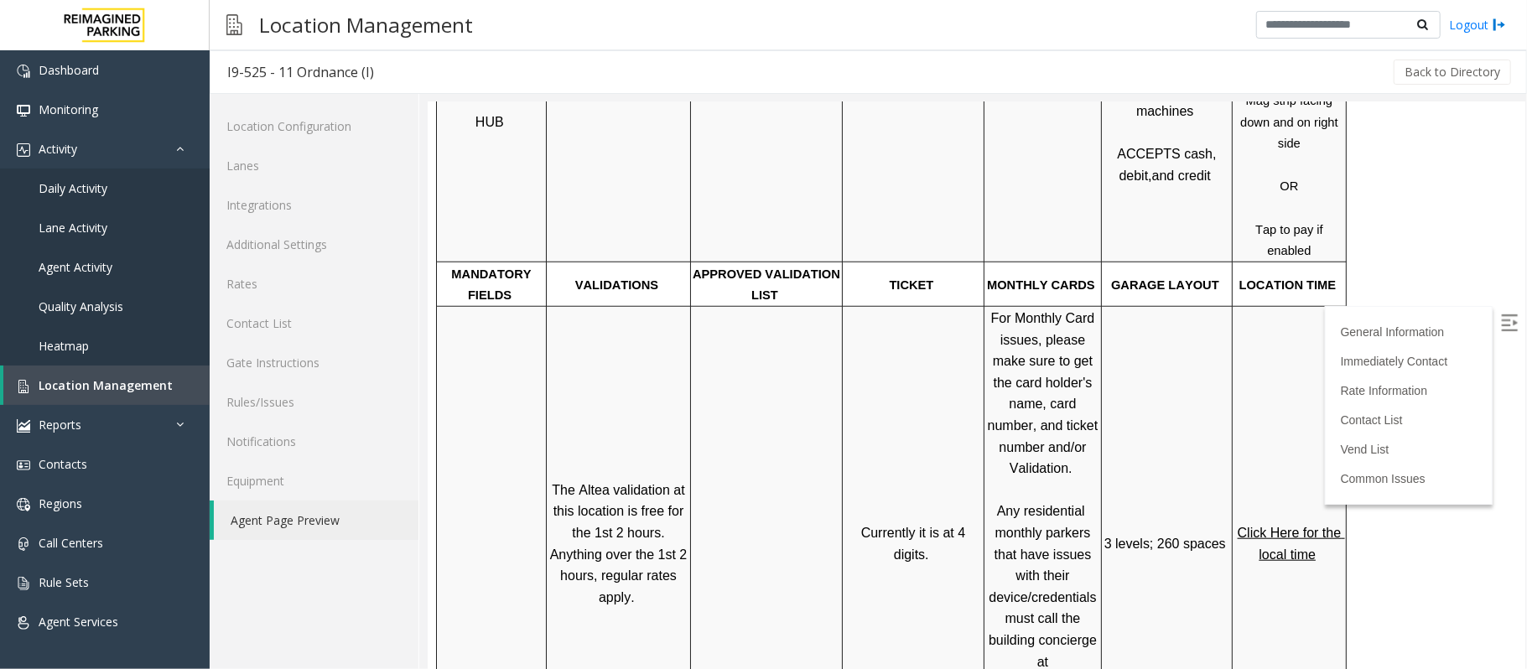
scroll to position [1006, 0]
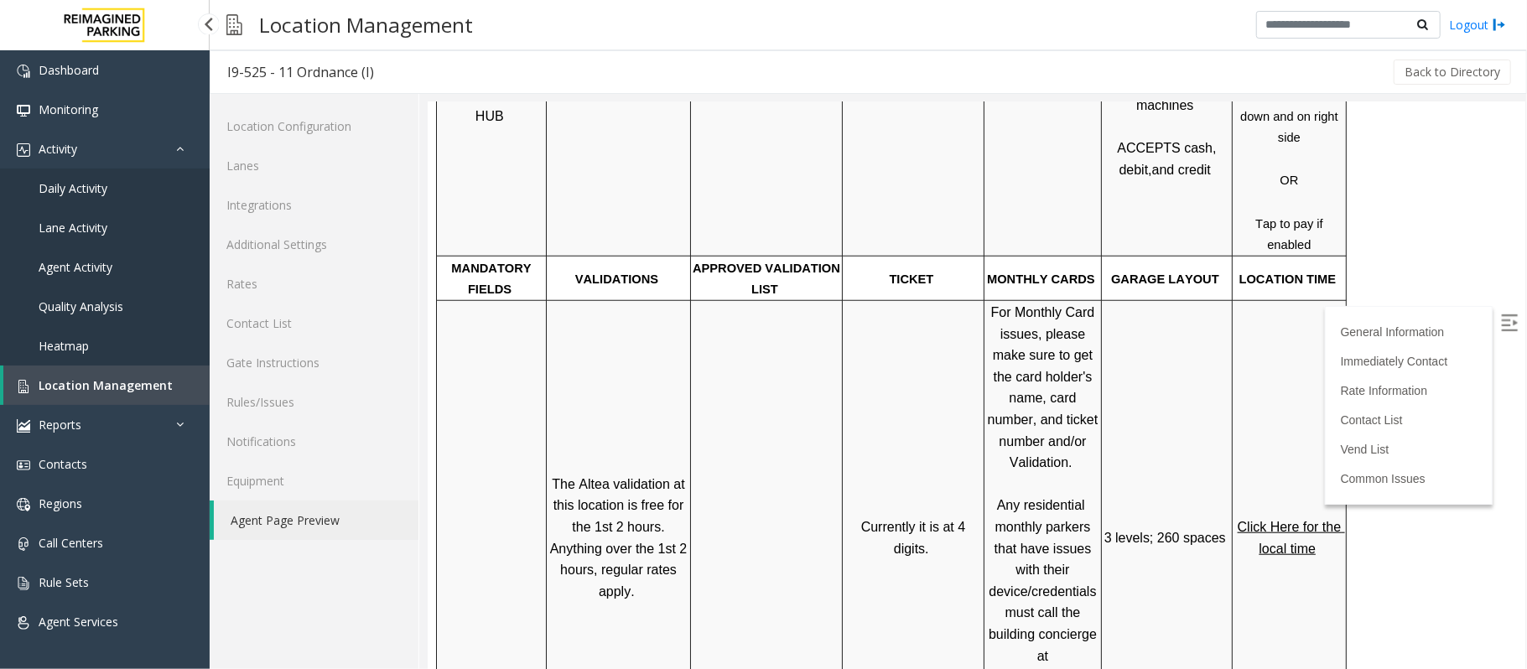
click at [99, 386] on span "Location Management" at bounding box center [106, 385] width 134 height 16
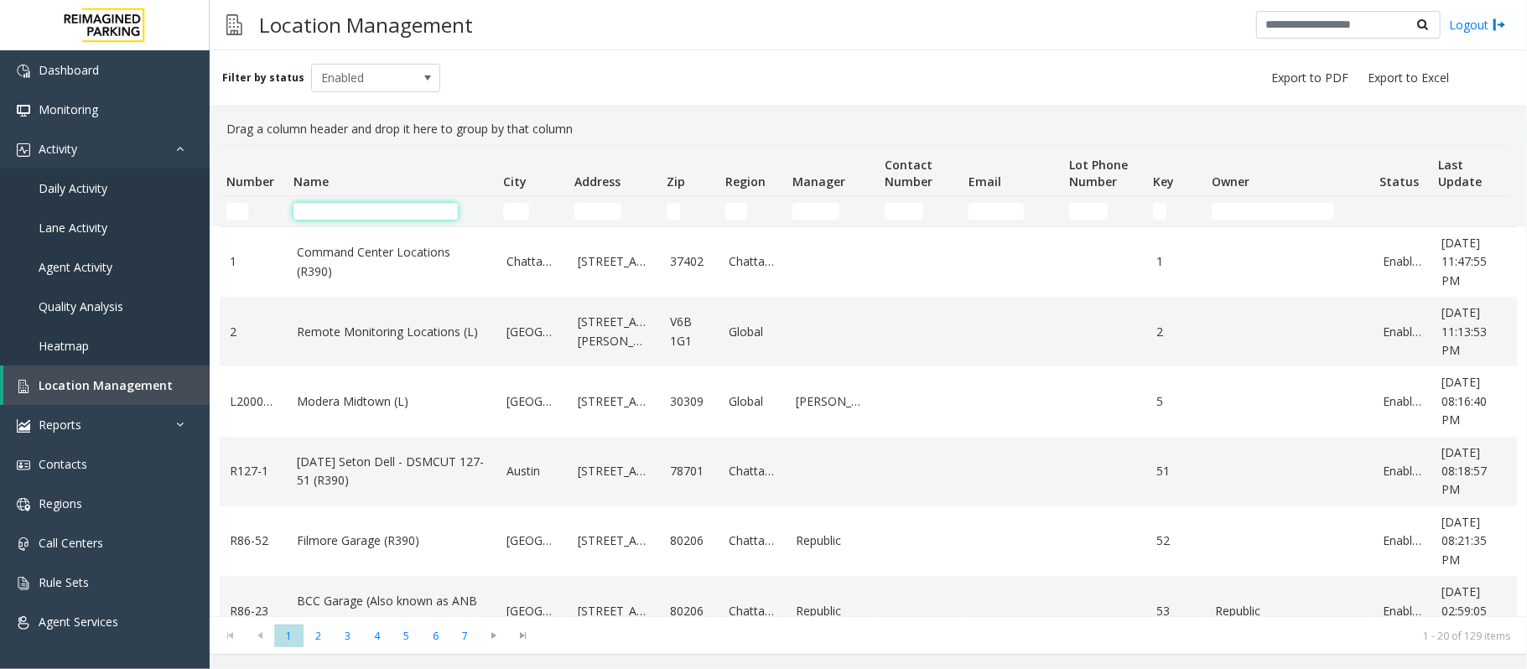
click at [360, 216] on input "Name Filter" at bounding box center [375, 211] width 164 height 17
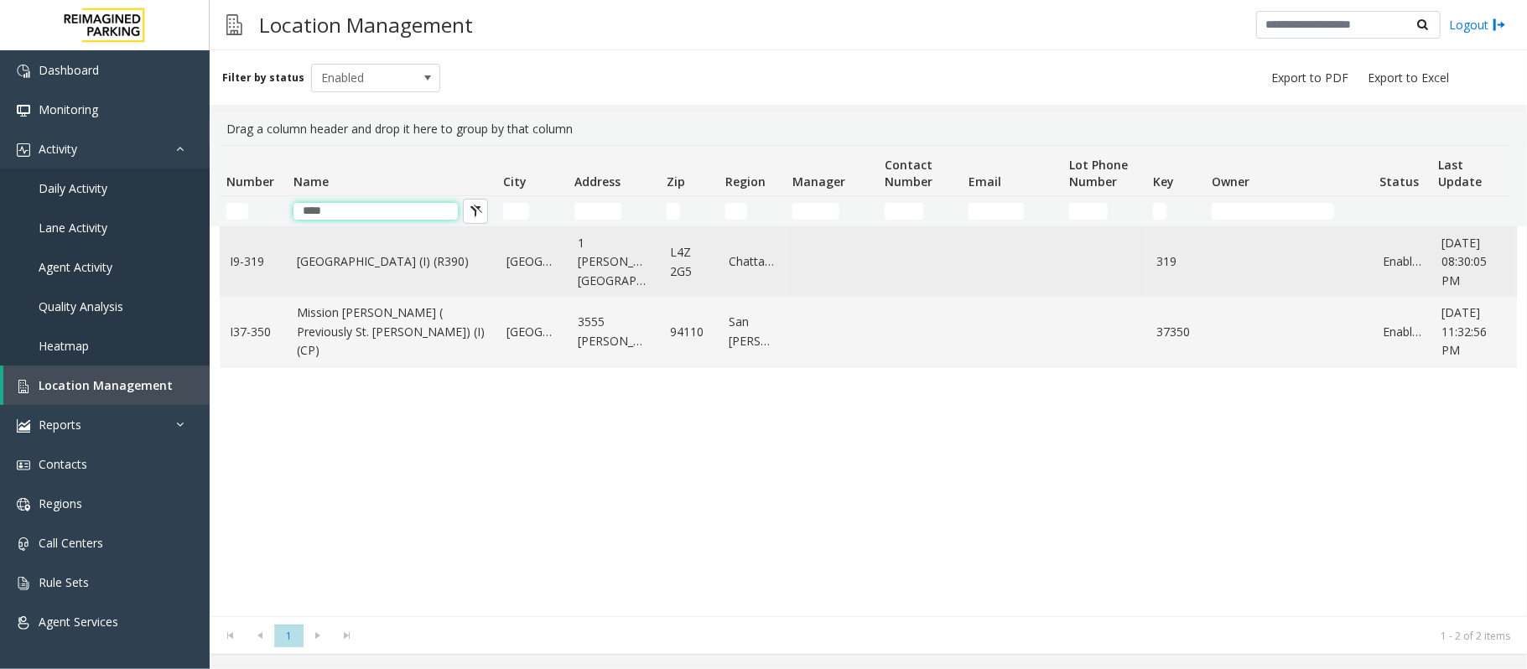
type input "****"
click at [387, 265] on link "[GEOGRAPHIC_DATA] (I) (R390)" at bounding box center [391, 261] width 189 height 18
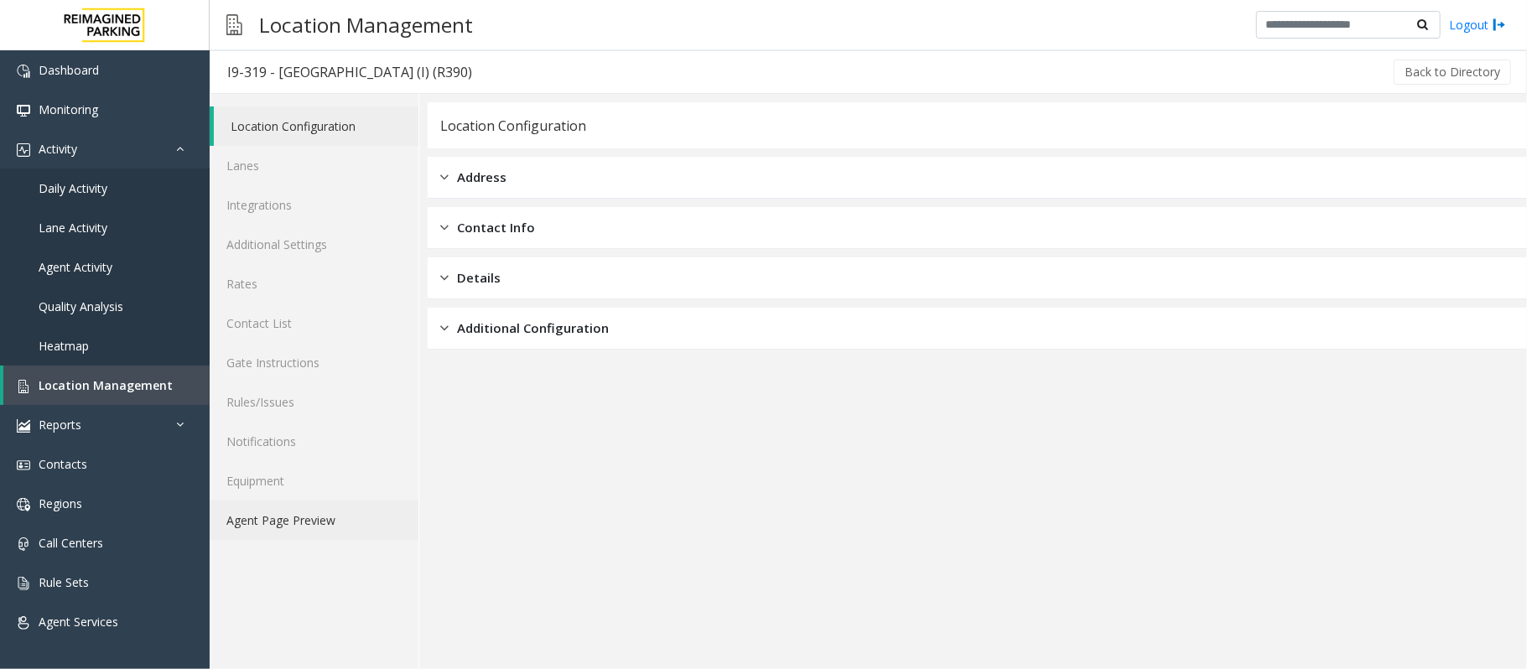
click at [255, 530] on link "Agent Page Preview" at bounding box center [314, 519] width 209 height 39
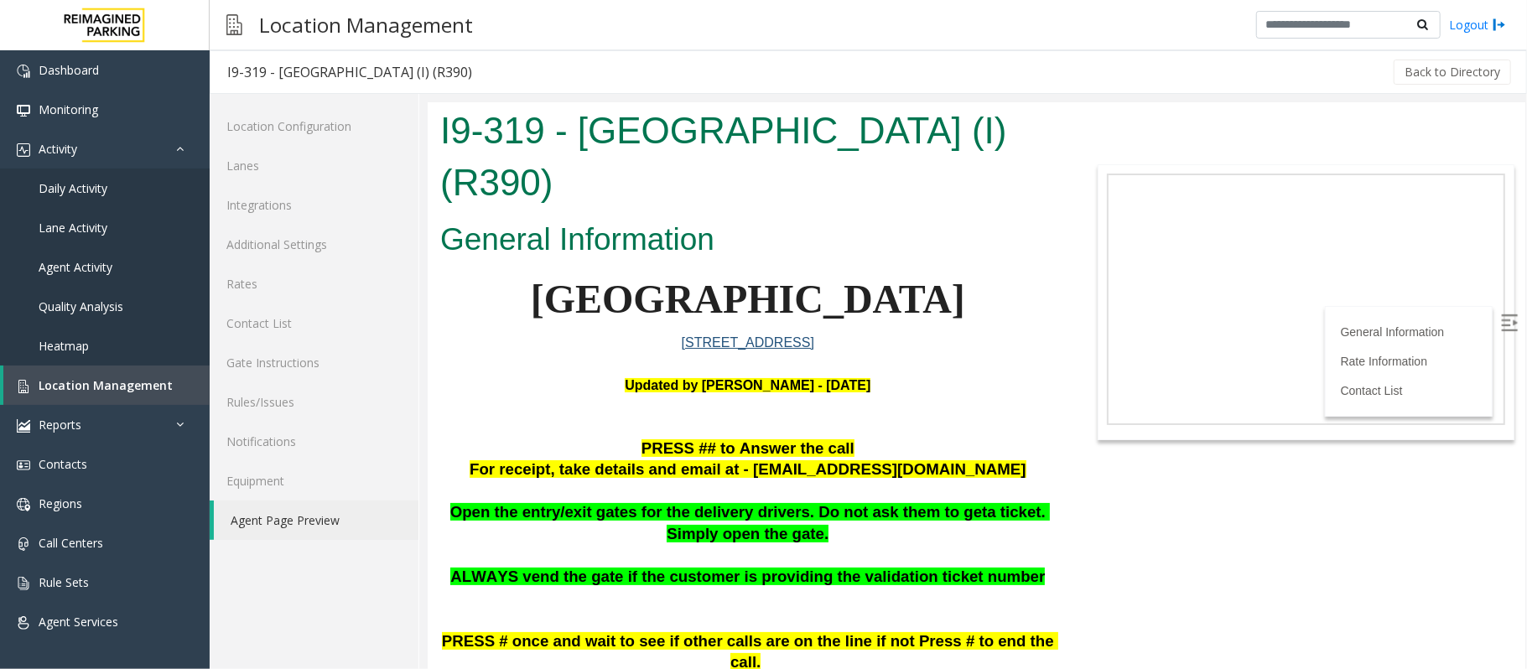
click at [1500, 320] on img at bounding box center [1508, 322] width 17 height 17
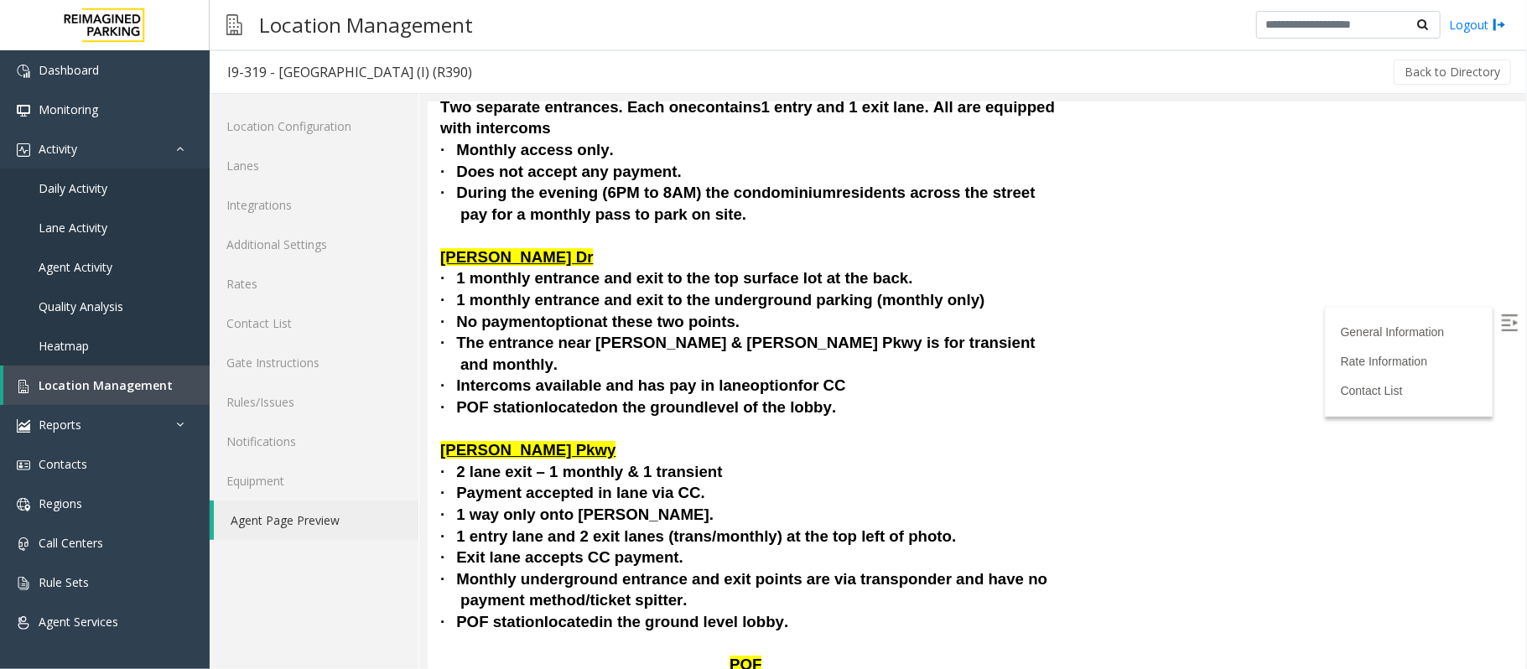
scroll to position [3829, 0]
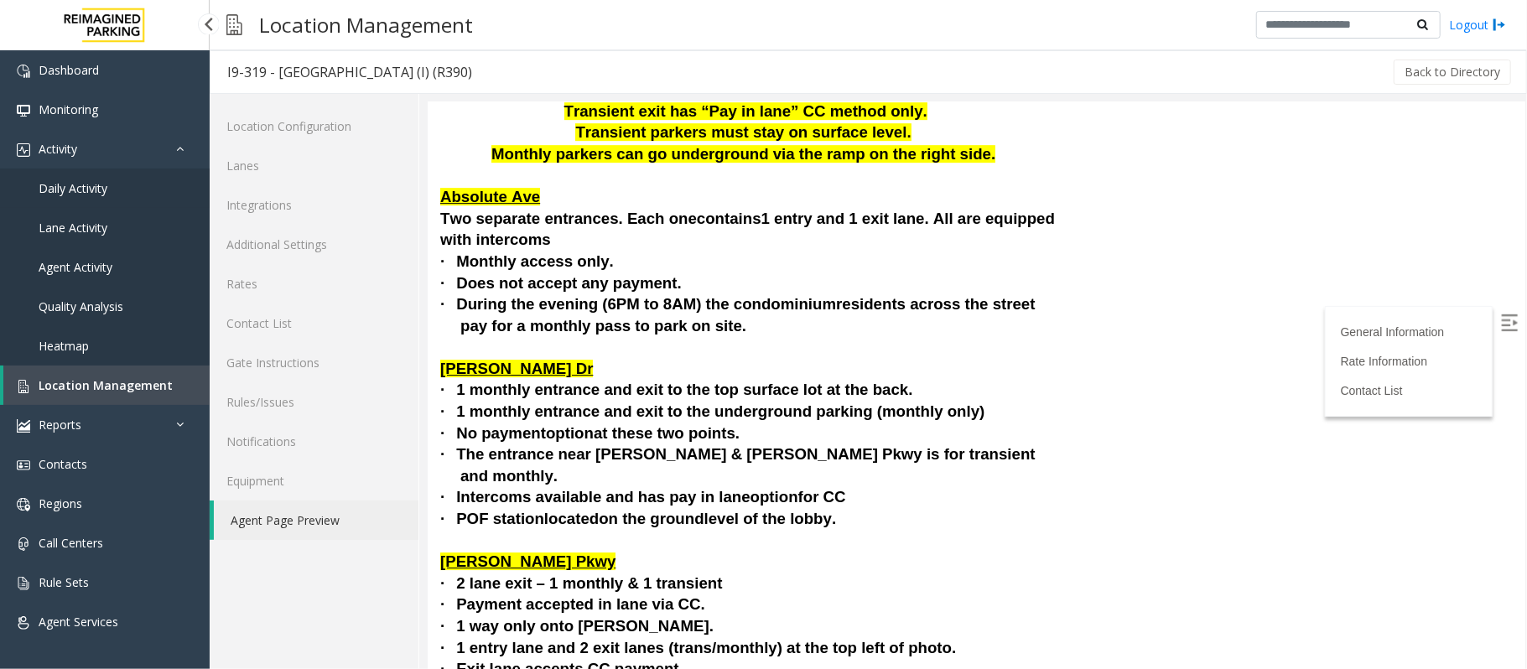
click at [132, 185] on link "Daily Activity" at bounding box center [105, 187] width 210 height 39
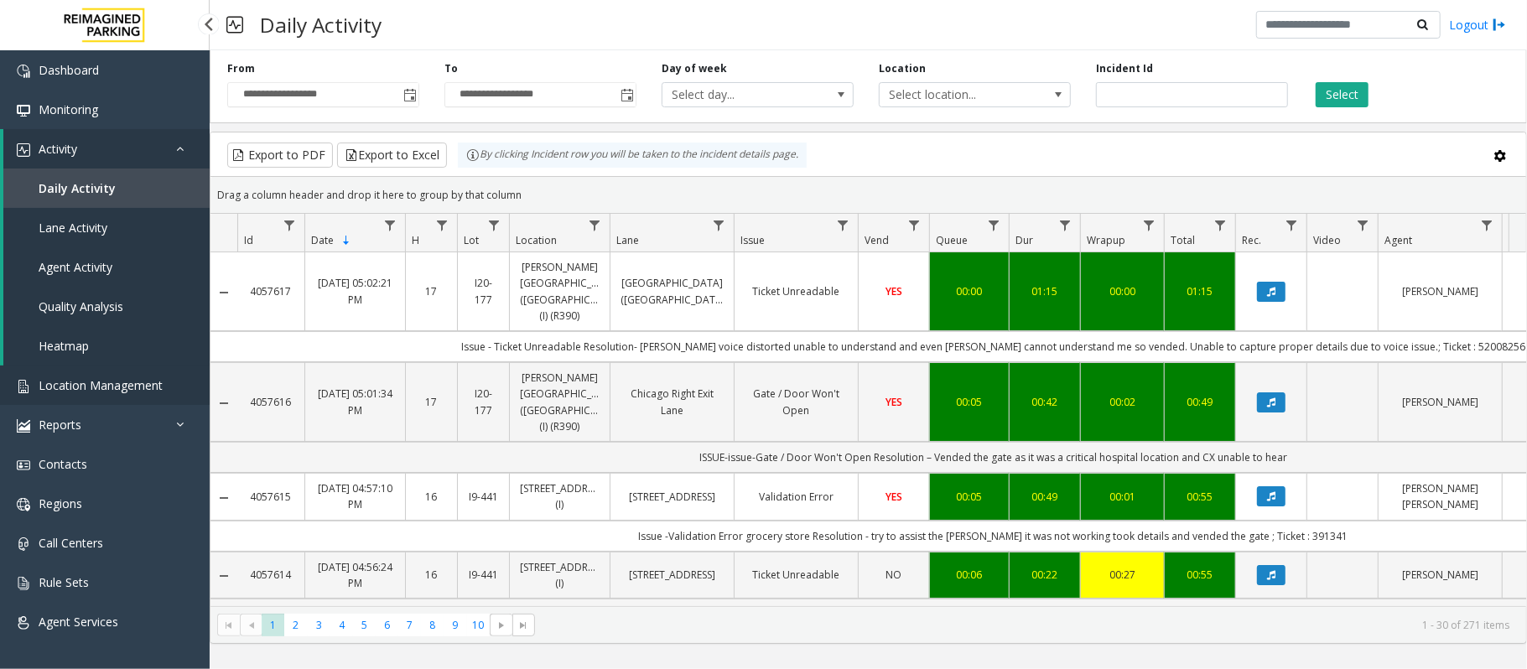
click at [154, 376] on link "Location Management" at bounding box center [105, 384] width 210 height 39
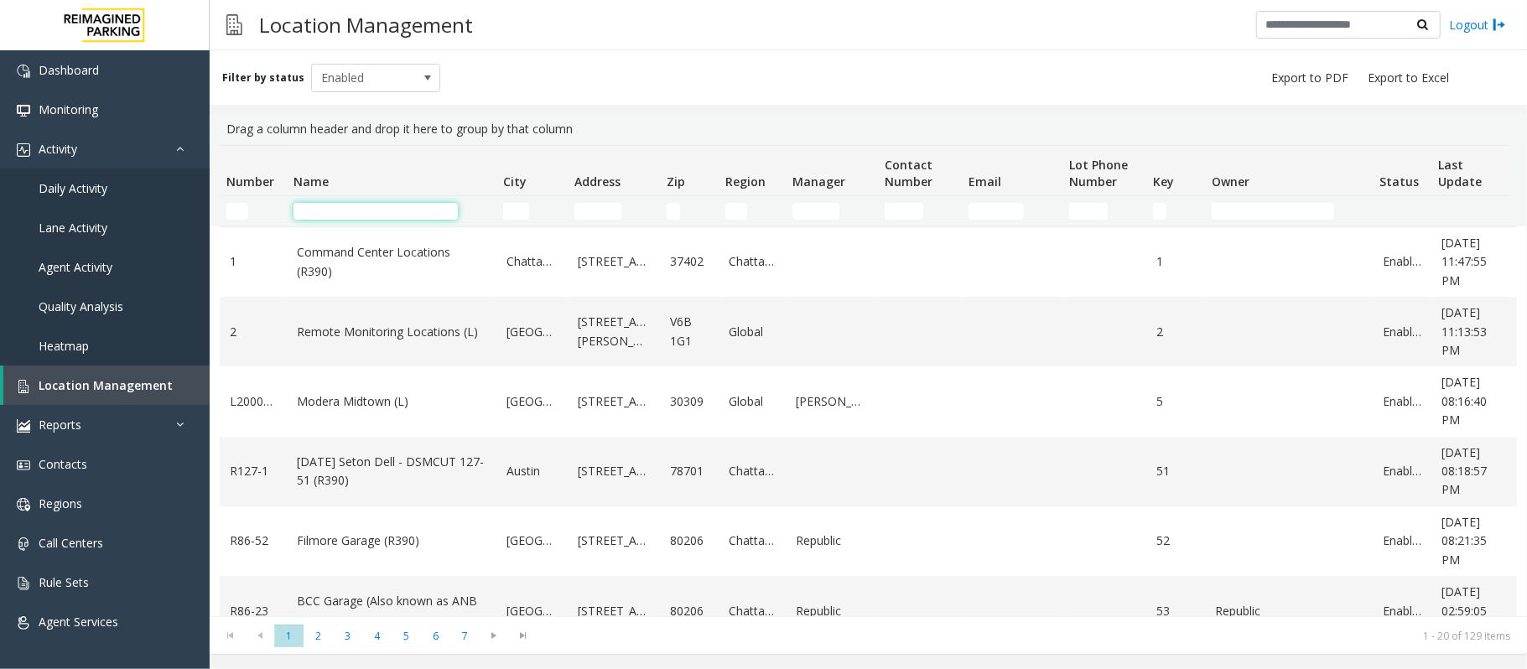
click at [310, 203] on input "Name Filter" at bounding box center [375, 211] width 164 height 17
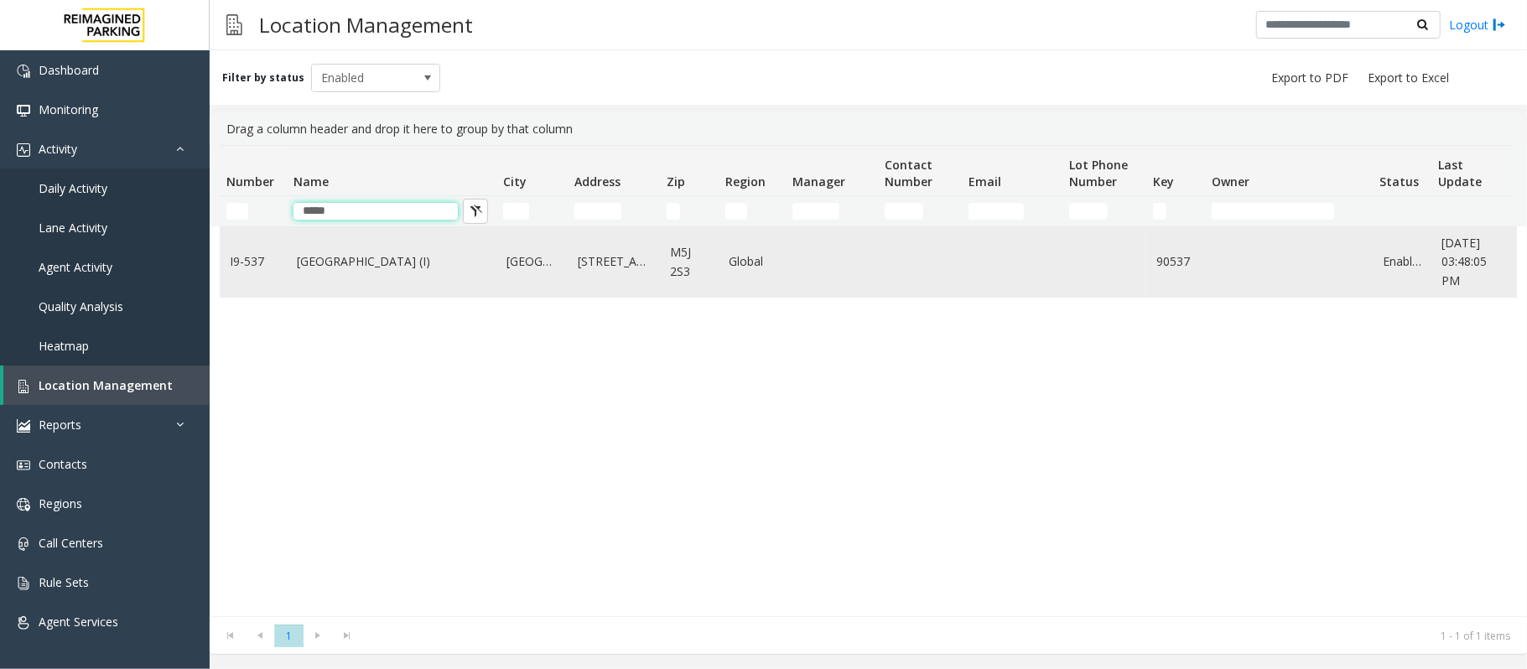
type input "*****"
click at [325, 275] on td "[GEOGRAPHIC_DATA] (I)" at bounding box center [392, 262] width 210 height 70
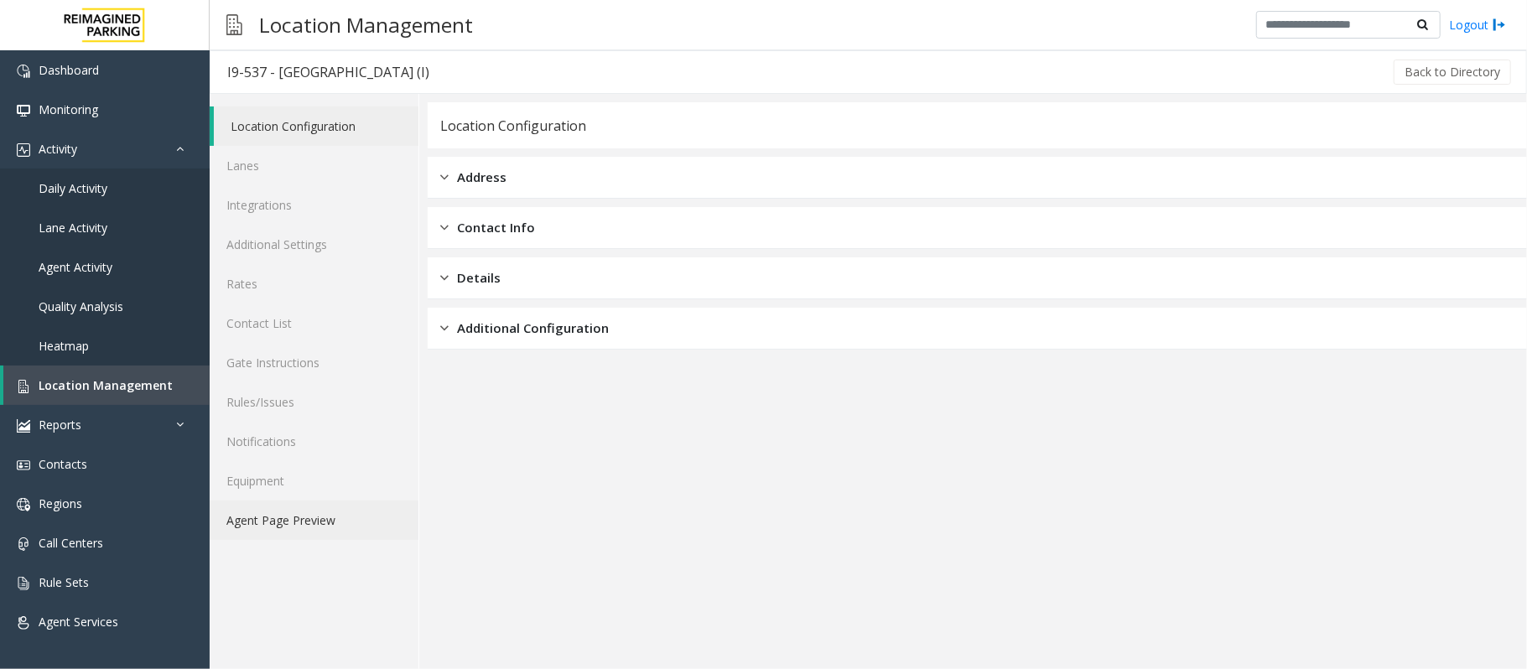
click at [280, 527] on link "Agent Page Preview" at bounding box center [314, 519] width 209 height 39
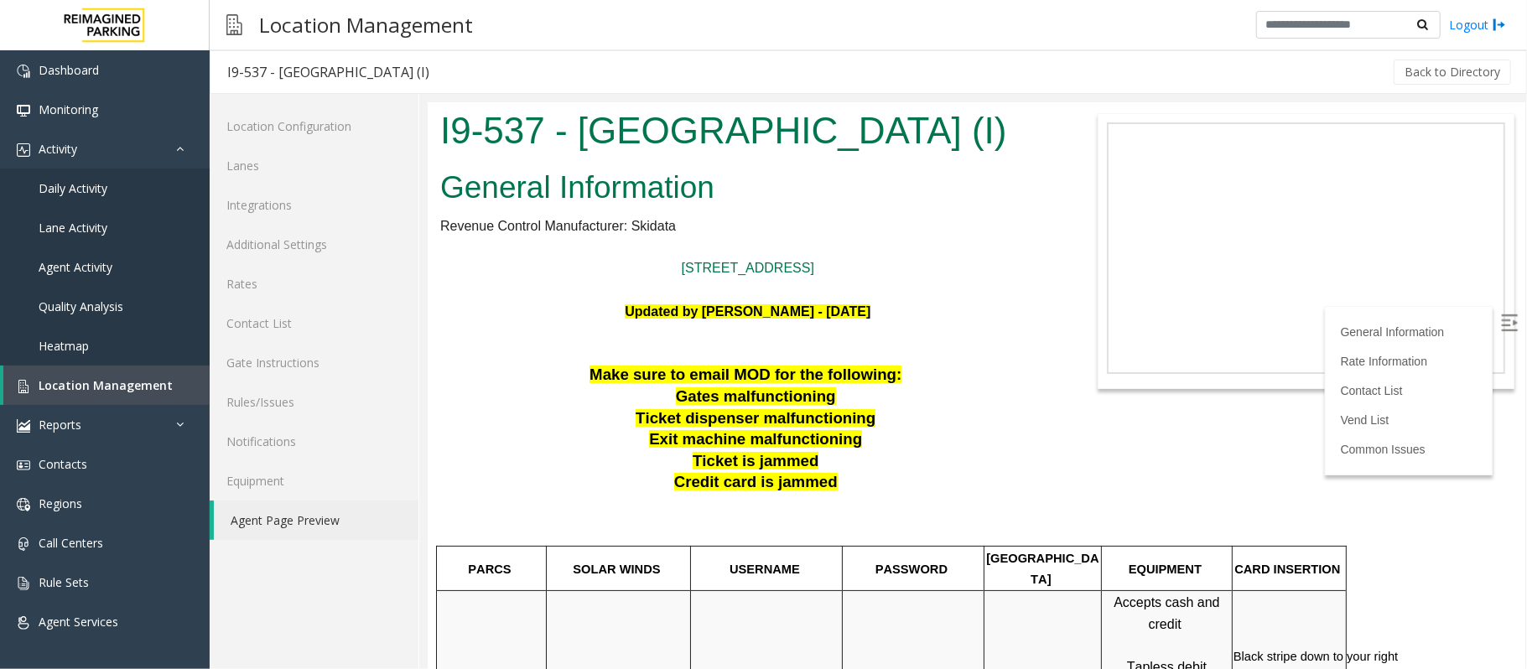
click at [1500, 314] on img at bounding box center [1508, 322] width 17 height 17
click at [243, 287] on link "Rates" at bounding box center [314, 283] width 209 height 39
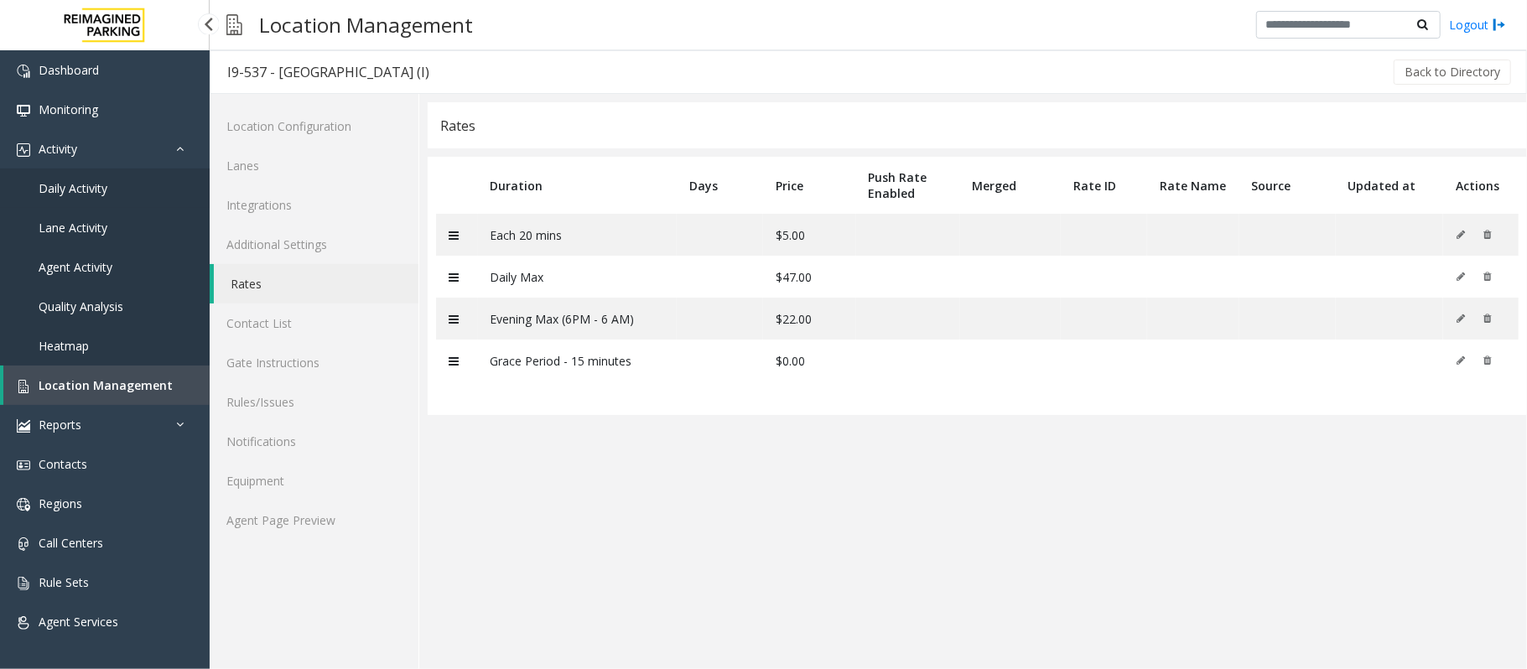
click at [97, 193] on span "Daily Activity" at bounding box center [73, 188] width 69 height 16
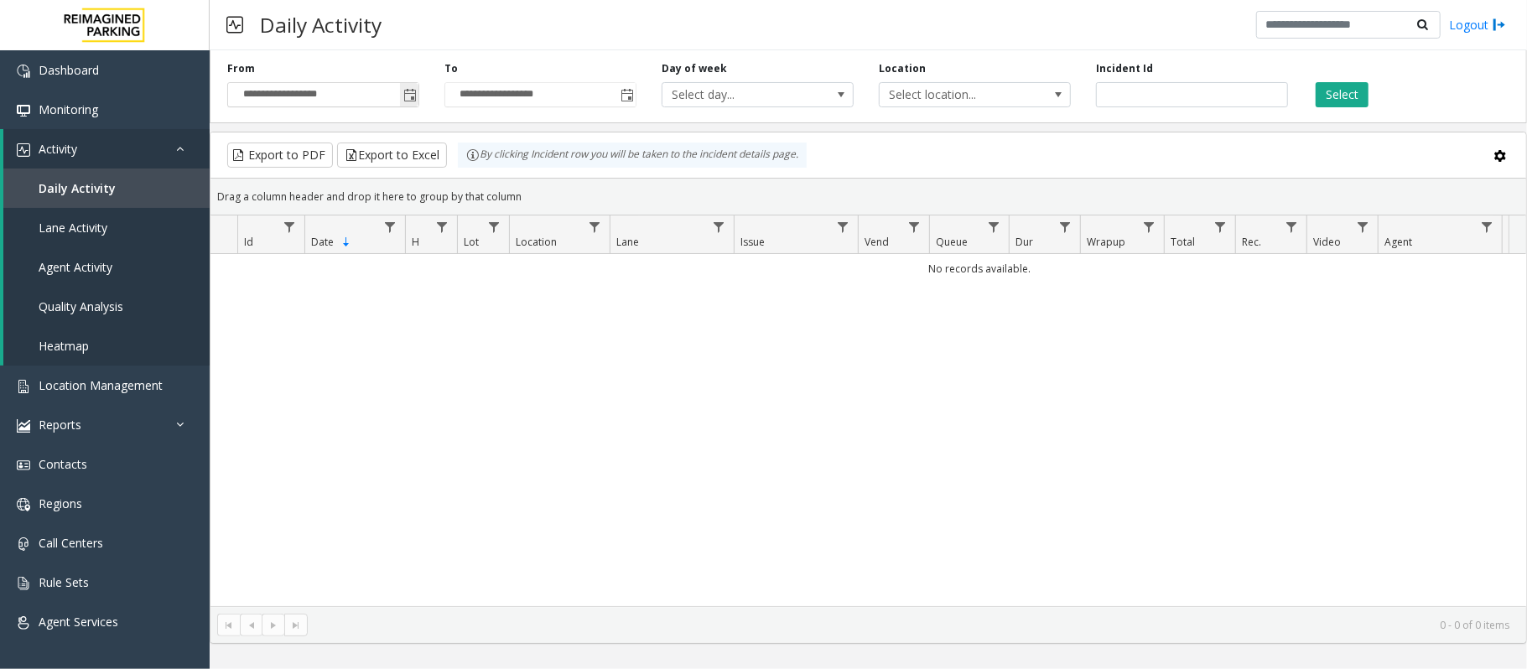
click at [411, 97] on span "Toggle popup" at bounding box center [409, 95] width 13 height 13
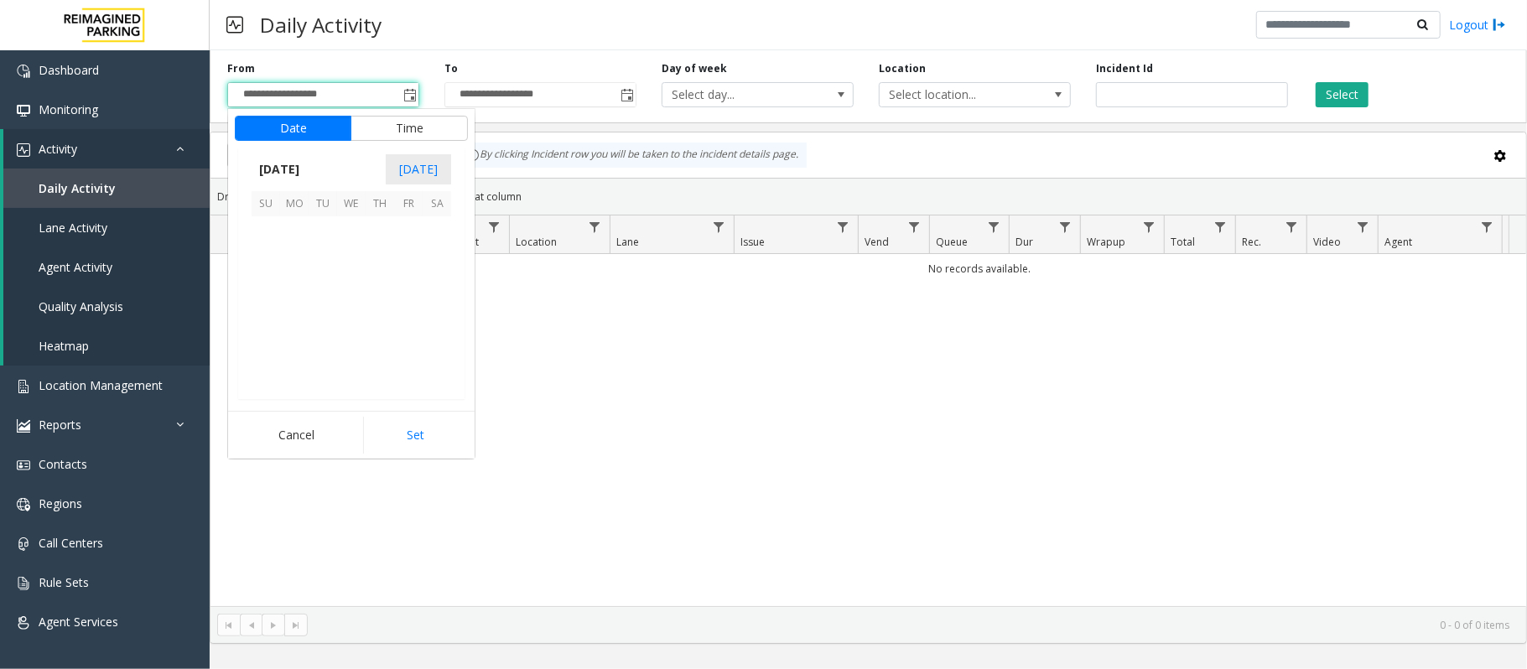
scroll to position [300661, 0]
click at [267, 319] on span "17" at bounding box center [265, 316] width 29 height 29
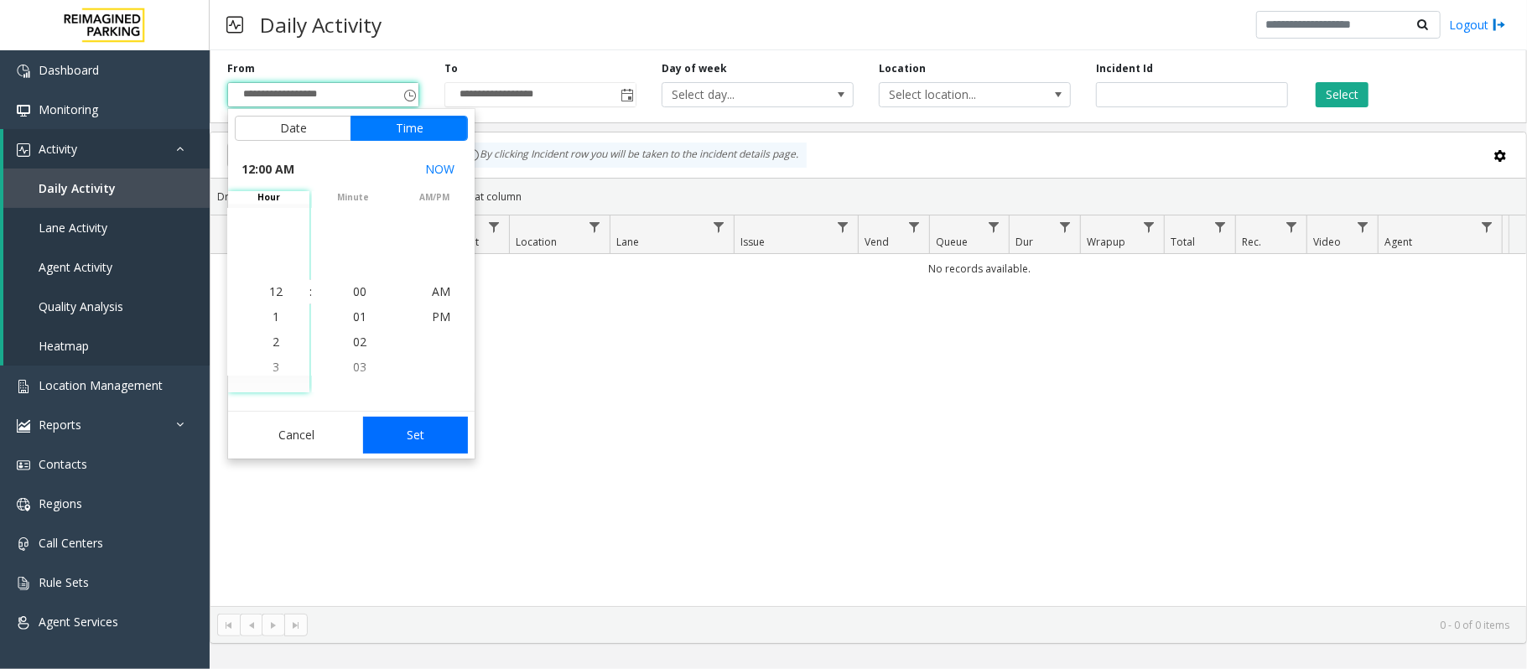
click at [419, 431] on button "Set" at bounding box center [416, 435] width 106 height 37
type input "**********"
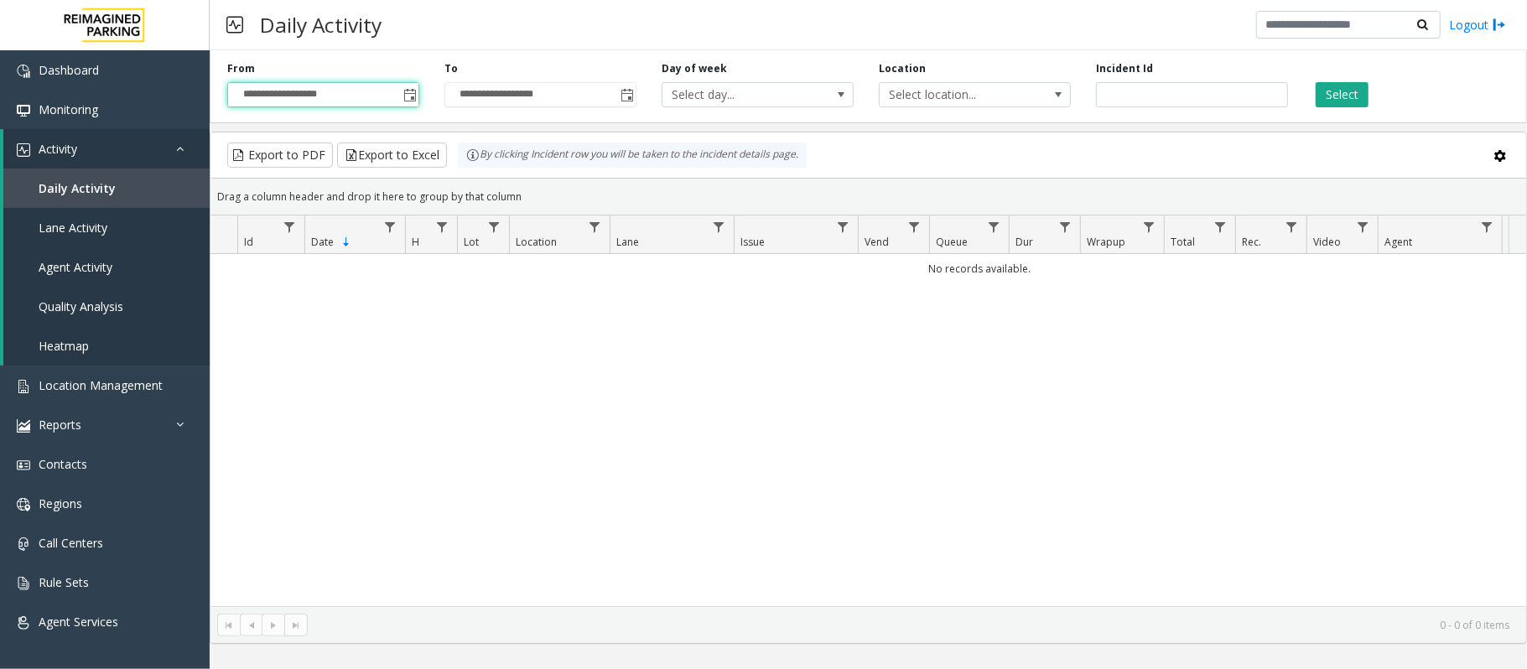
click at [1312, 97] on div "Select" at bounding box center [1408, 84] width 217 height 46
click at [1330, 91] on button "Select" at bounding box center [1341, 94] width 53 height 25
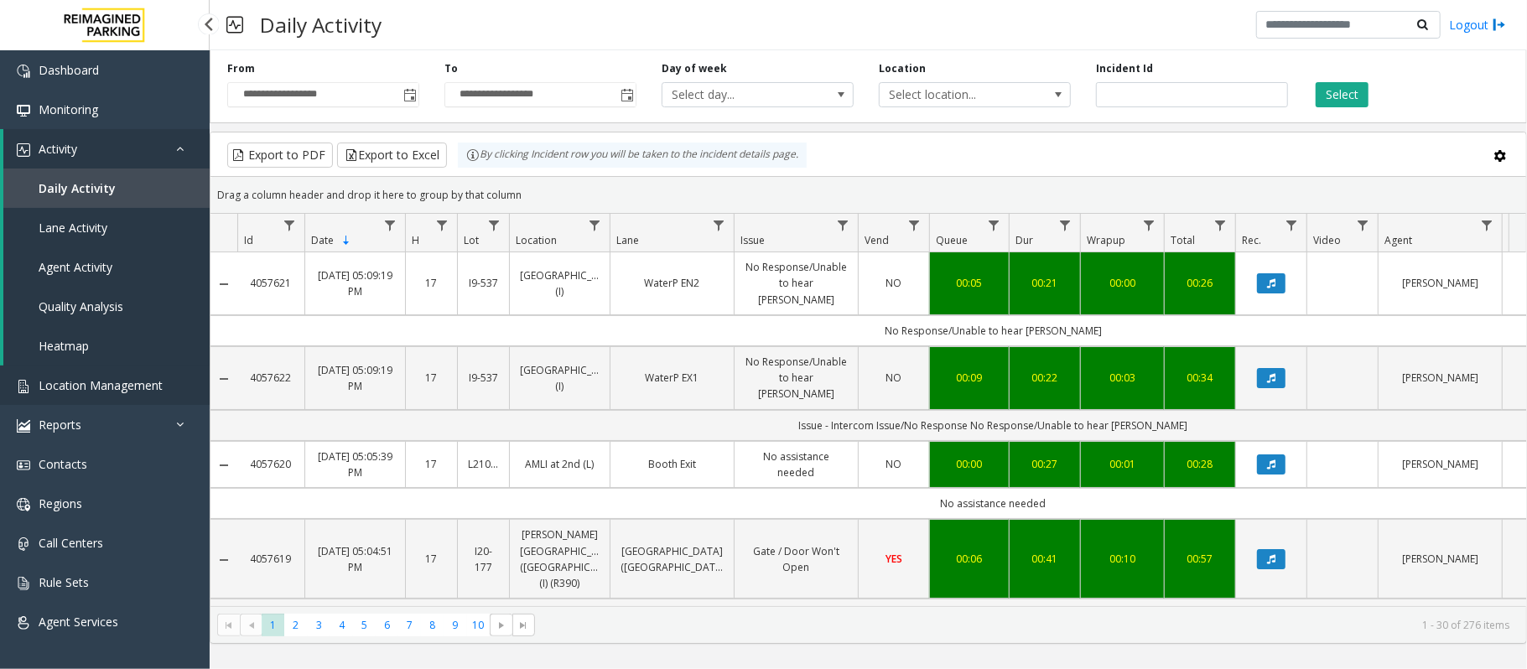
click at [87, 383] on span "Location Management" at bounding box center [101, 385] width 124 height 16
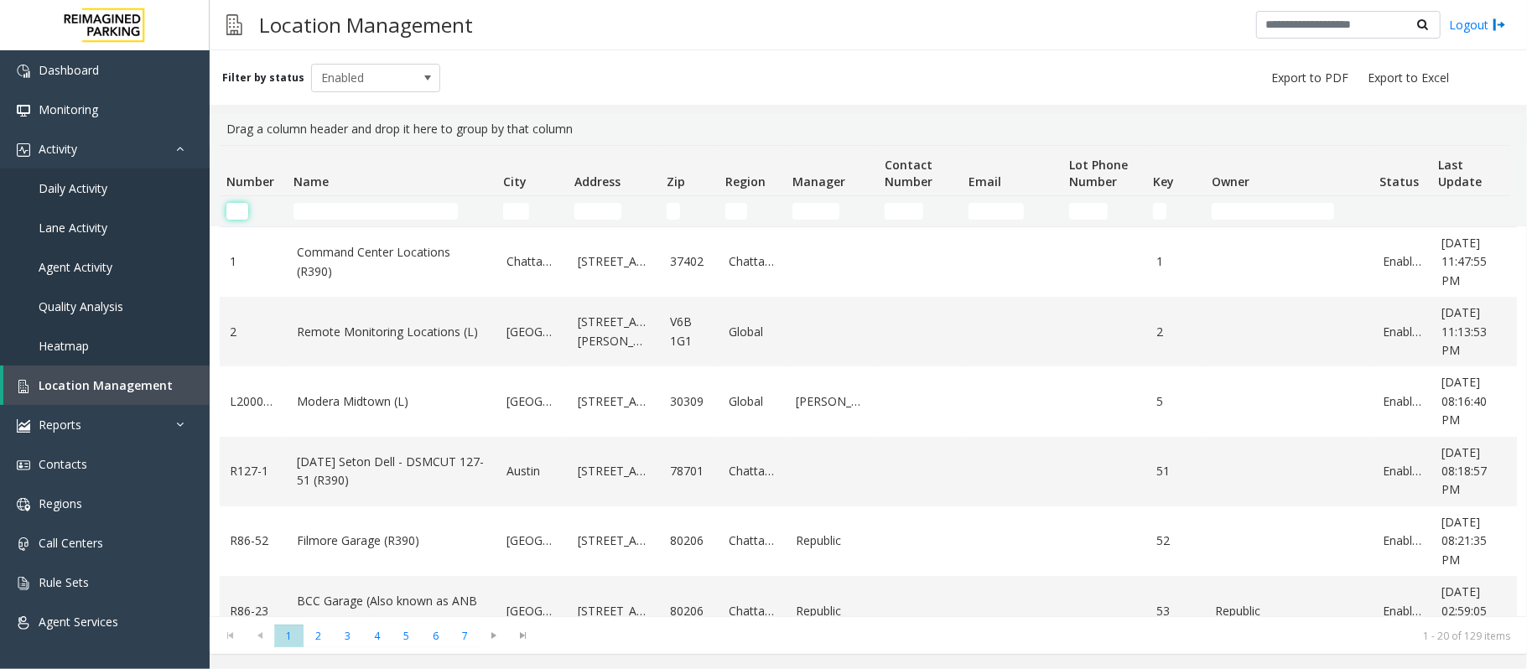
click at [236, 203] on input "Number Filter" at bounding box center [237, 211] width 22 height 17
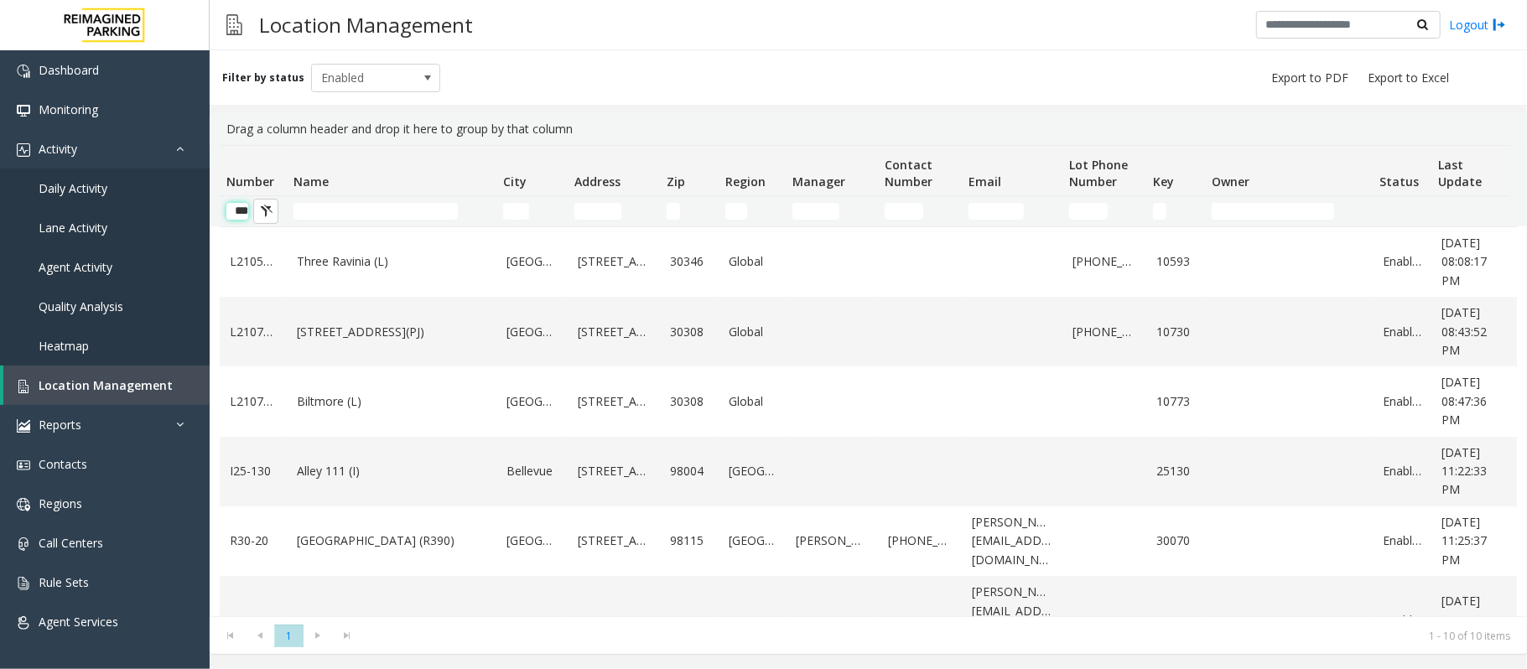
scroll to position [0, 4]
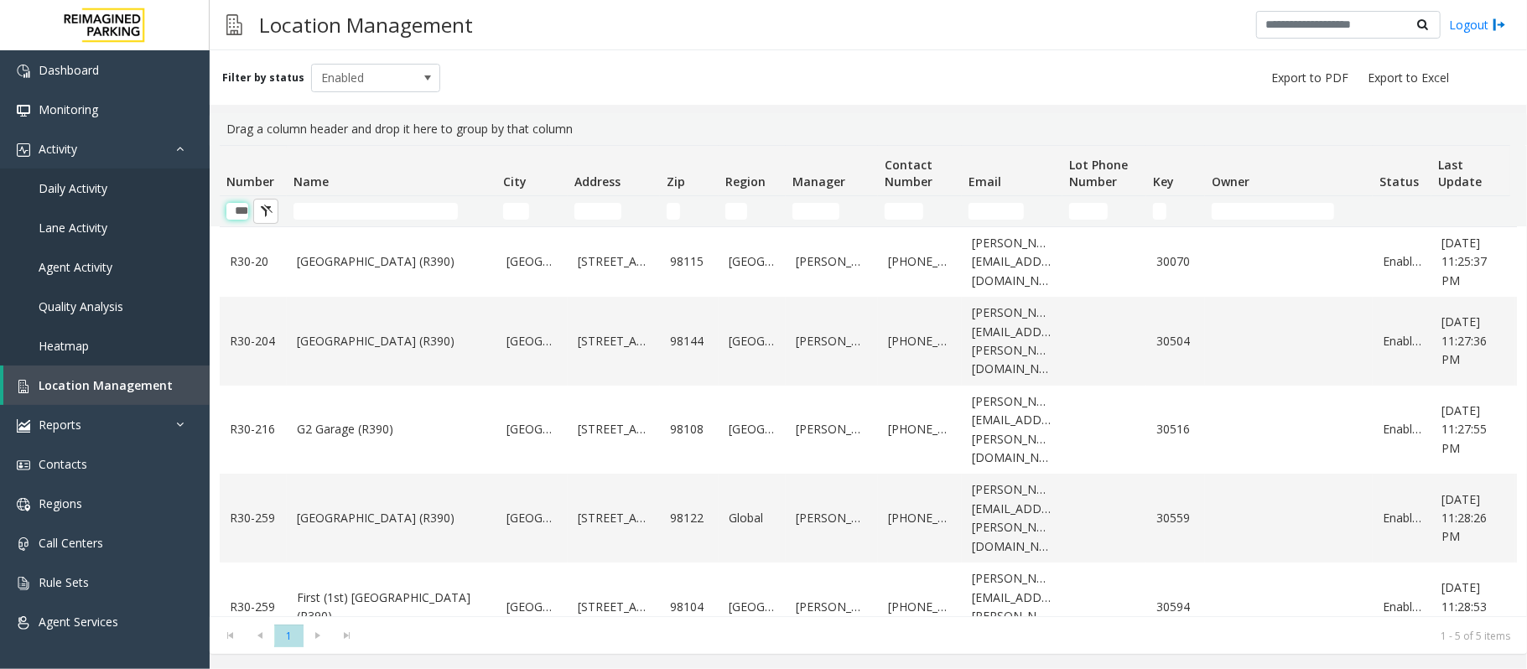
type input "***"
click at [325, 215] on input "Name Filter" at bounding box center [375, 211] width 164 height 17
click at [367, 215] on input "Name Filter" at bounding box center [375, 211] width 164 height 17
click at [396, 225] on td "Name Filter" at bounding box center [392, 211] width 210 height 30
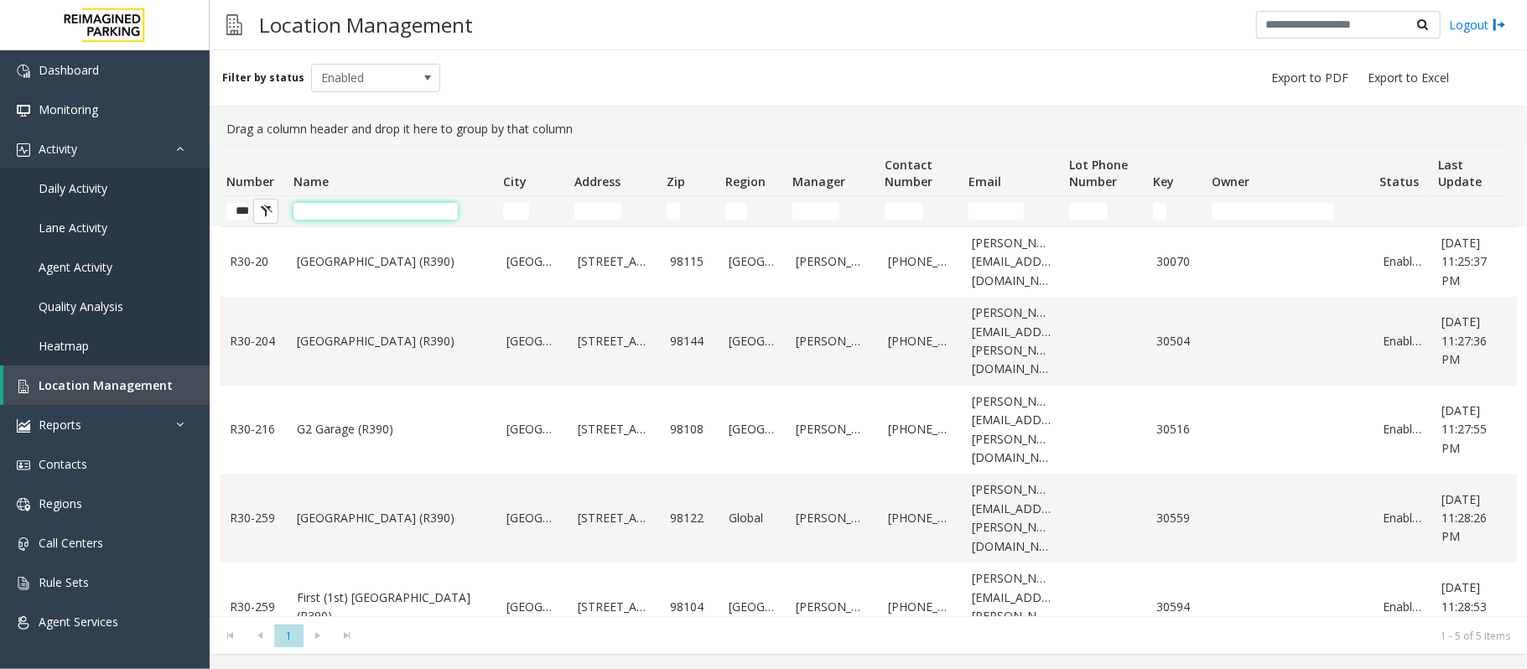
click at [396, 213] on input "Name Filter" at bounding box center [375, 211] width 164 height 17
click at [382, 219] on input "Name Filter" at bounding box center [375, 211] width 164 height 17
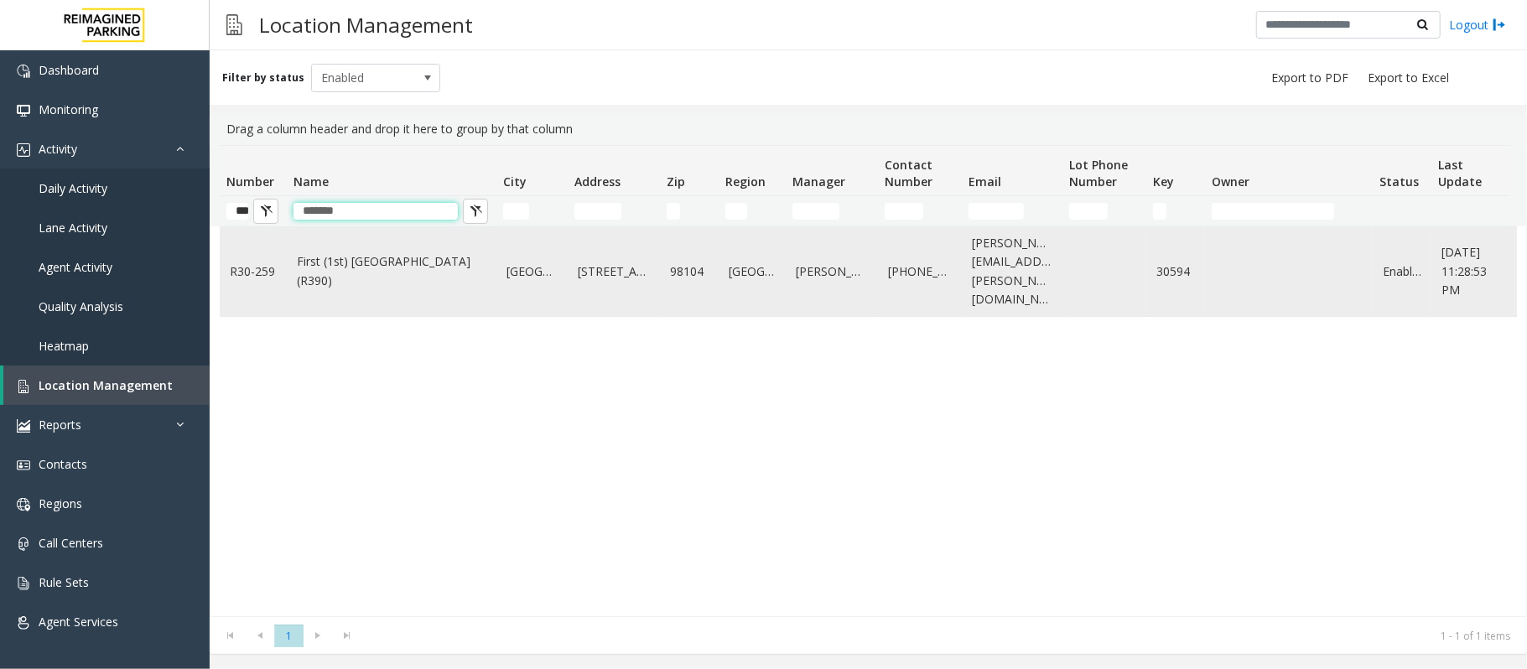
type input "*******"
click at [386, 272] on link "First (1st) Hill Medical Pavilion (R390)" at bounding box center [391, 271] width 189 height 38
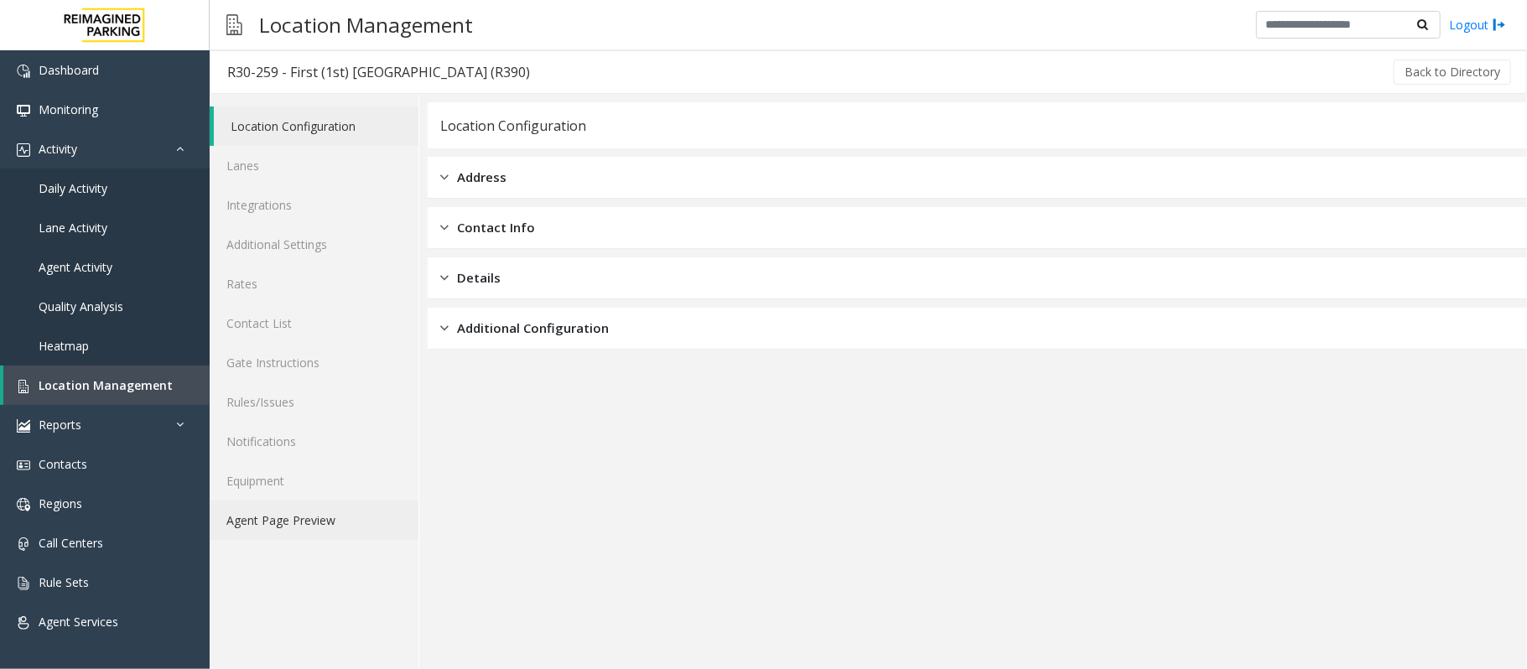
click at [259, 521] on link "Agent Page Preview" at bounding box center [314, 519] width 209 height 39
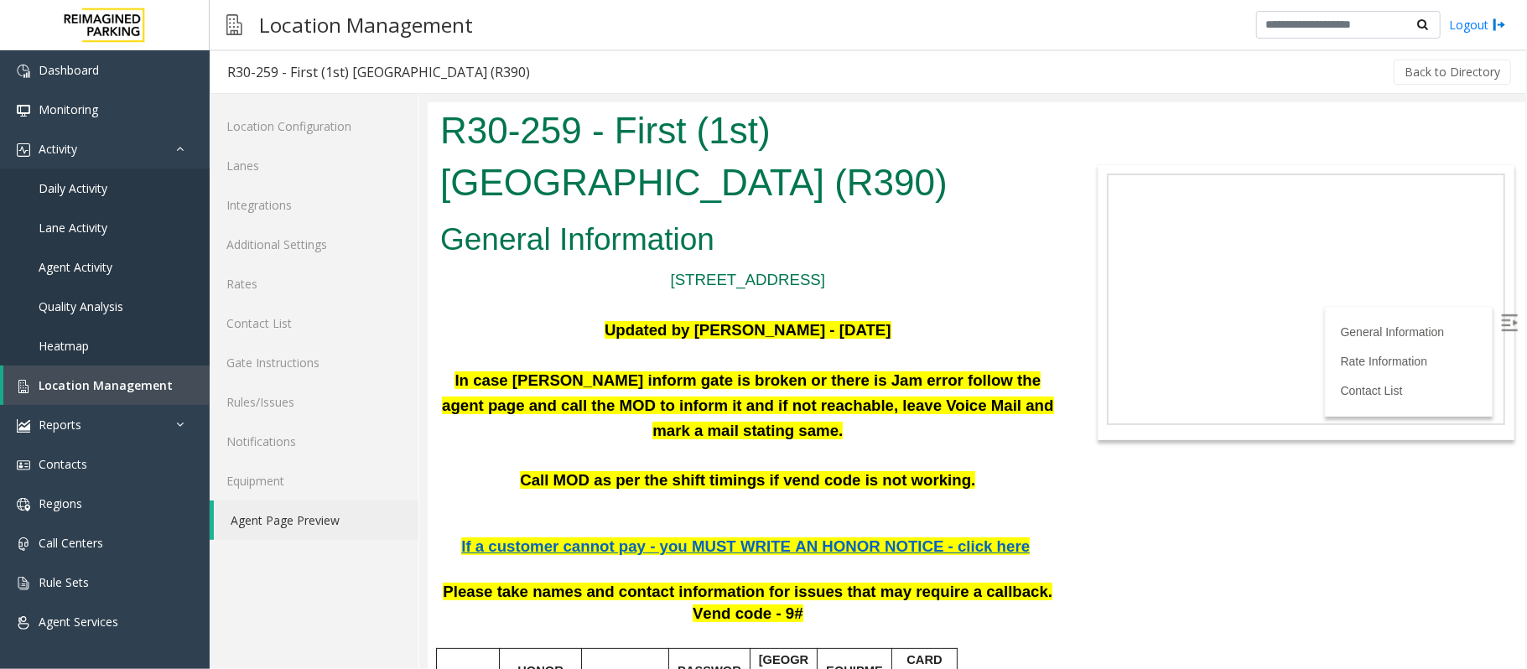
click at [1500, 316] on img at bounding box center [1508, 322] width 17 height 17
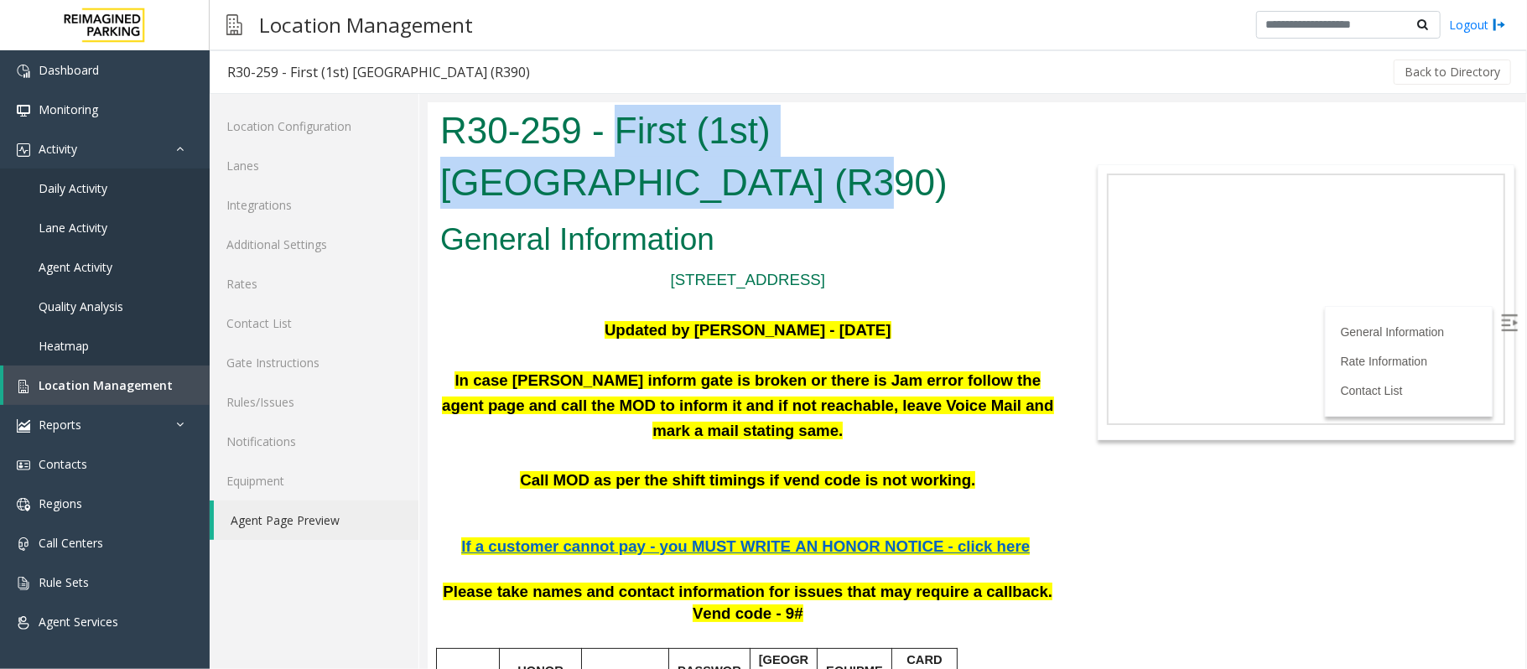
drag, startPoint x: 617, startPoint y: 125, endPoint x: 560, endPoint y: 183, distance: 81.2
click at [560, 183] on h1 "R30-259 - First (1st) Hill Medical Pavilion (R390)" at bounding box center [746, 155] width 615 height 103
copy h1 "First (1st) Hill Medical Pavilion"
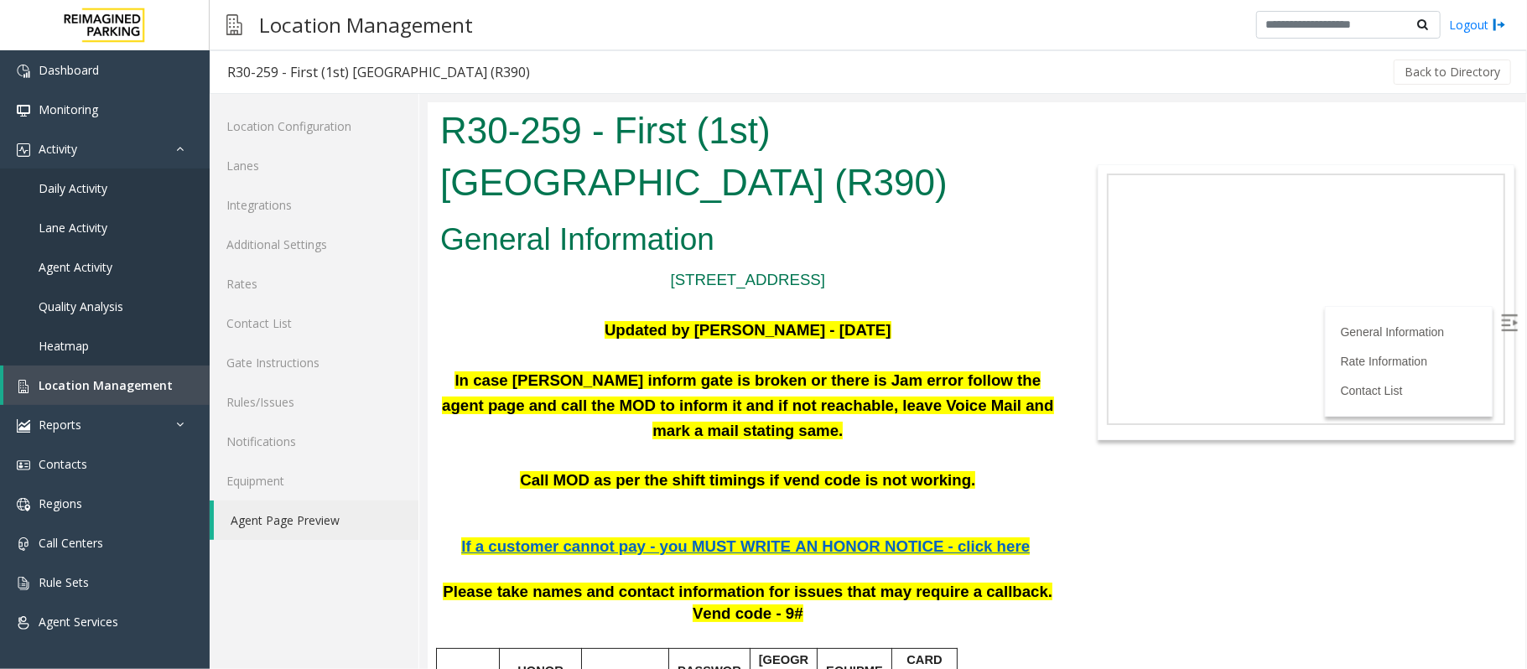
click at [988, 271] on p "1124 Columbia St. Seattle, WA" at bounding box center [746, 279] width 615 height 25
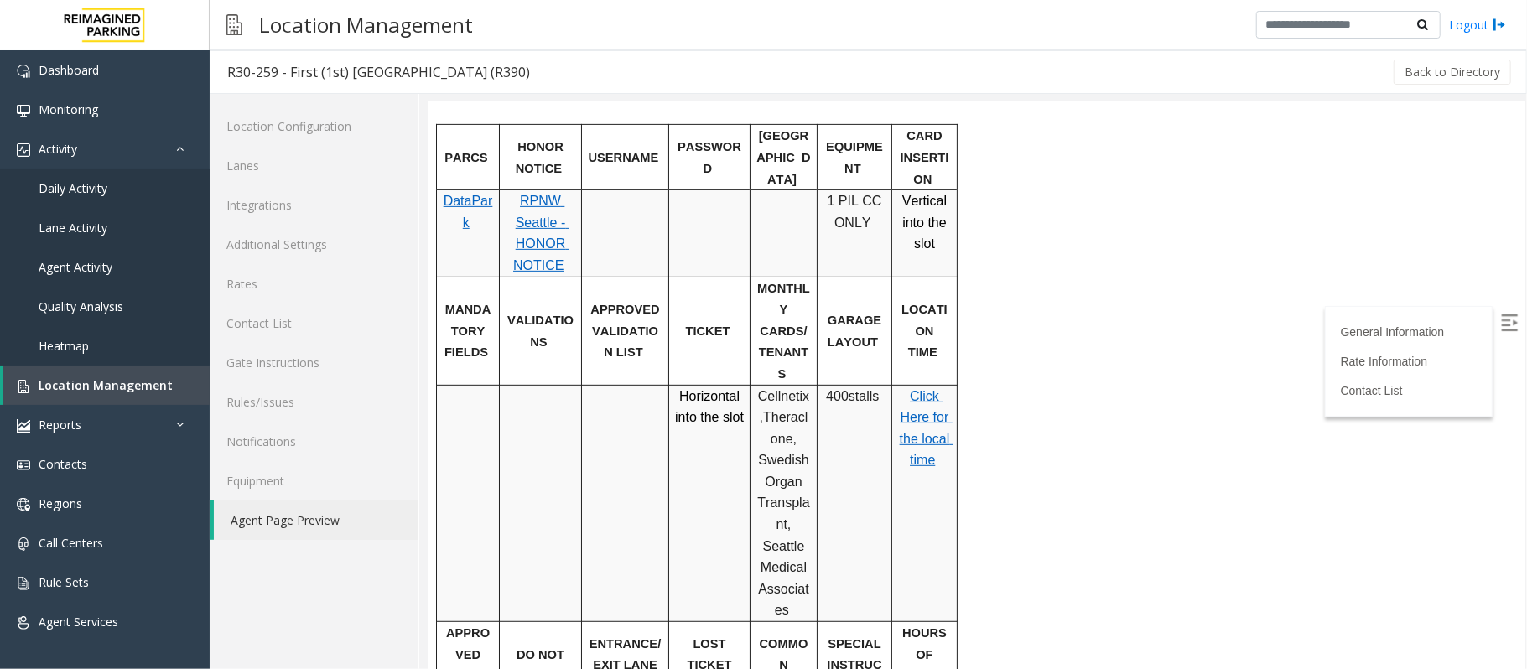
scroll to position [558, 0]
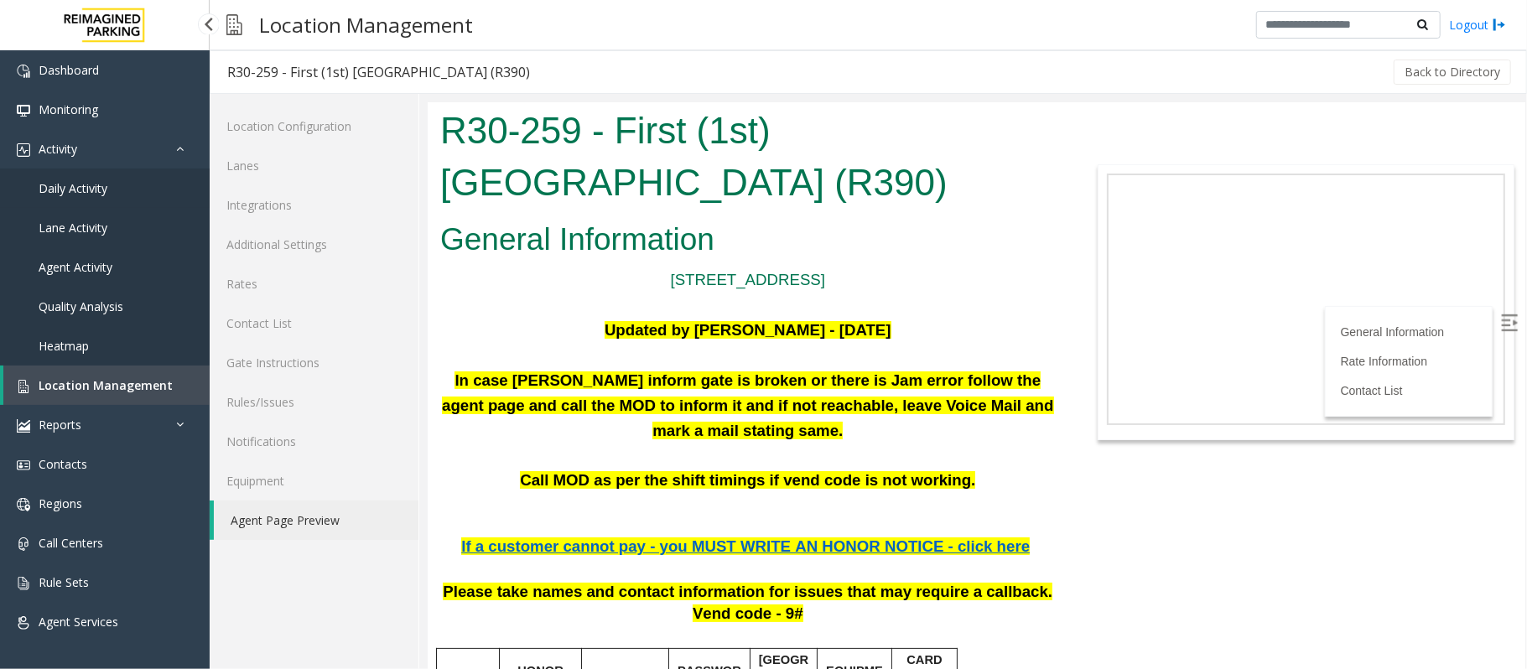
click at [60, 180] on span "Daily Activity" at bounding box center [73, 188] width 69 height 16
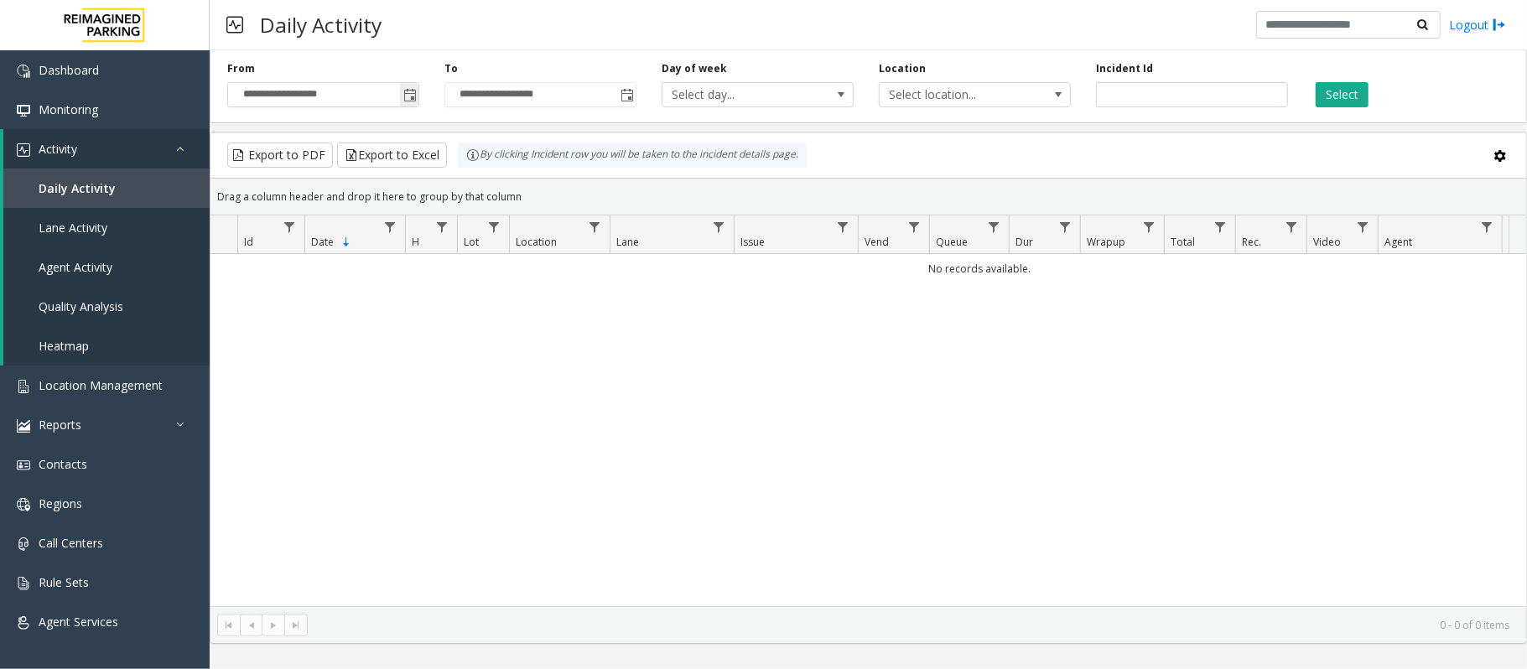
click at [407, 91] on span "Toggle popup" at bounding box center [409, 95] width 13 height 13
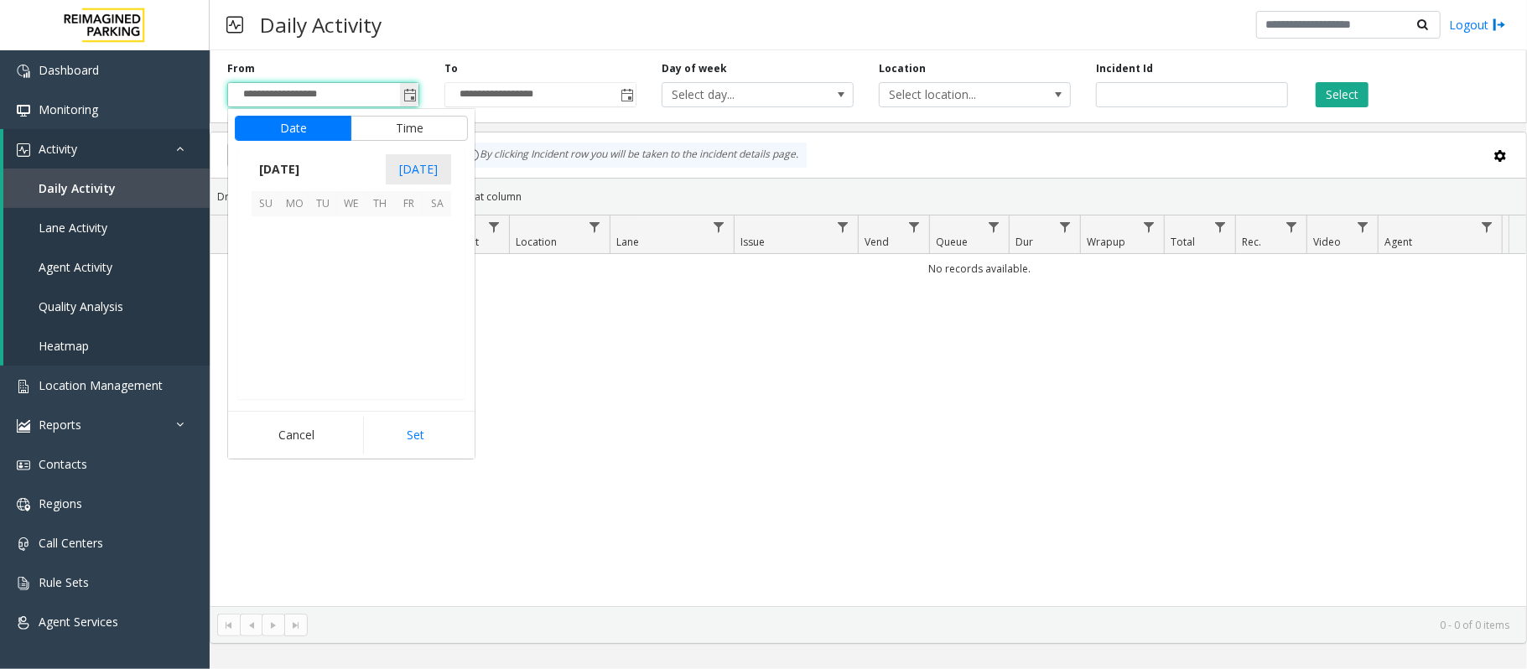
scroll to position [300661, 0]
click at [263, 312] on span "17" at bounding box center [265, 316] width 29 height 29
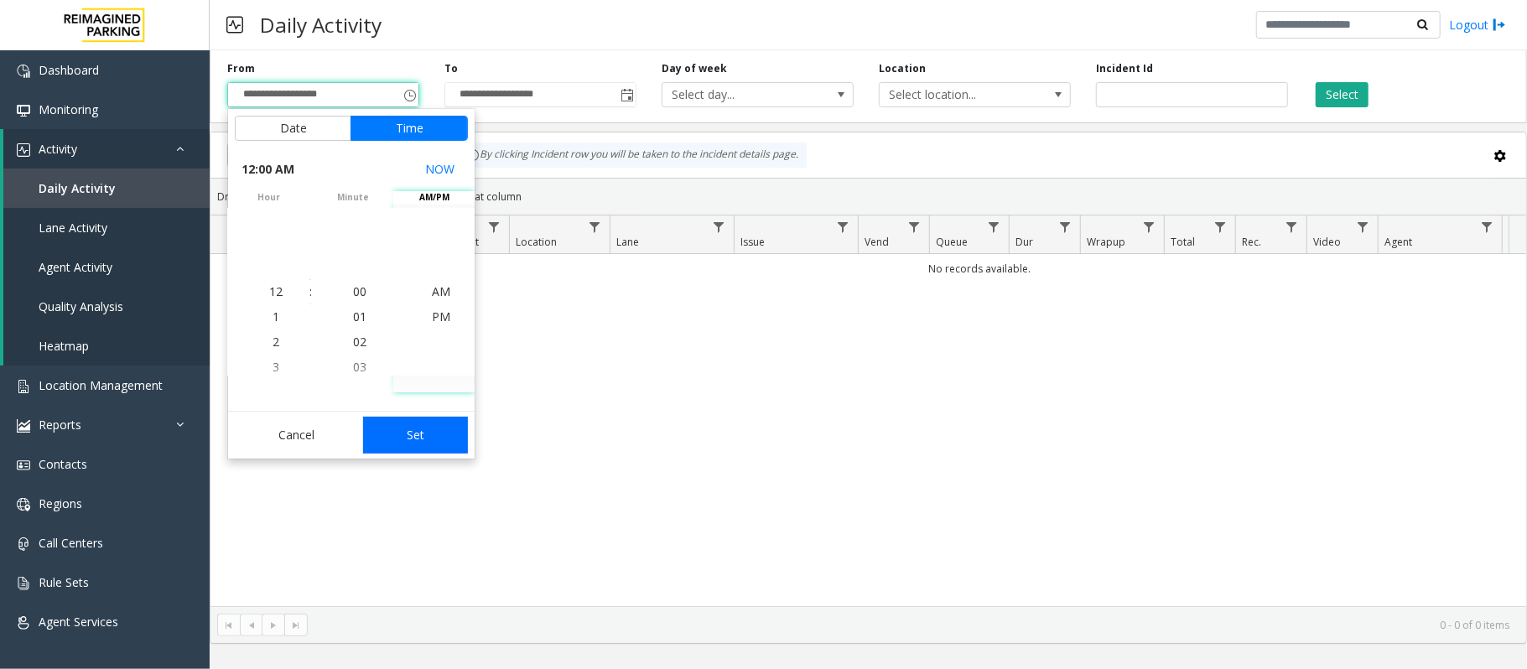
click at [414, 431] on button "Set" at bounding box center [416, 435] width 106 height 37
type input "**********"
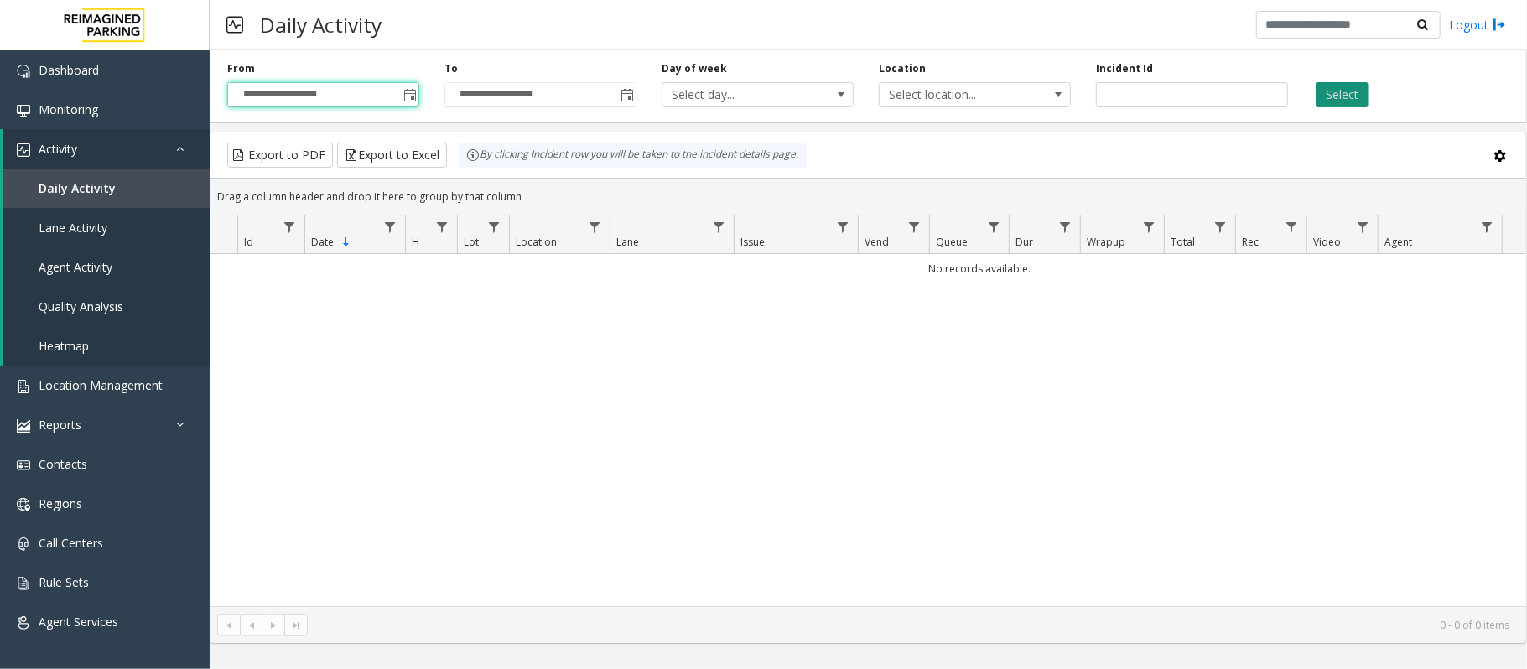
click at [1338, 92] on button "Select" at bounding box center [1341, 94] width 53 height 25
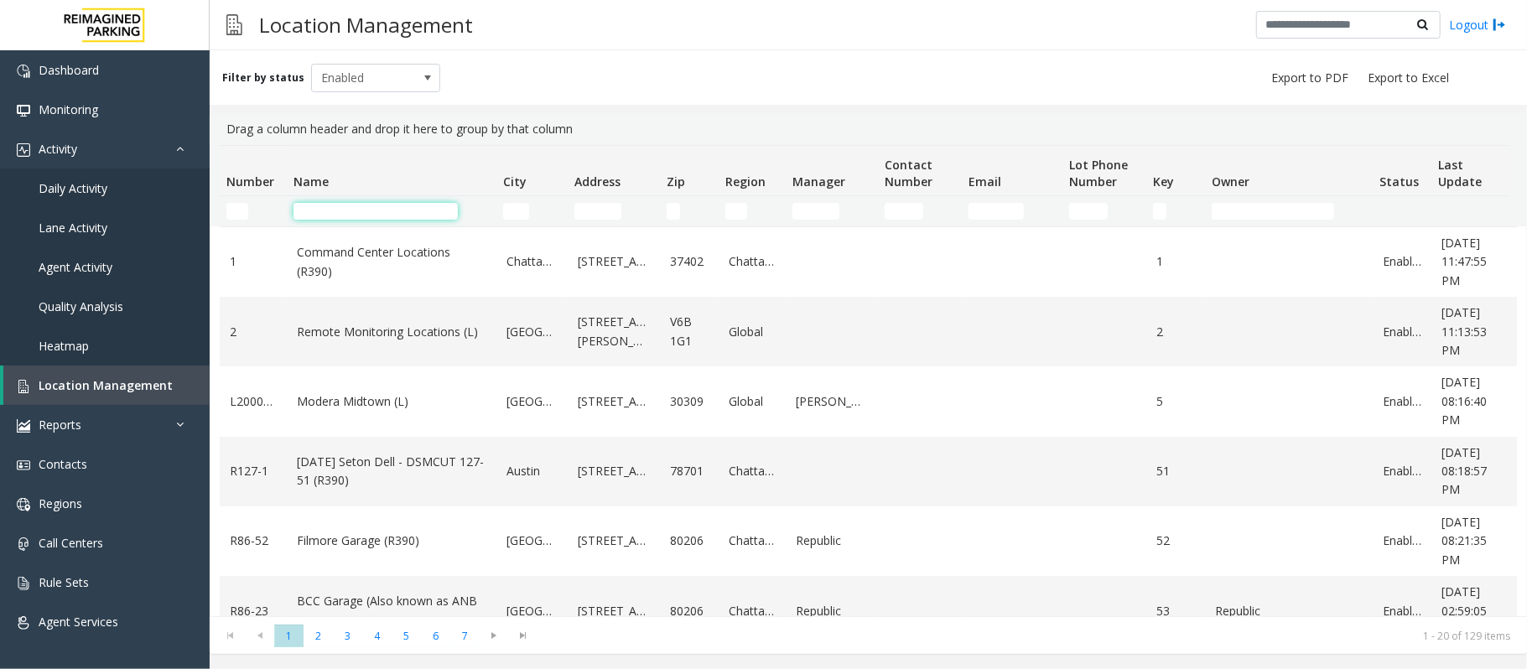
click at [354, 203] on input "Name Filter" at bounding box center [375, 211] width 164 height 17
click at [74, 384] on span "Location Management" at bounding box center [106, 385] width 134 height 16
click at [400, 215] on input "Name Filter" at bounding box center [375, 211] width 164 height 17
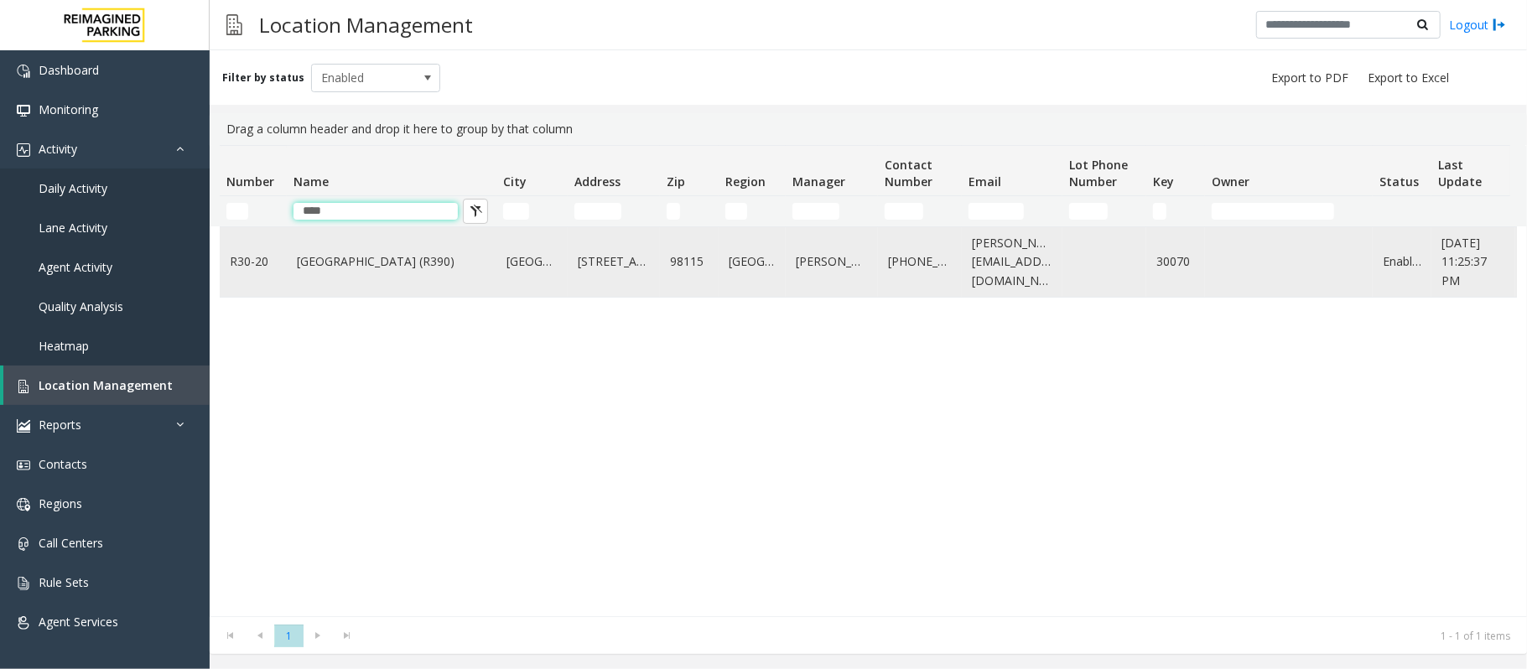
type input "****"
click at [396, 277] on td "[GEOGRAPHIC_DATA] (R390)" at bounding box center [392, 262] width 210 height 70
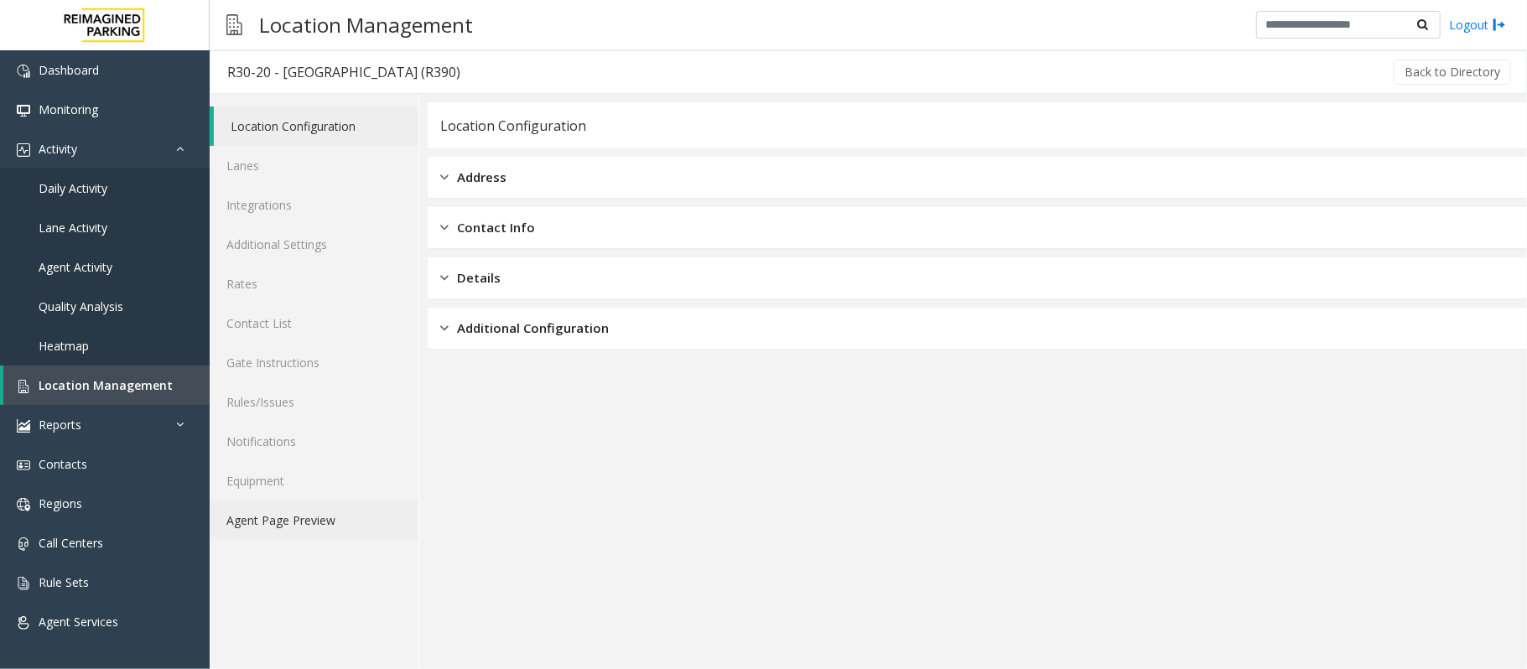
click at [283, 517] on link "Agent Page Preview" at bounding box center [314, 519] width 209 height 39
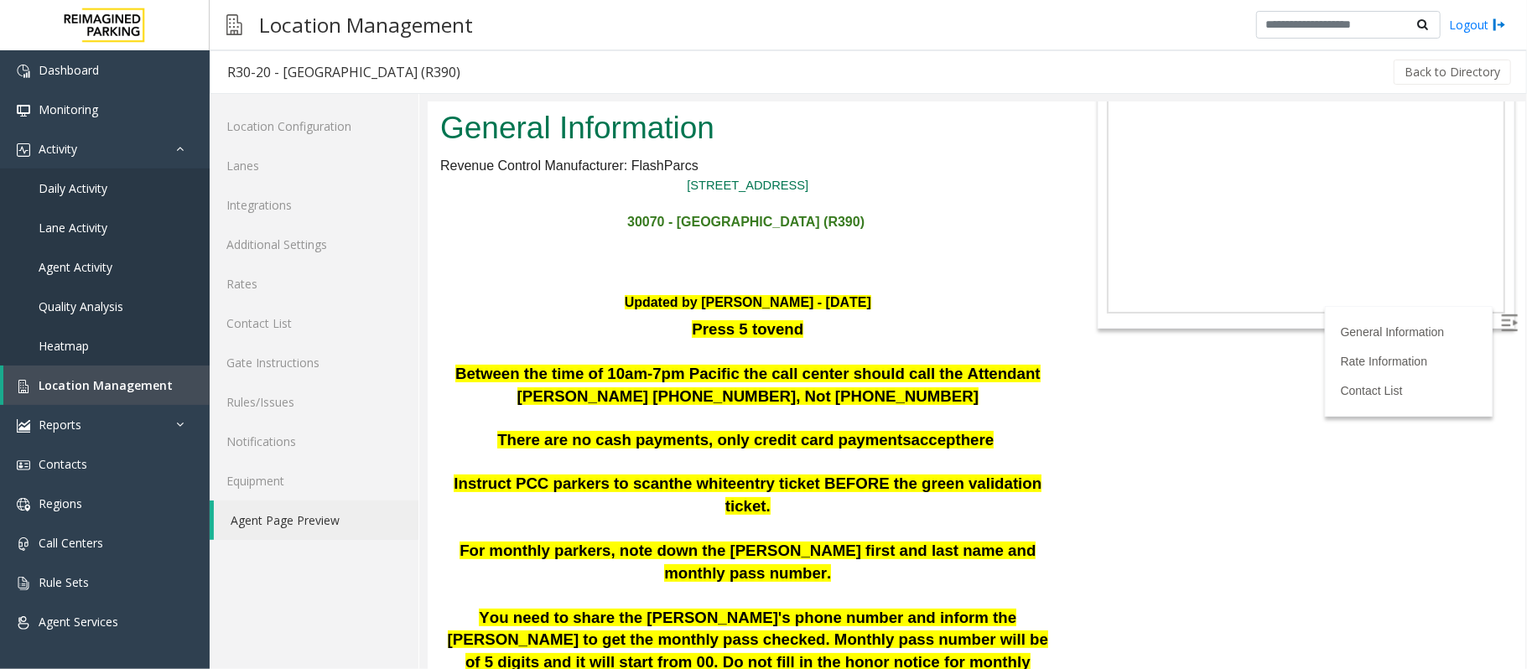
scroll to position [223, 0]
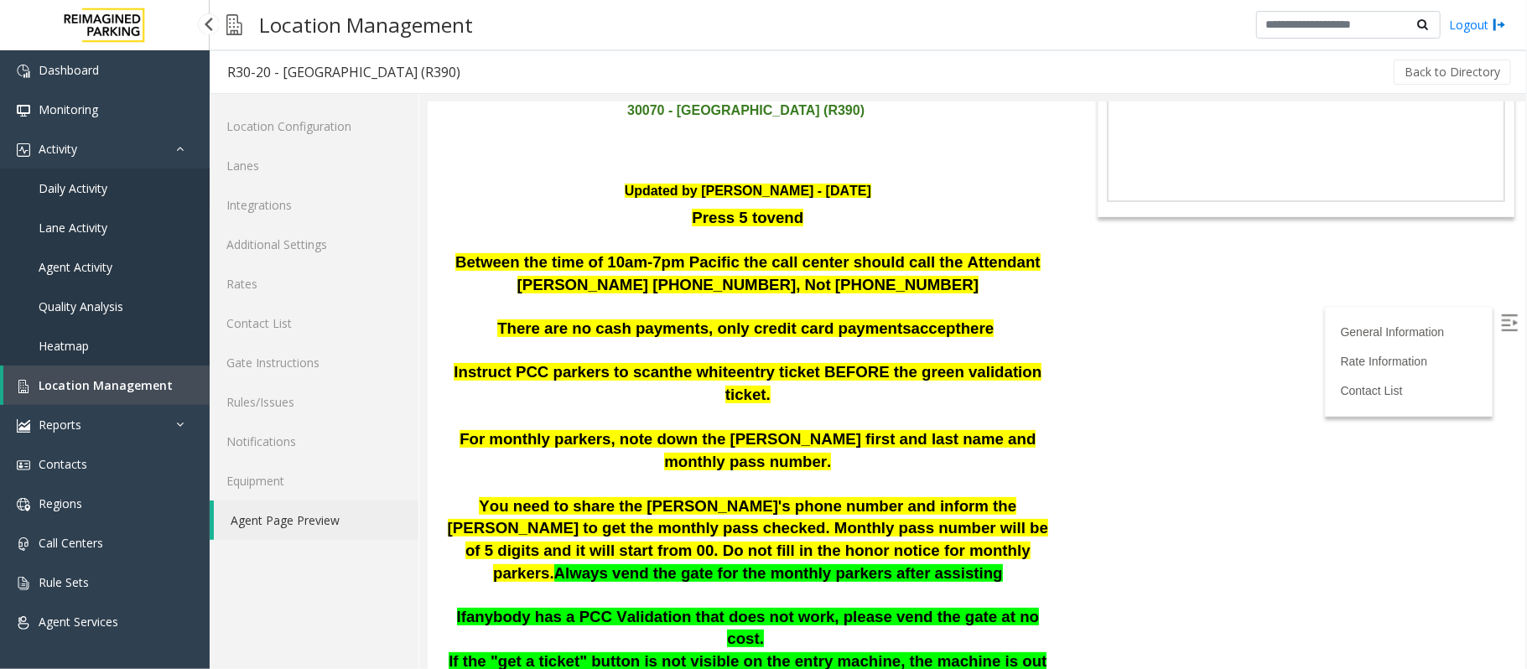
click at [89, 189] on span "Daily Activity" at bounding box center [73, 188] width 69 height 16
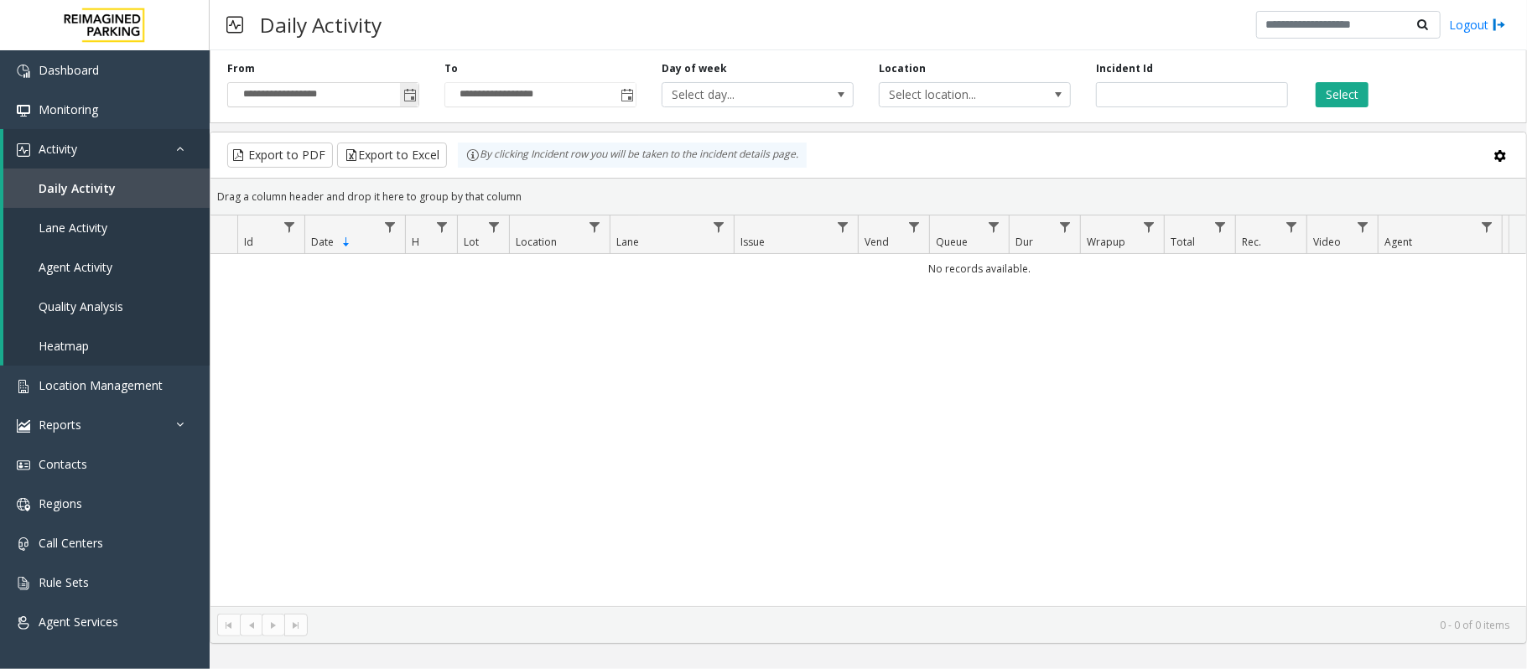
click at [410, 92] on span "Toggle popup" at bounding box center [409, 95] width 13 height 13
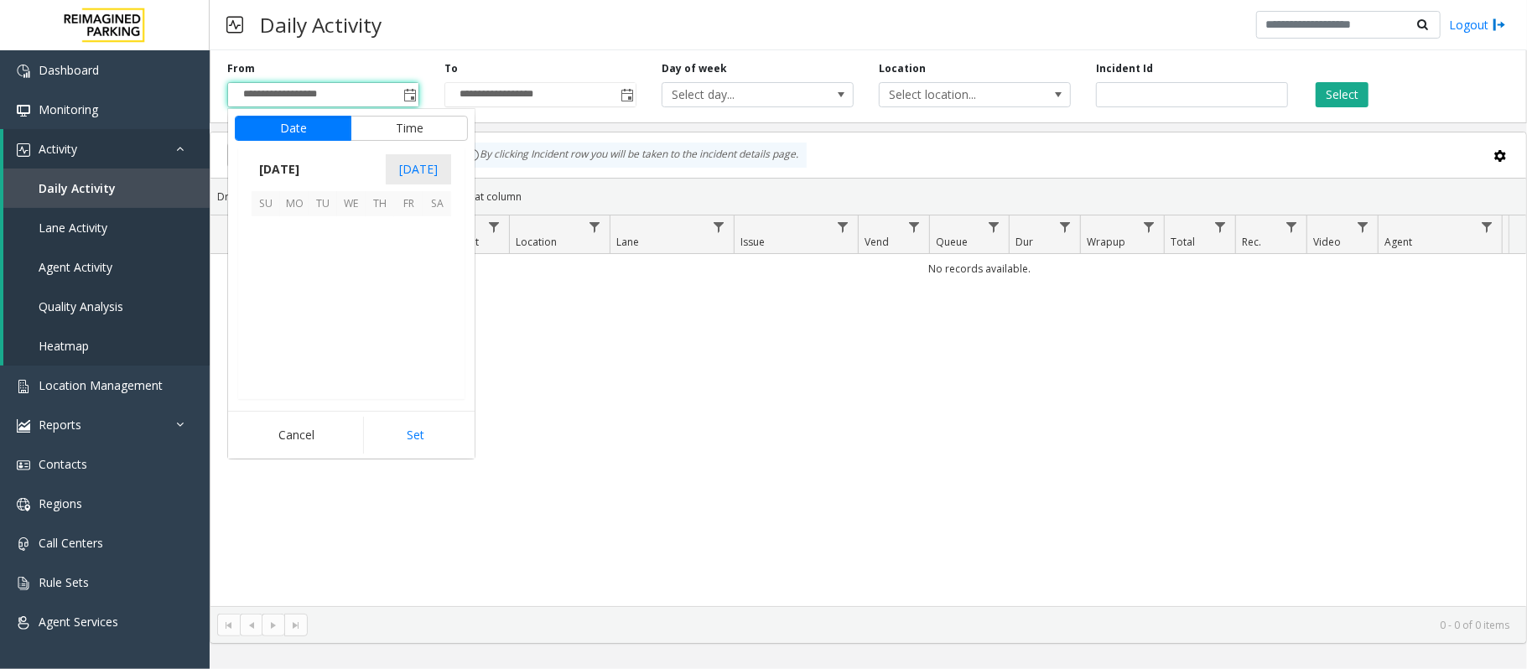
scroll to position [300661, 0]
click at [267, 322] on span "17" at bounding box center [265, 316] width 29 height 29
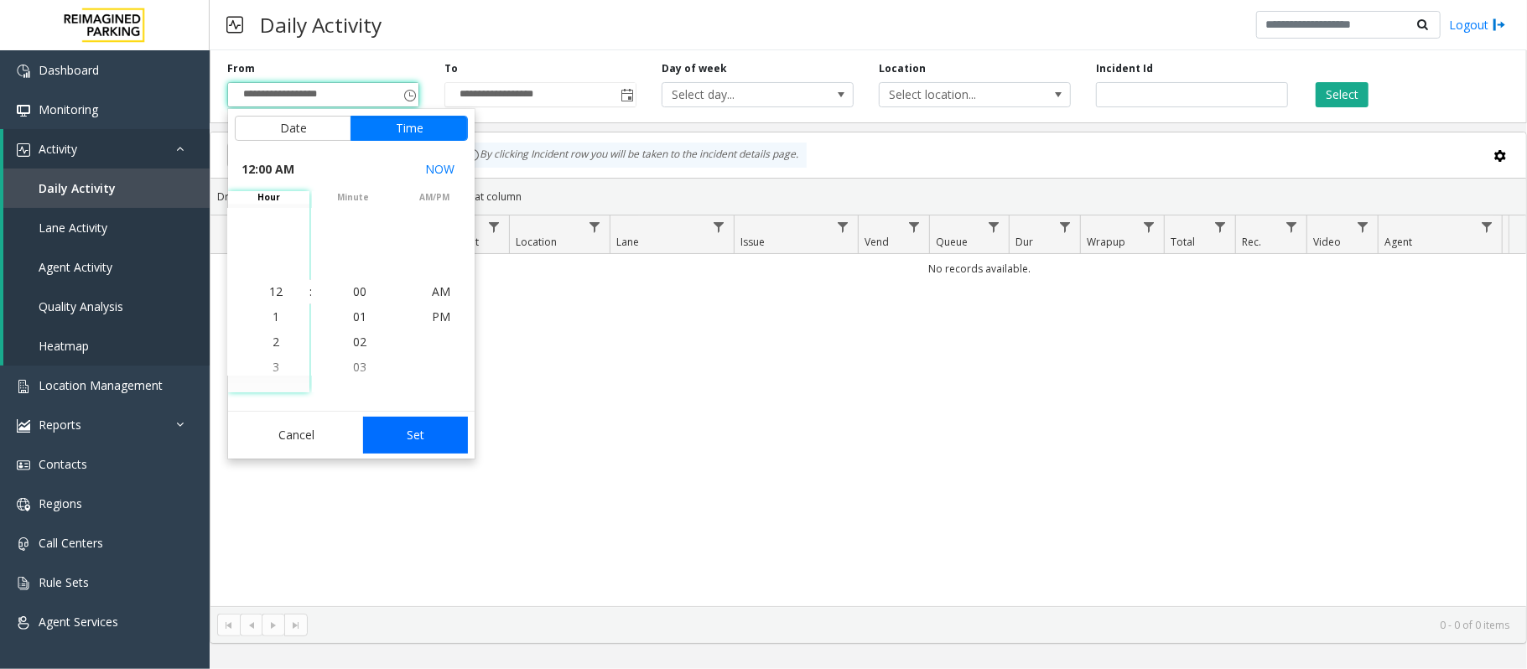
click at [434, 434] on button "Set" at bounding box center [416, 435] width 106 height 37
type input "**********"
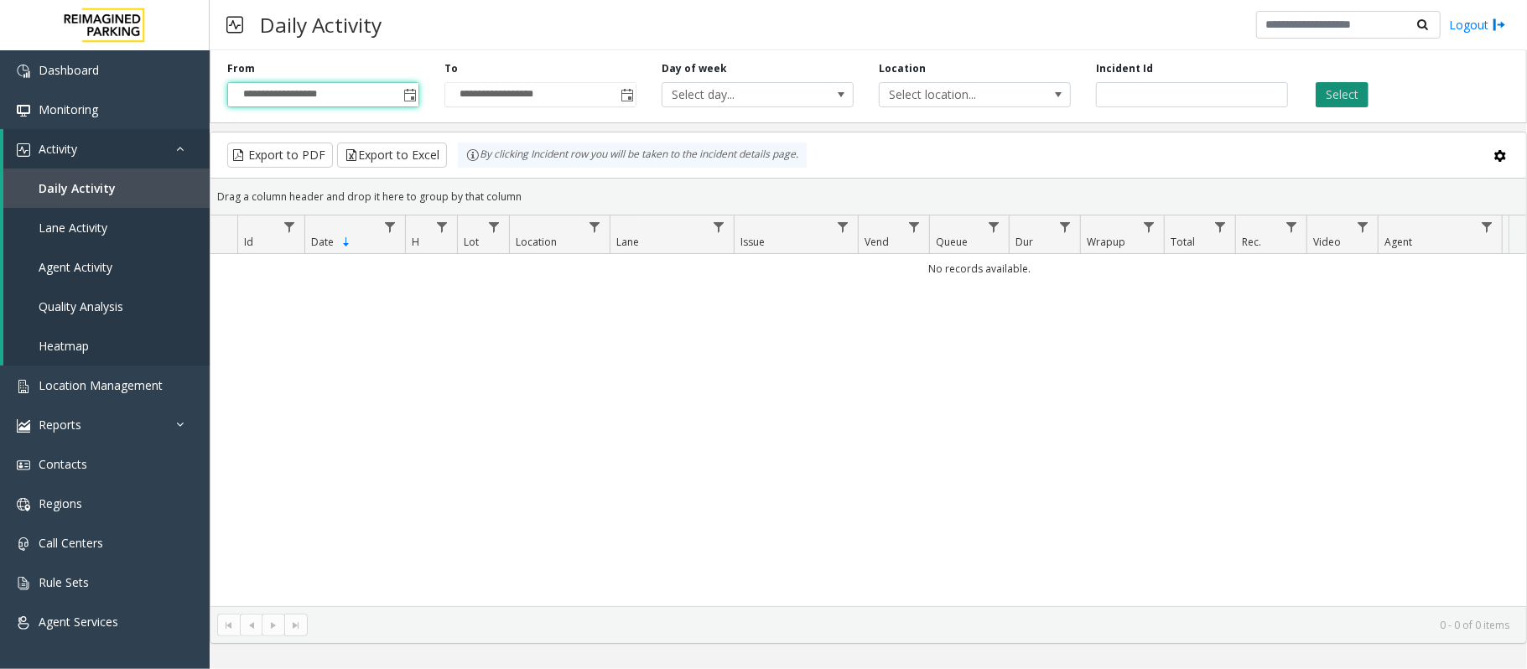
click at [1330, 96] on button "Select" at bounding box center [1341, 94] width 53 height 25
